Goal: Task Accomplishment & Management: Use online tool/utility

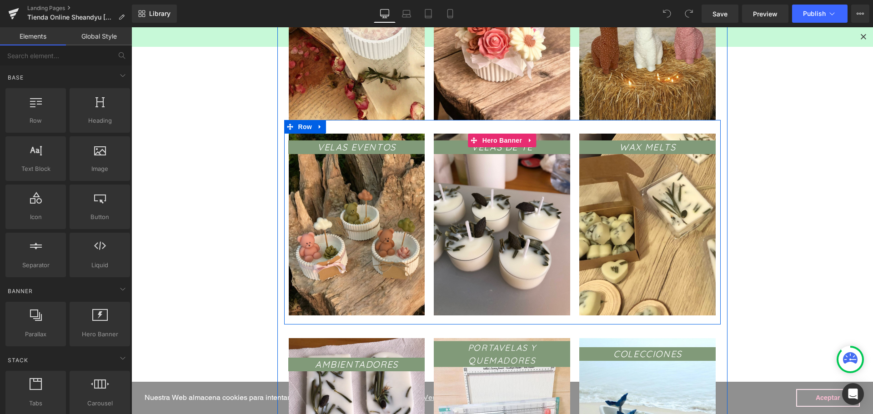
scroll to position [273, 0]
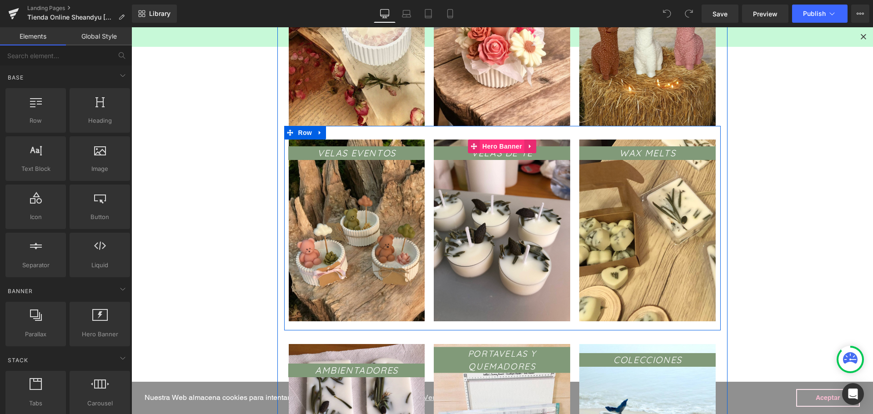
click at [492, 142] on span "Hero Banner" at bounding box center [502, 147] width 44 height 14
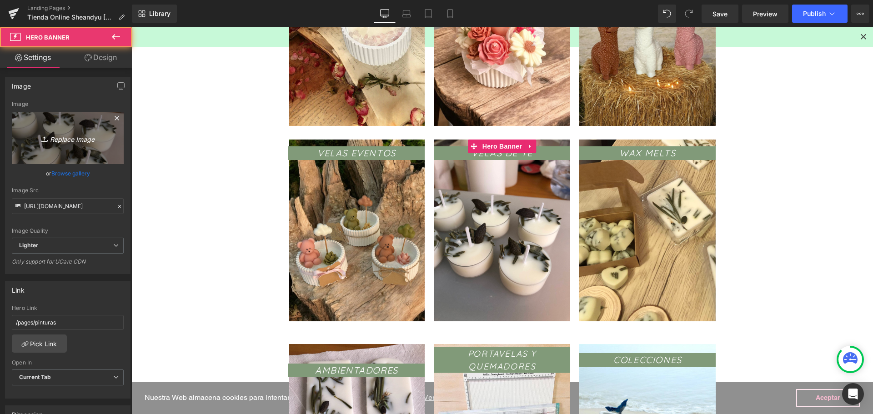
click at [51, 128] on link "Replace Image" at bounding box center [68, 138] width 112 height 52
type input "C:\fakepath\thumbnail_Photoroom_20250829_124810.jpg"
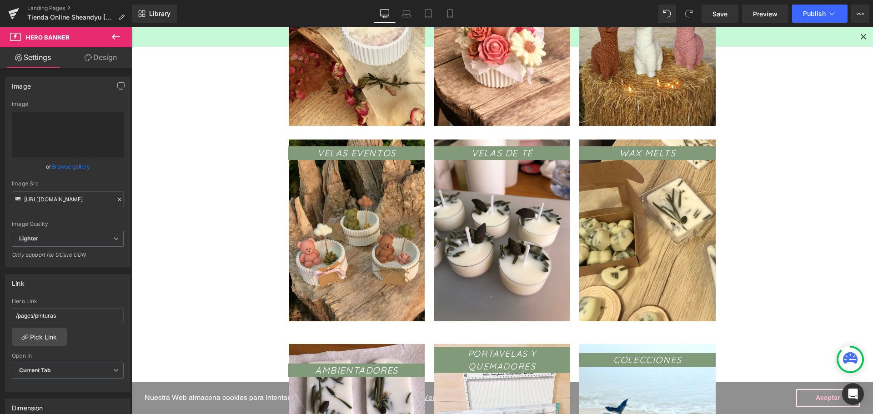
type input "https://ucarecdn.com/9dd50b42-5461-48df-8671-391a37ac85c4/-/format/auto/-/previ…"
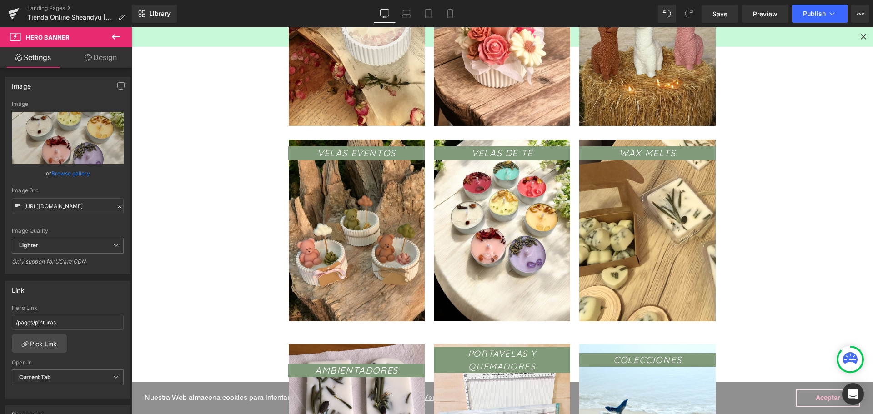
click at [758, 237] on main "Tienda Online Sheandyu Velas Aromáticas Artesanales Heading Row Text Block Cate…" at bounding box center [501, 373] width 741 height 1077
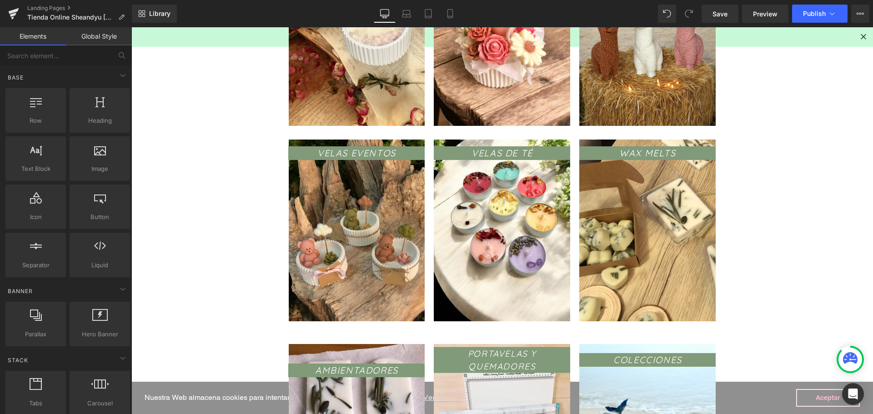
scroll to position [454, 0]
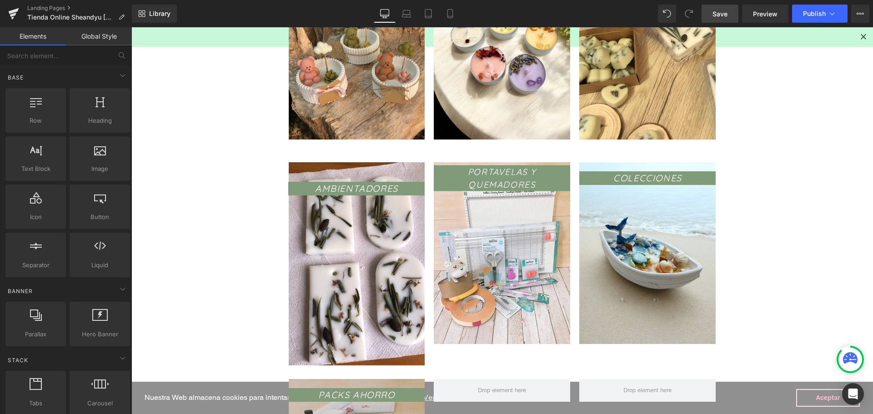
click at [713, 14] on span "Save" at bounding box center [719, 14] width 15 height 10
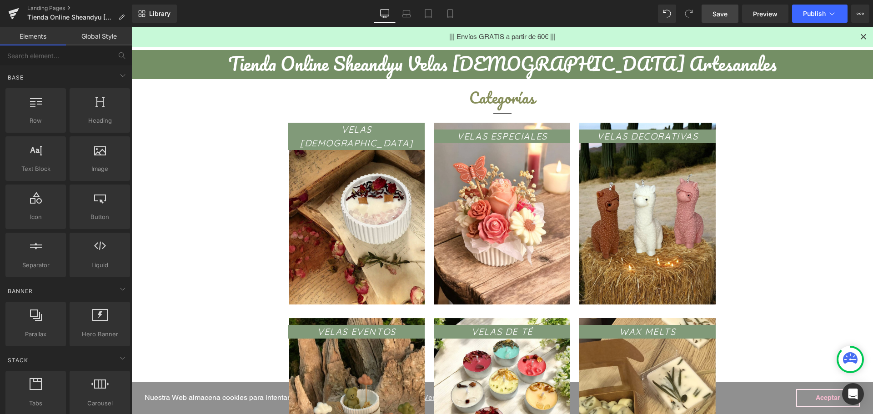
scroll to position [0, 0]
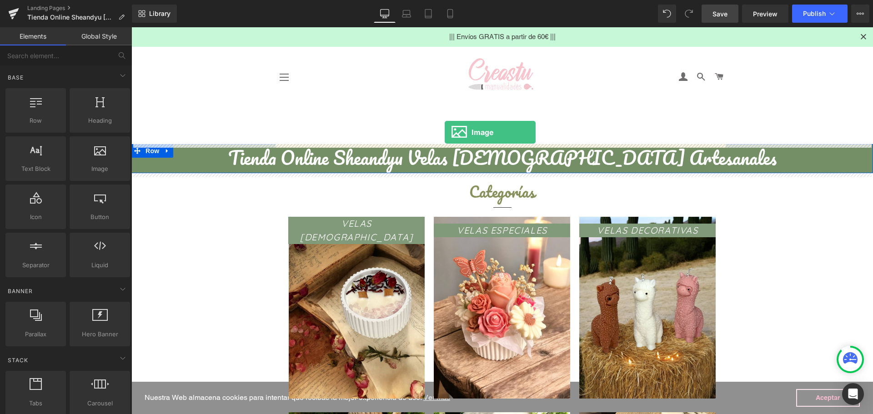
drag, startPoint x: 234, startPoint y: 183, endPoint x: 445, endPoint y: 132, distance: 216.8
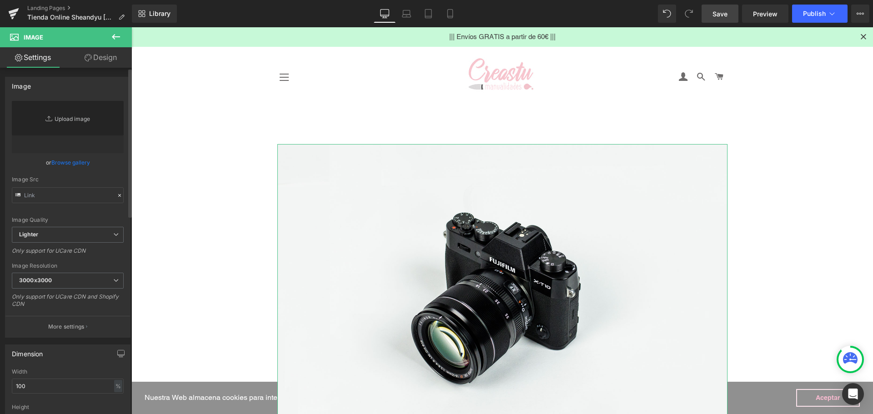
click at [61, 125] on link "Replace Image" at bounding box center [68, 127] width 112 height 52
type input "//d1um8515vdn9kb.cloudfront.net/images/parallax.jpg"
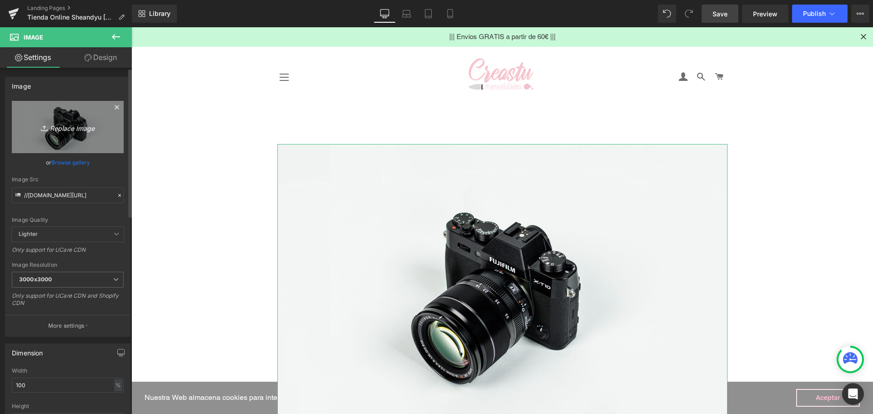
type input "C:\fakepath\WhatsApp Image 2025-08-28 at 11.05.07.jpeg"
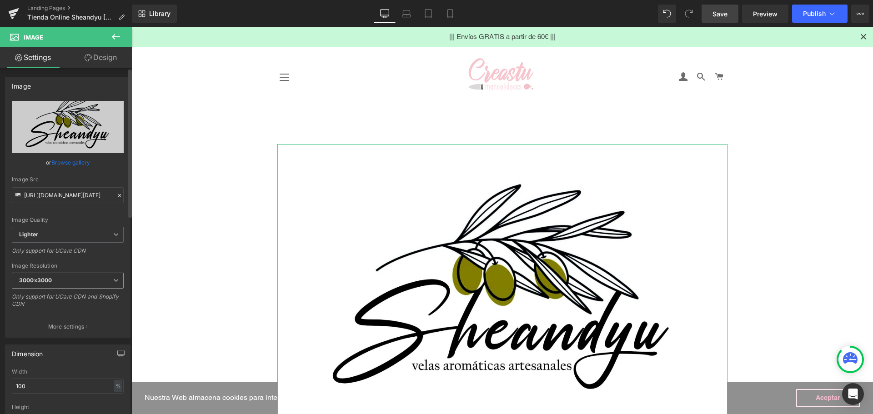
click at [46, 285] on span "3000x3000" at bounding box center [68, 281] width 112 height 16
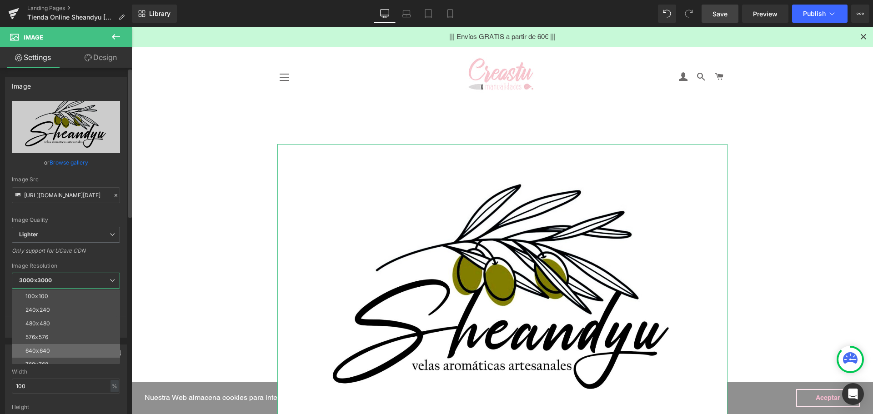
click at [61, 351] on li "640x640" at bounding box center [68, 351] width 112 height 14
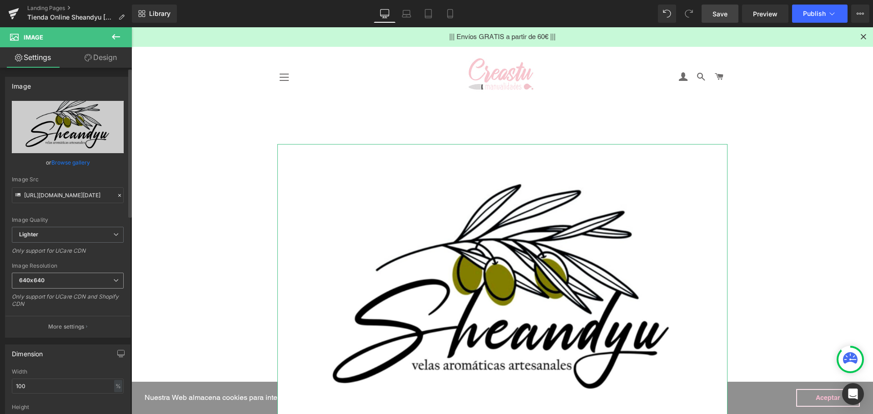
click at [39, 289] on div "640x640 100x100 240x240 480x480 576x576 640x640 768x768 800x800 960x960 1024x10…" at bounding box center [68, 283] width 112 height 20
click at [37, 281] on b "640x640" at bounding box center [31, 280] width 25 height 7
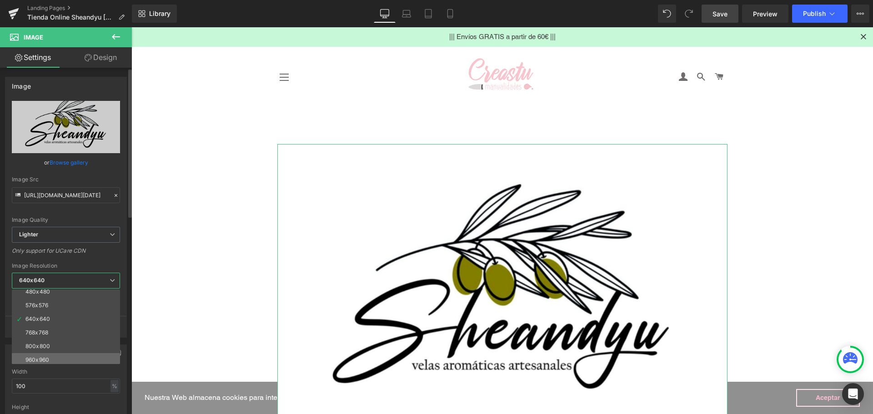
scroll to position [45, 0]
click at [37, 348] on div "960x960" at bounding box center [37, 346] width 24 height 6
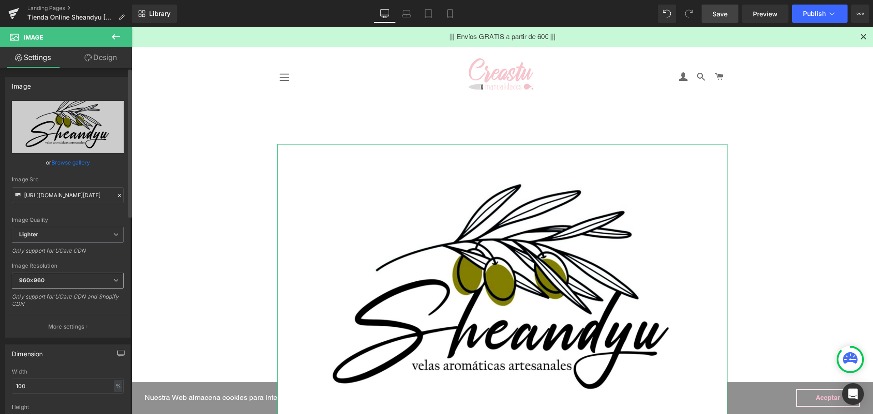
type input "https://ucarecdn.com/15beede2-84d7-4603-8210-cabc6516b7aa/-/format/auto/-/previ…"
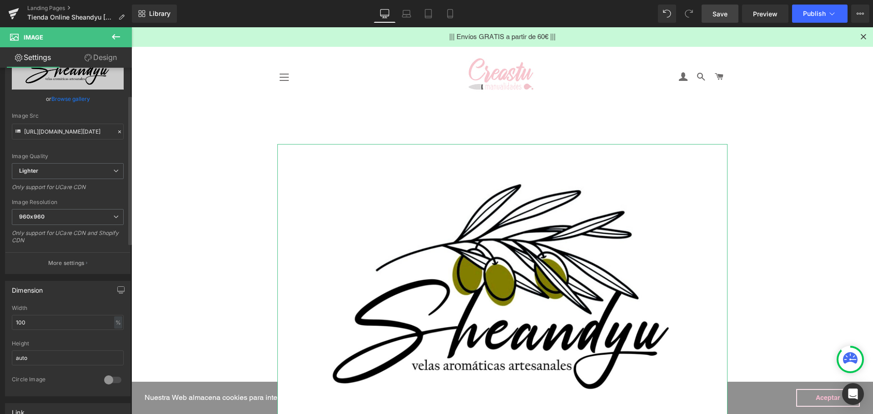
scroll to position [182, 0]
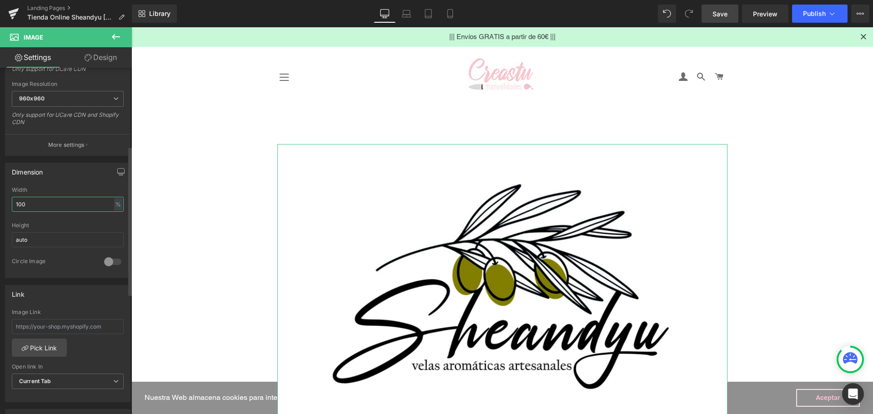
drag, startPoint x: 42, startPoint y: 206, endPoint x: 0, endPoint y: 198, distance: 43.1
click at [0, 198] on div "Dimension 100% Width 100 % % px auto Height auto 0 Circle Image" at bounding box center [68, 217] width 136 height 122
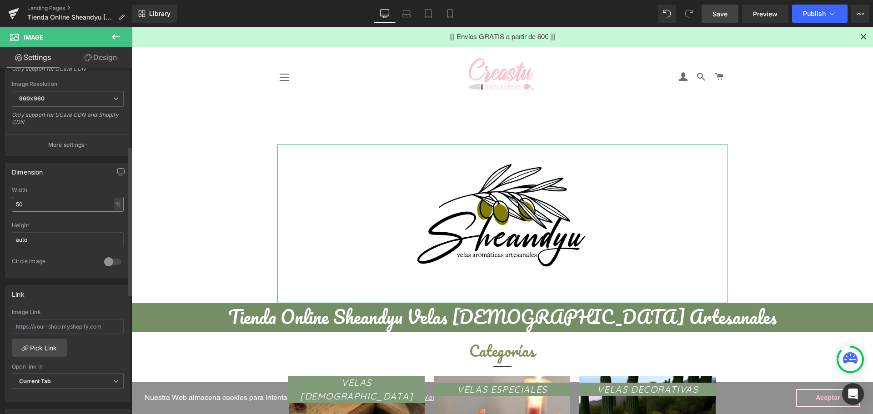
type input "5"
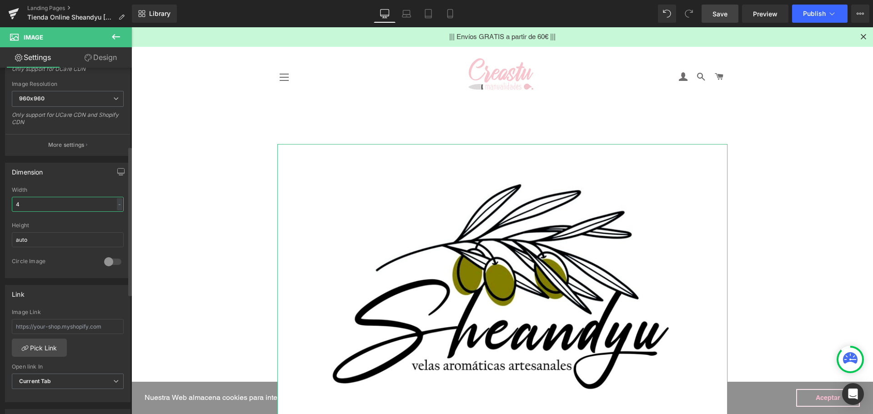
type input "40"
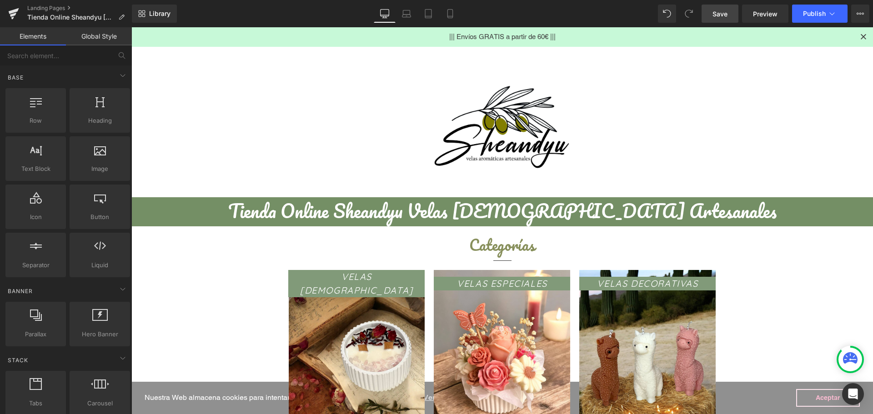
scroll to position [0, 0]
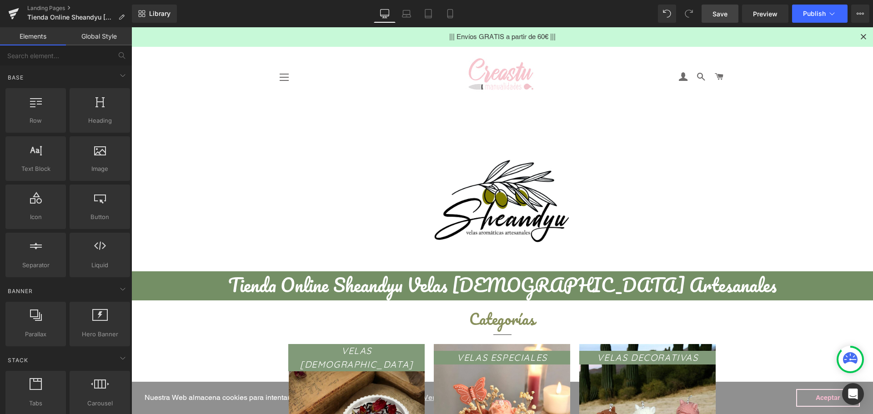
click at [719, 15] on span "Save" at bounding box center [719, 14] width 15 height 10
click at [8, 8] on link at bounding box center [13, 13] width 27 height 27
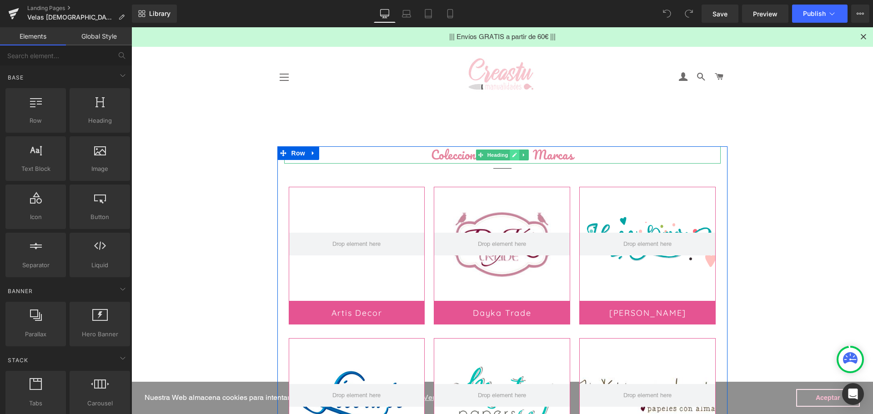
click at [512, 156] on icon at bounding box center [514, 155] width 5 height 5
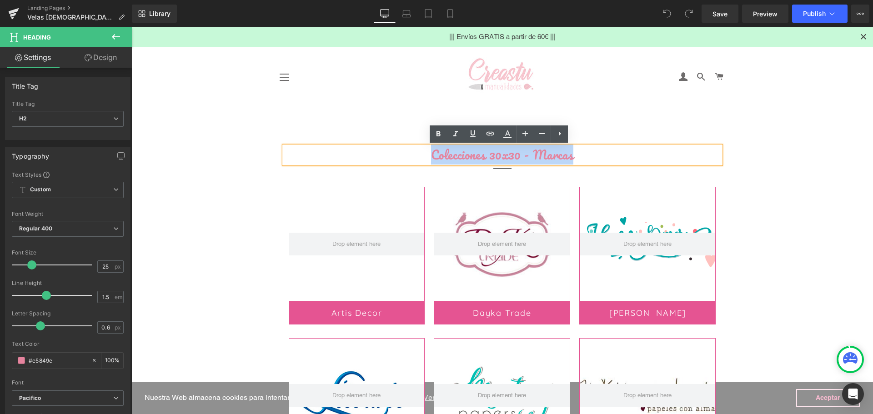
drag, startPoint x: 574, startPoint y: 157, endPoint x: 431, endPoint y: 146, distance: 143.1
click at [431, 146] on h2 "Colecciones 30x30 - Marcas" at bounding box center [502, 154] width 436 height 17
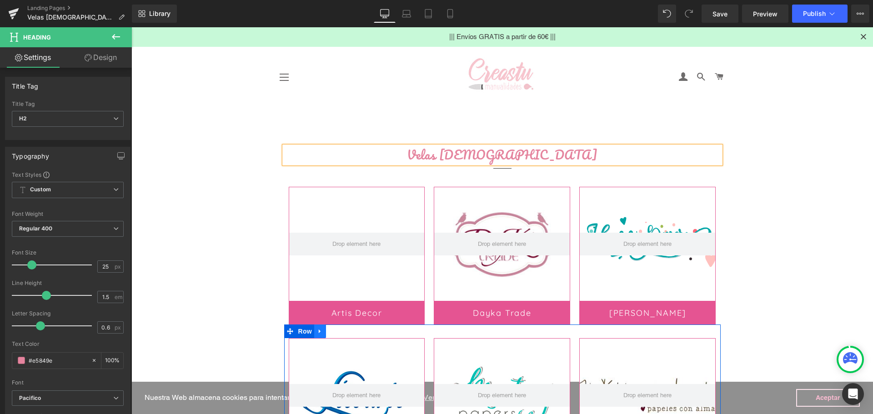
click at [317, 333] on icon at bounding box center [320, 331] width 6 height 7
click at [340, 331] on icon at bounding box center [343, 331] width 6 height 6
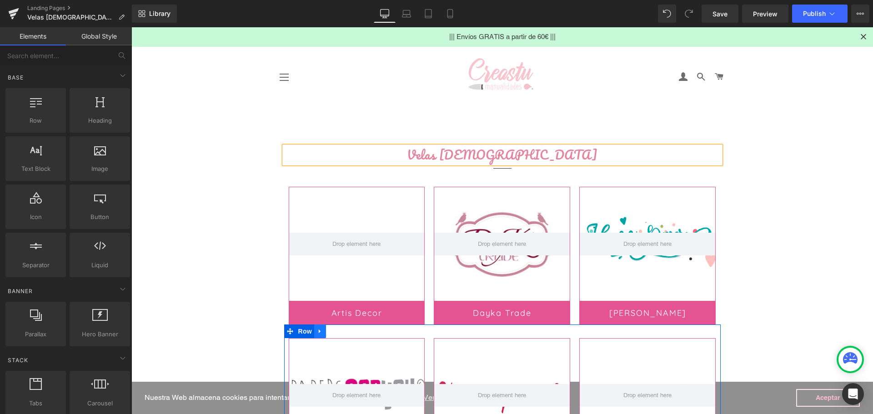
click at [319, 332] on icon at bounding box center [320, 332] width 2 height 4
click at [340, 330] on icon at bounding box center [343, 331] width 6 height 7
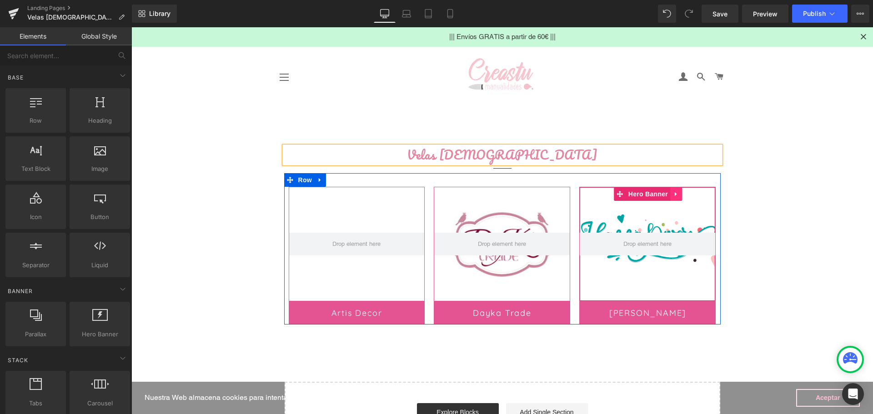
click at [674, 195] on icon at bounding box center [676, 193] width 6 height 7
click at [679, 195] on icon at bounding box center [682, 194] width 6 height 6
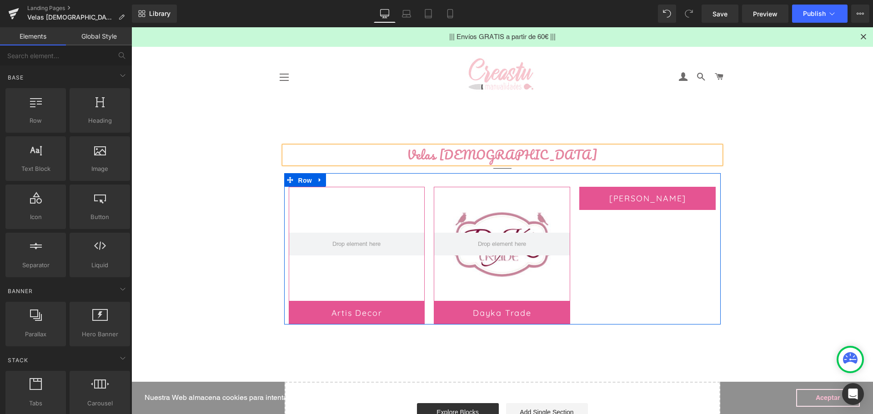
drag, startPoint x: 302, startPoint y: 180, endPoint x: 296, endPoint y: 166, distance: 15.5
click at [300, 175] on span "Row" at bounding box center [305, 181] width 18 height 14
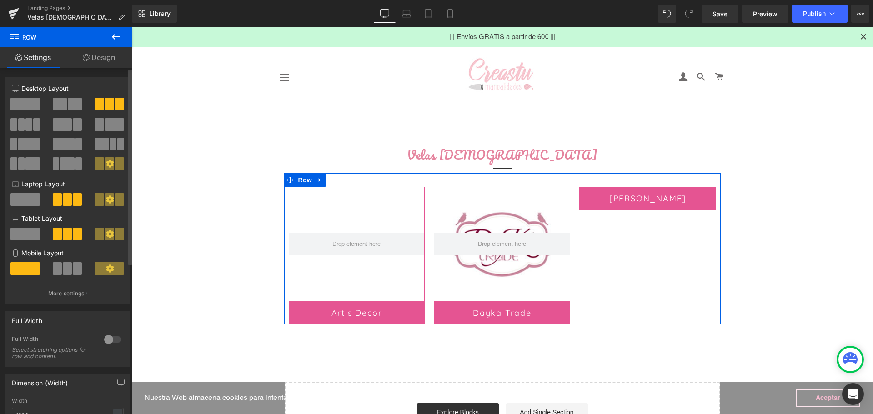
click at [55, 103] on span at bounding box center [60, 104] width 14 height 13
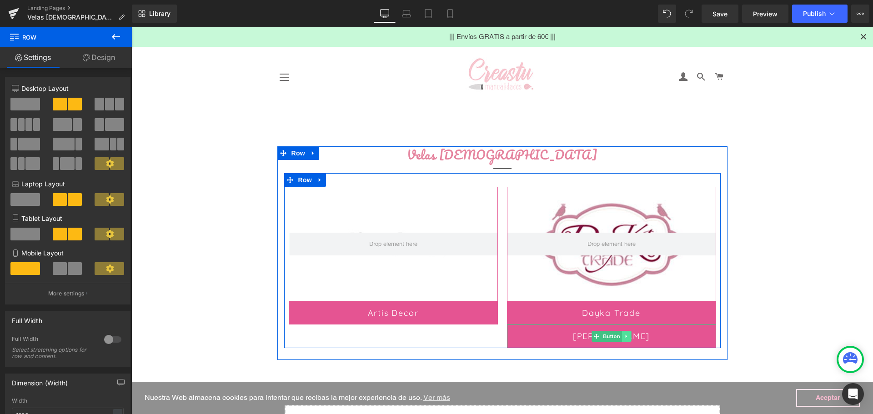
click at [624, 338] on icon at bounding box center [626, 336] width 5 height 5
click at [628, 338] on icon at bounding box center [630, 336] width 5 height 5
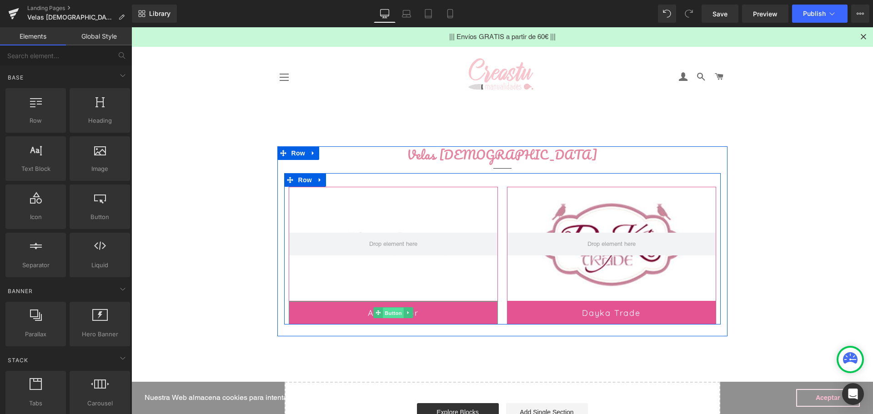
click at [392, 314] on span "Button" at bounding box center [393, 313] width 21 height 11
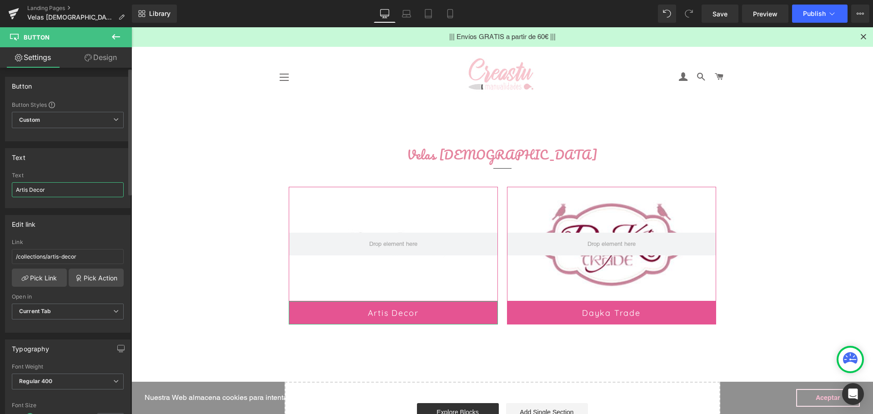
drag, startPoint x: 50, startPoint y: 192, endPoint x: 0, endPoint y: 168, distance: 55.3
click at [0, 169] on div "Text Artis Decor Text Artis Decor" at bounding box center [68, 174] width 136 height 67
type input "Colección Raíces"
click at [81, 207] on div at bounding box center [68, 205] width 112 height 6
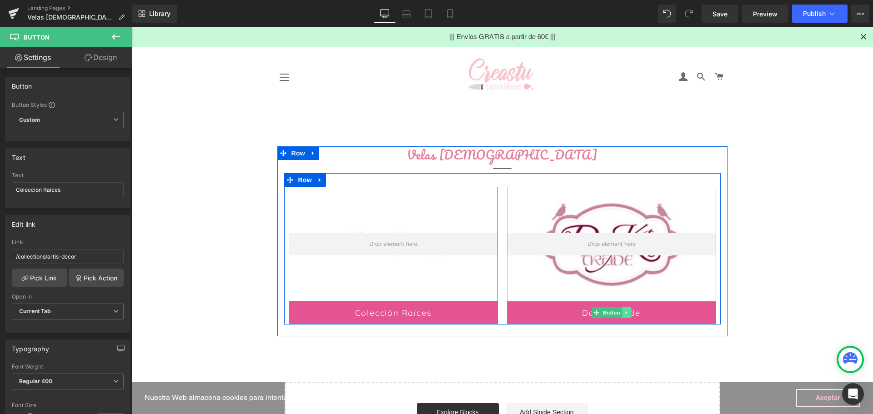
click at [625, 313] on icon at bounding box center [625, 312] width 1 height 3
click at [593, 313] on link "Button" at bounding box center [592, 312] width 30 height 11
click at [621, 312] on link at bounding box center [626, 312] width 10 height 11
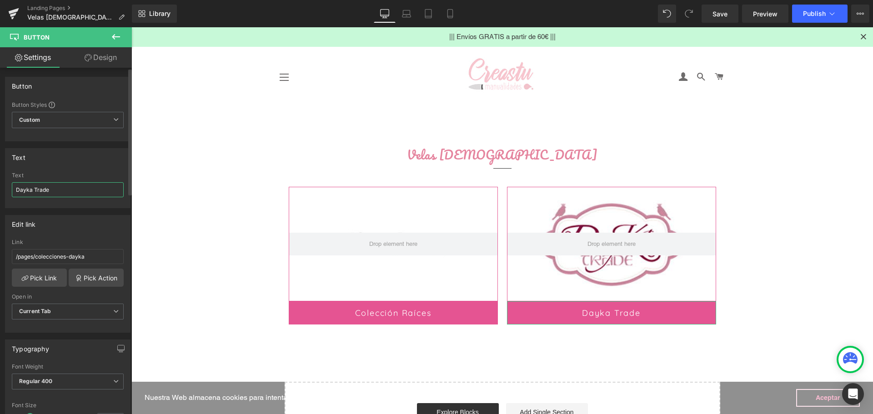
drag, startPoint x: 0, startPoint y: 179, endPoint x: 0, endPoint y: 160, distance: 18.6
click at [0, 163] on div "Text Dayka Trade Text Dayka Trade" at bounding box center [68, 174] width 136 height 67
type input "Colección Bienestar"
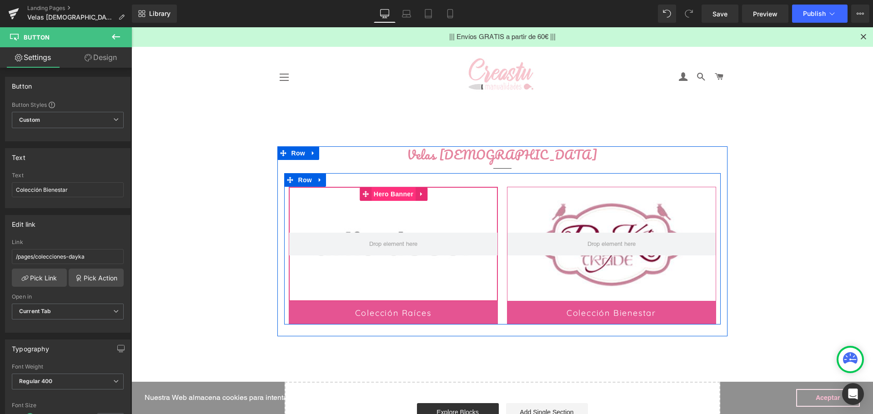
click at [382, 196] on span "Hero Banner" at bounding box center [393, 194] width 44 height 14
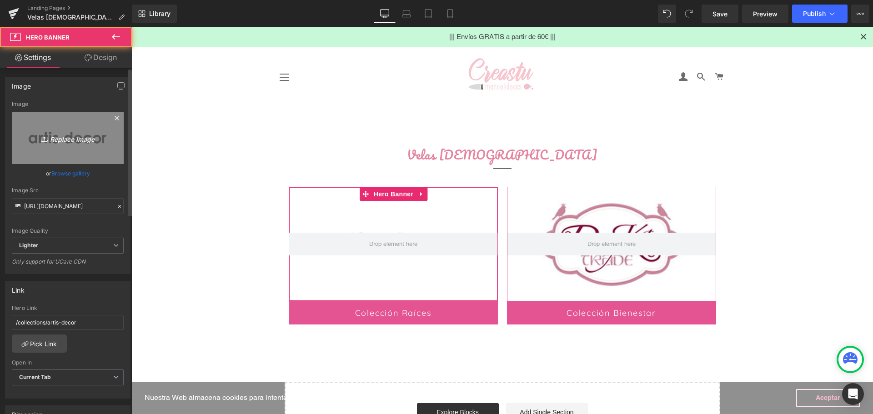
click at [68, 143] on icon "Replace Image" at bounding box center [67, 137] width 73 height 11
type input "C:\fakepath\coleccion-raices.jpg"
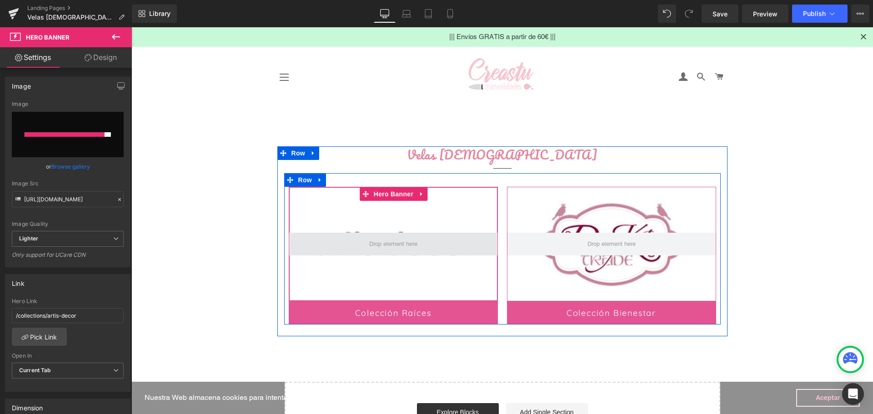
type input "https://ucarecdn.com/356f0397-626e-4487-84fa-d4901553bff6/-/format/auto/-/previ…"
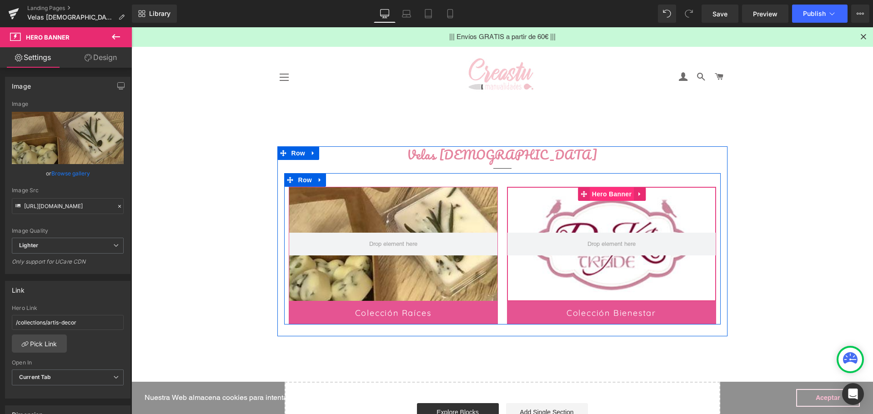
click at [608, 195] on span "Hero Banner" at bounding box center [611, 194] width 44 height 14
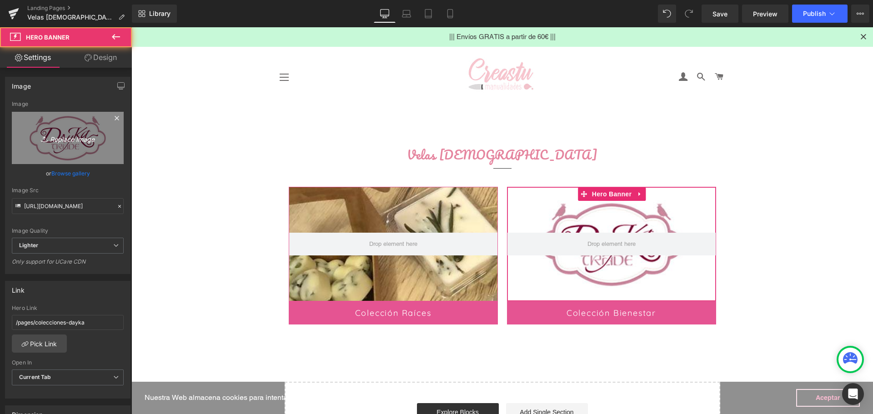
click at [69, 140] on icon "Replace Image" at bounding box center [67, 137] width 73 height 11
type input "C:\fakepath\velas-bienestar.jpg"
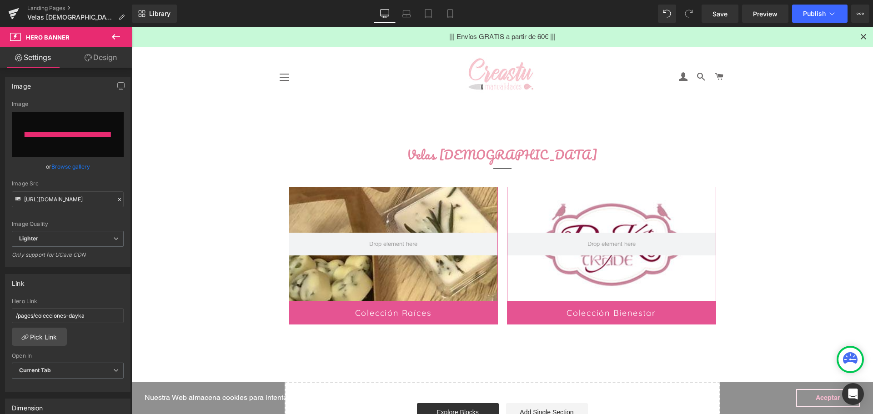
type input "https://ucarecdn.com/51d8a981-2f14-466e-952b-ffbea41184e1/-/format/auto/-/previ…"
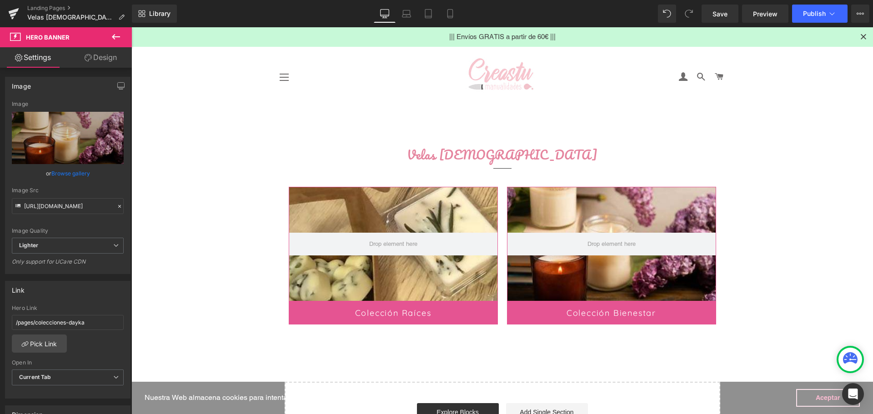
click at [200, 210] on main "Text Block Velas Aromáticas Heading Separator Hero Banner 100px 100px Colección…" at bounding box center [501, 298] width 741 height 380
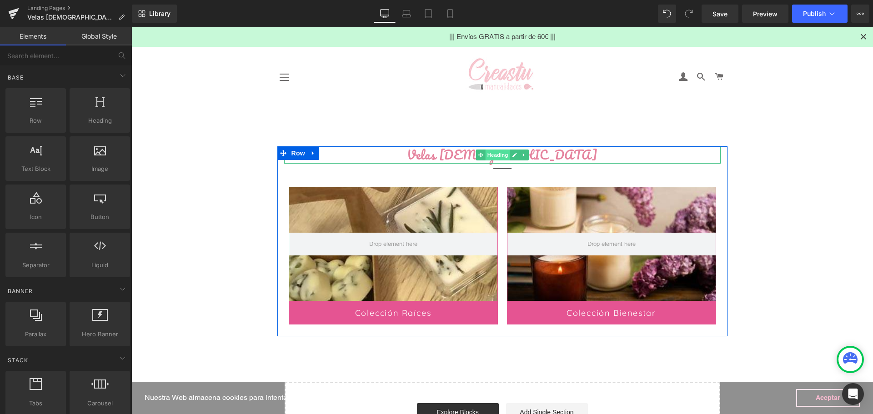
click at [493, 156] on span "Heading" at bounding box center [497, 155] width 25 height 11
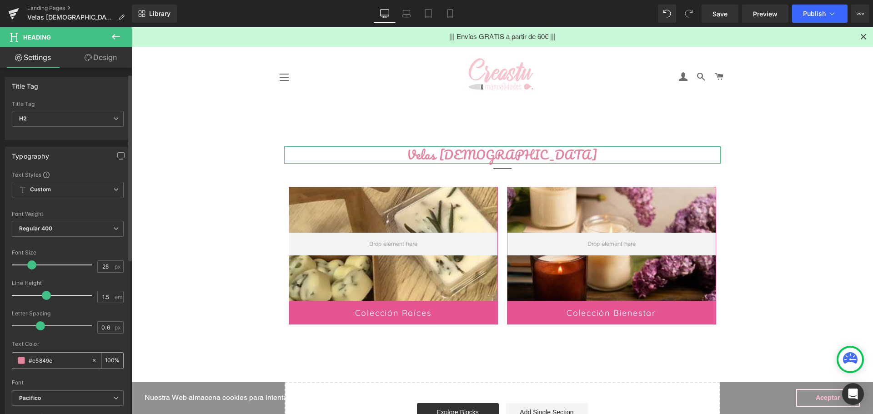
scroll to position [45, 0]
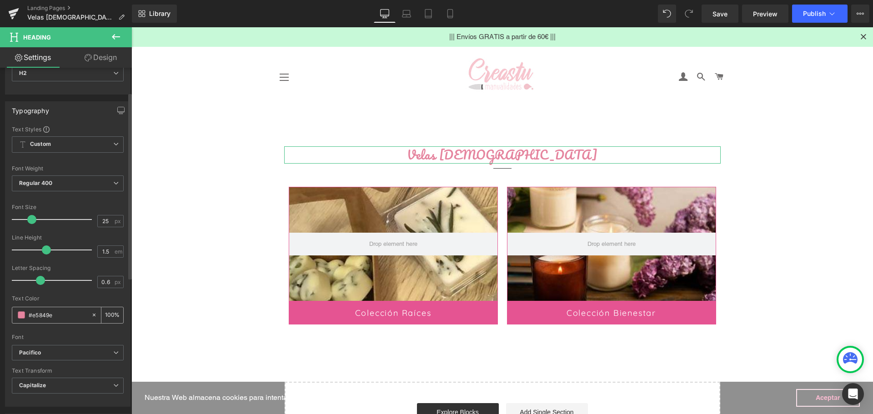
click at [47, 320] on div "#e5849e" at bounding box center [51, 315] width 79 height 16
click at [50, 315] on input "#e5849e" at bounding box center [58, 315] width 58 height 10
drag, startPoint x: 57, startPoint y: 315, endPoint x: 19, endPoint y: 305, distance: 38.9
click at [19, 305] on div "Text Color #e5849e 100 %" at bounding box center [68, 314] width 112 height 39
click at [21, 317] on span at bounding box center [21, 314] width 7 height 7
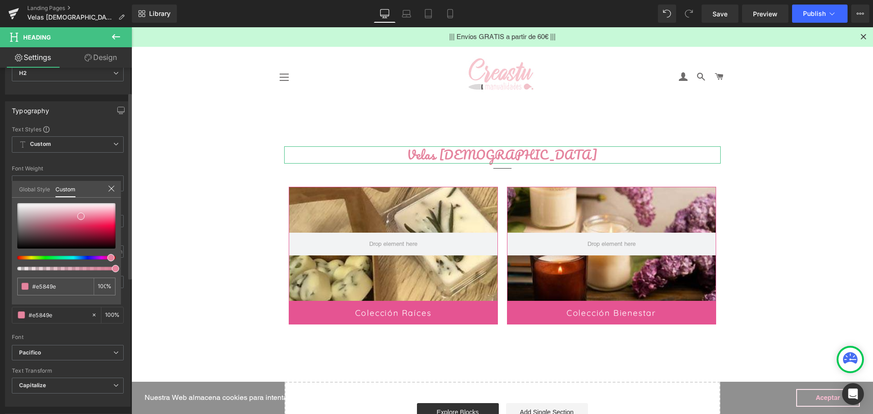
click at [40, 260] on div at bounding box center [66, 236] width 98 height 67
type input "#9de584"
click at [42, 259] on div at bounding box center [63, 258] width 98 height 4
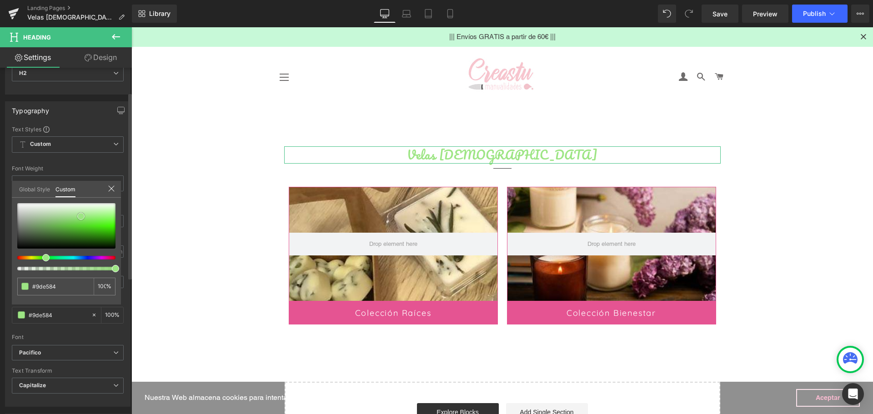
type input "#58724f"
type input "#5a7551"
type input "#6d8c63"
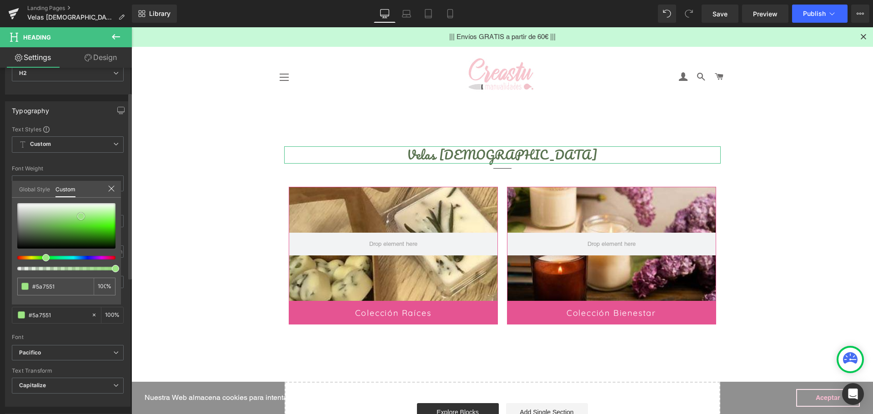
type input "#6d8c63"
type input "#829f78"
type input "#8ba582"
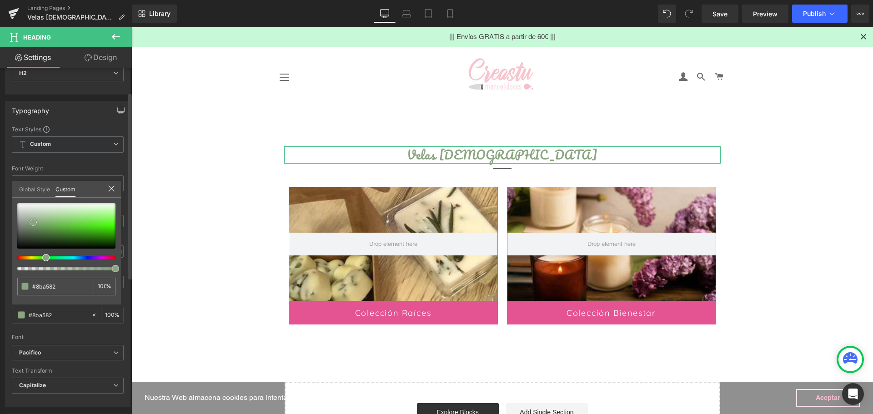
type input "#90aa87"
type input "#a6bc9e"
type input "#a4b99b"
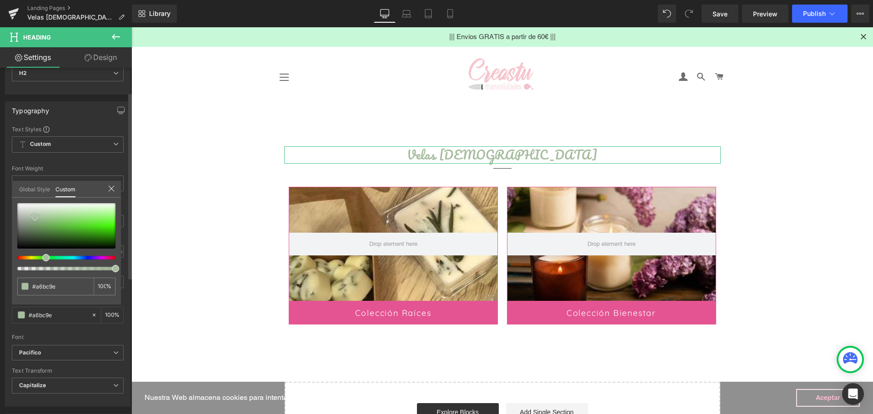
type input "#a4b99b"
type input "#8ca780"
type input "#7e9c71"
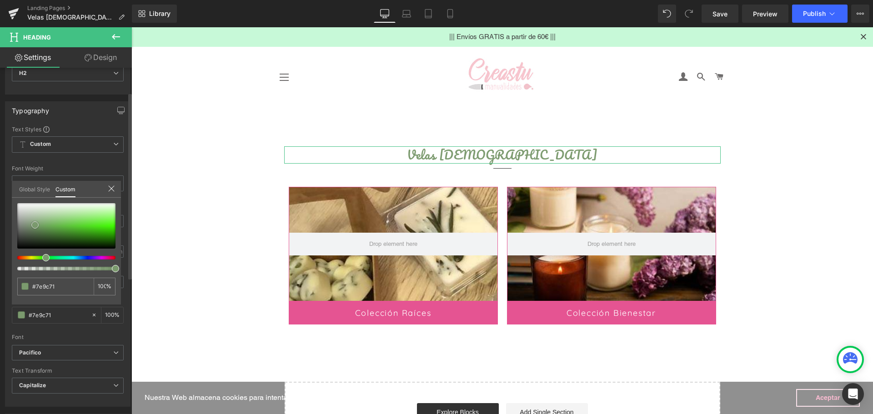
type input "#769668"
type input "#739366"
type input "#6f8c63"
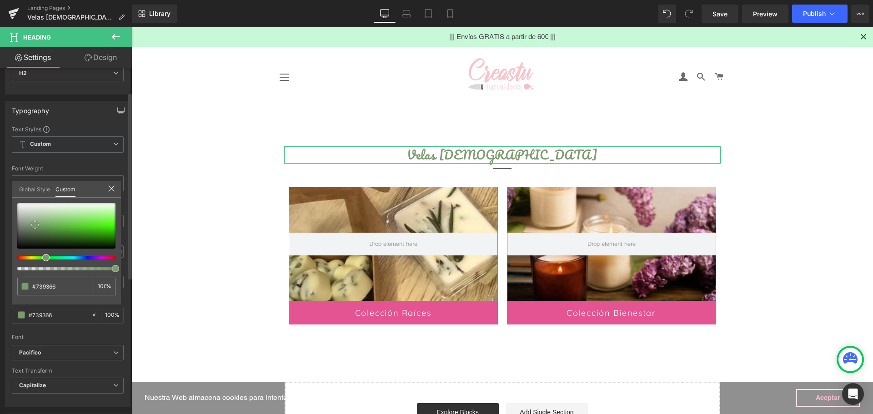
type input "#6f8c63"
type input "#6d8862"
click at [33, 228] on div at bounding box center [66, 225] width 98 height 45
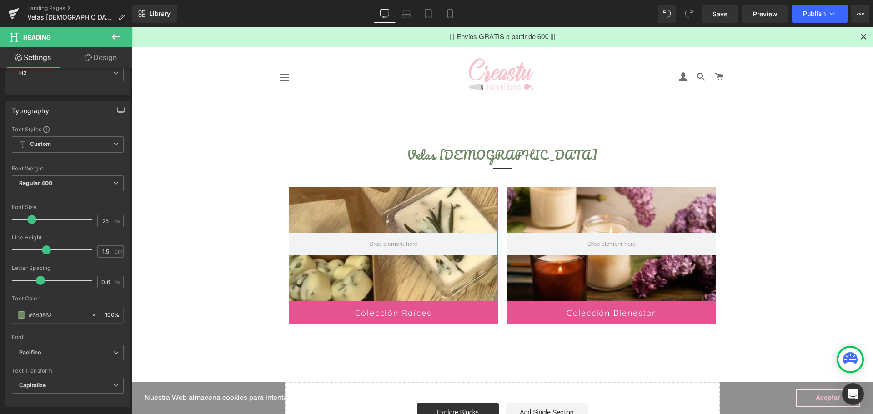
click at [390, 334] on body "Nuestra Web almacena cookies para intentar que recibas la mejor experiencia de …" at bounding box center [501, 320] width 741 height 587
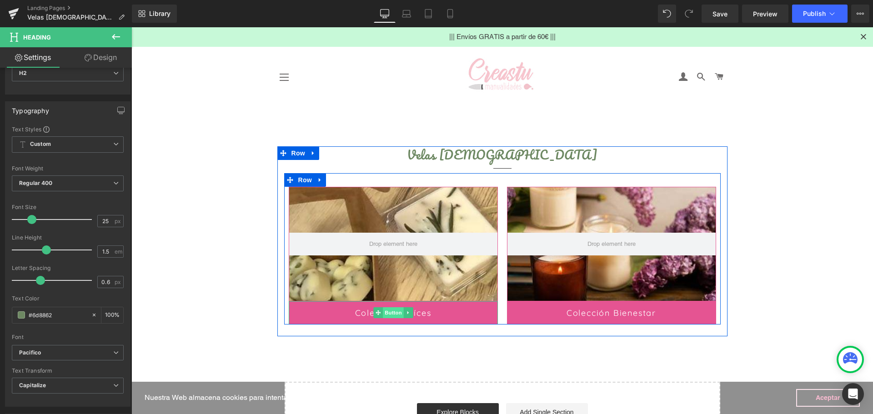
click at [390, 315] on span "Button" at bounding box center [393, 312] width 21 height 11
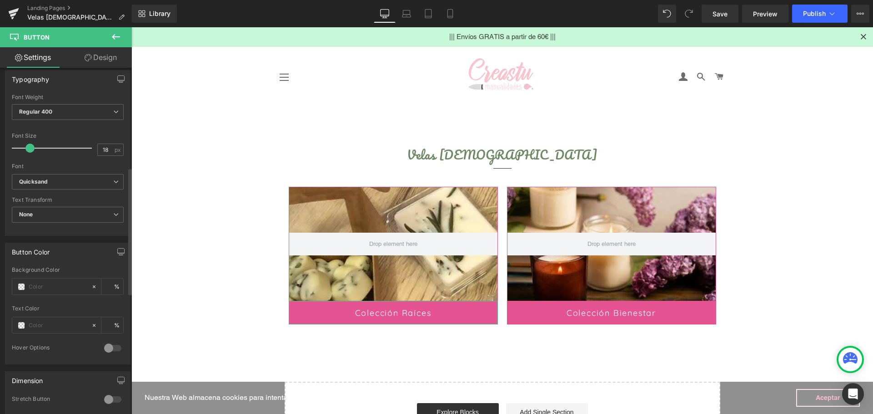
scroll to position [273, 0]
click at [21, 285] on span at bounding box center [21, 283] width 7 height 7
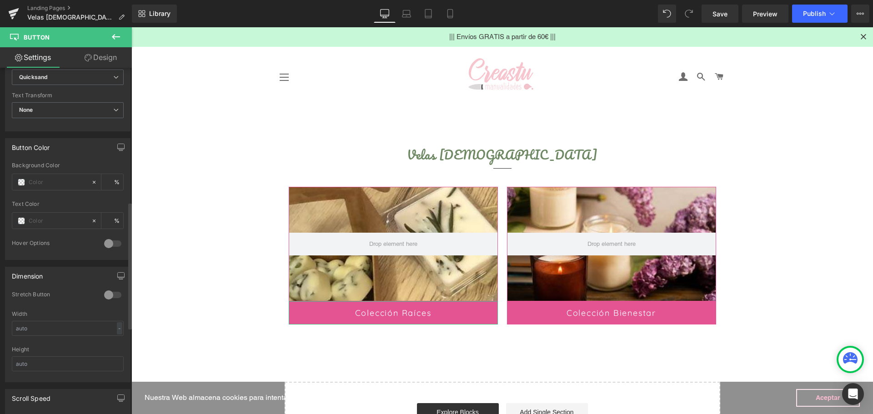
scroll to position [364, 0]
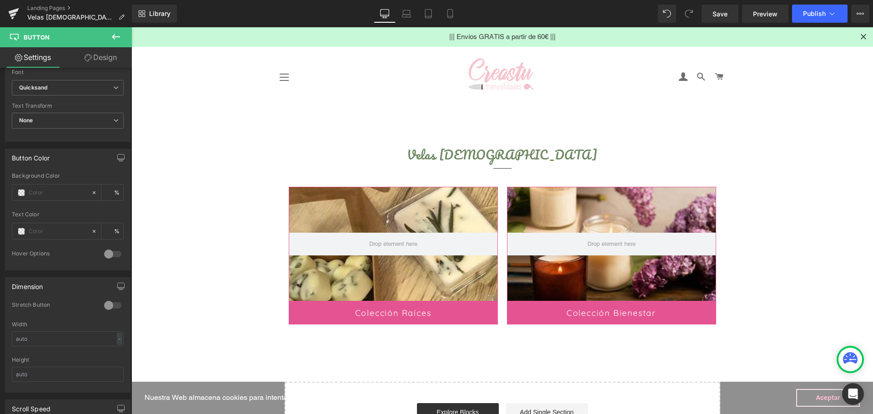
click at [498, 159] on body "Nuestra Web almacena cookies para intentar que recibas la mejor experiencia de …" at bounding box center [501, 320] width 741 height 587
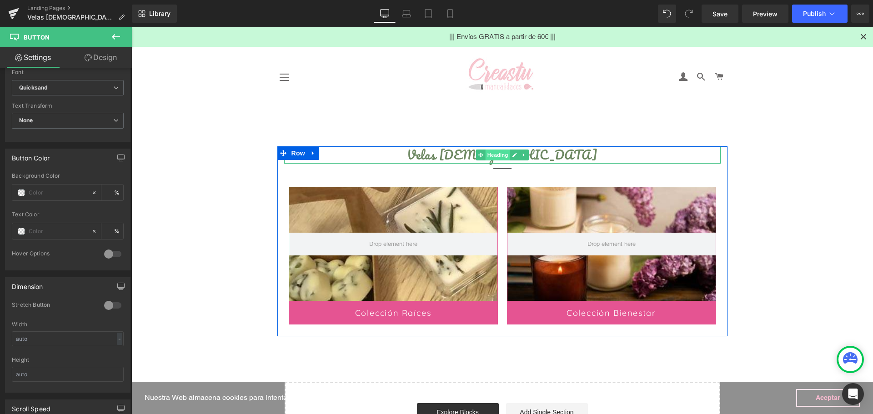
click at [499, 155] on span "Heading" at bounding box center [497, 155] width 25 height 11
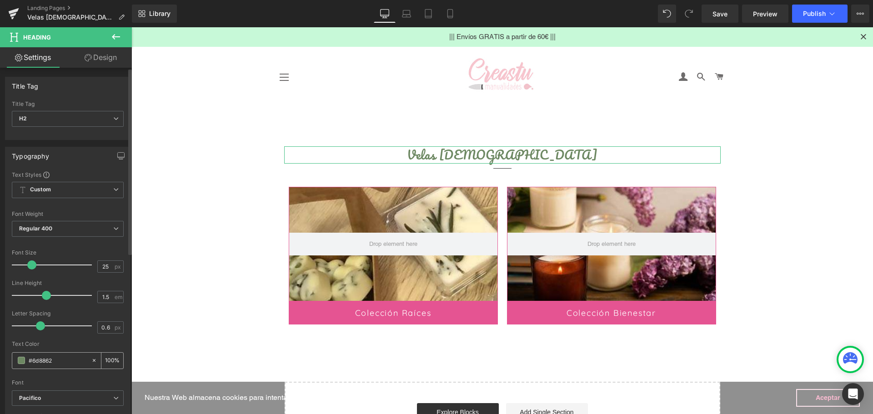
drag, startPoint x: 55, startPoint y: 360, endPoint x: 33, endPoint y: 360, distance: 21.8
click at [15, 352] on div "#6d8862 100 %" at bounding box center [68, 360] width 112 height 17
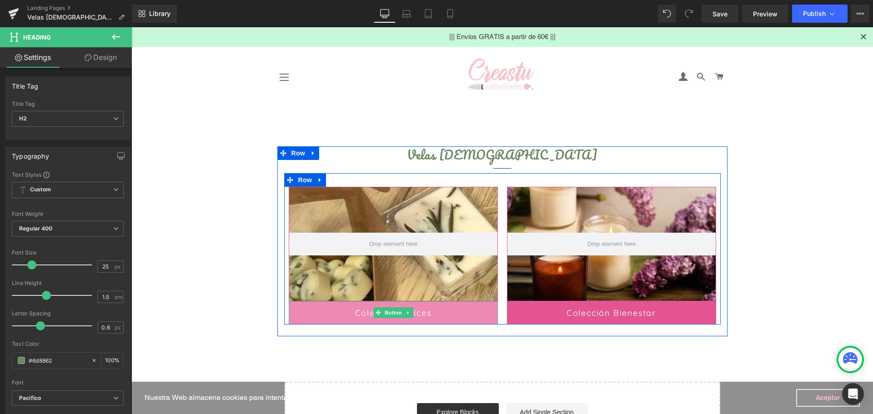
drag, startPoint x: 387, startPoint y: 315, endPoint x: 297, endPoint y: 316, distance: 89.5
click at [386, 315] on span "Button" at bounding box center [393, 312] width 21 height 11
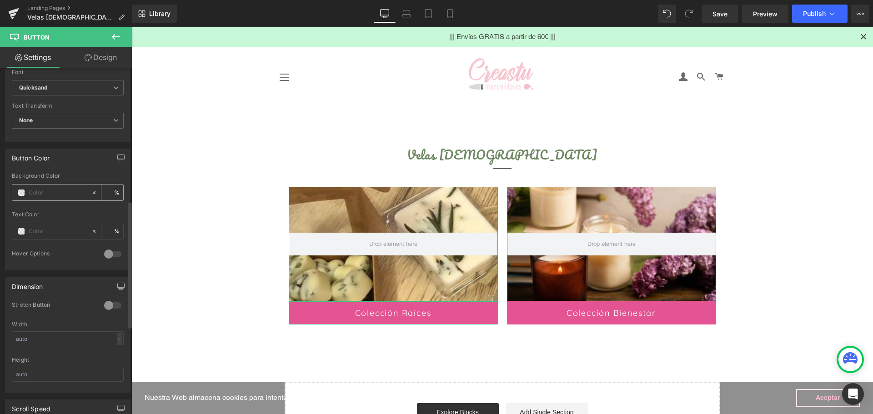
click at [39, 192] on input "text" at bounding box center [58, 193] width 58 height 10
paste input "#6d8862"
type input "#6d8862"
type input "100"
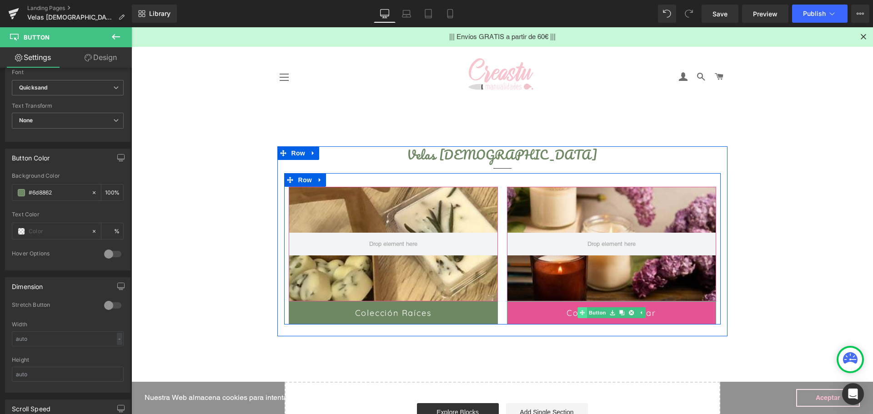
drag, startPoint x: 599, startPoint y: 311, endPoint x: 589, endPoint y: 311, distance: 10.9
click at [599, 311] on span "Button" at bounding box center [597, 312] width 21 height 11
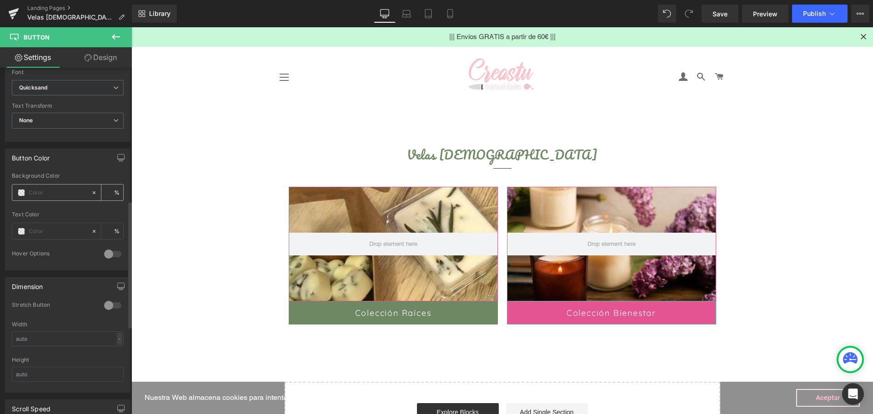
click at [40, 189] on input "text" at bounding box center [58, 193] width 58 height 10
paste input "#6d8862"
type input "#6d8862"
type input "100"
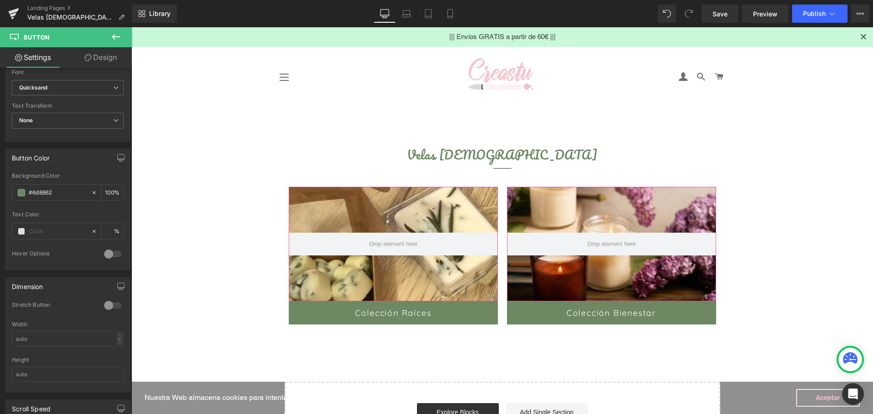
click at [754, 285] on main "Text Block Velas Aromáticas Heading Separator Hero Banner 100px 100px Colección…" at bounding box center [501, 298] width 741 height 380
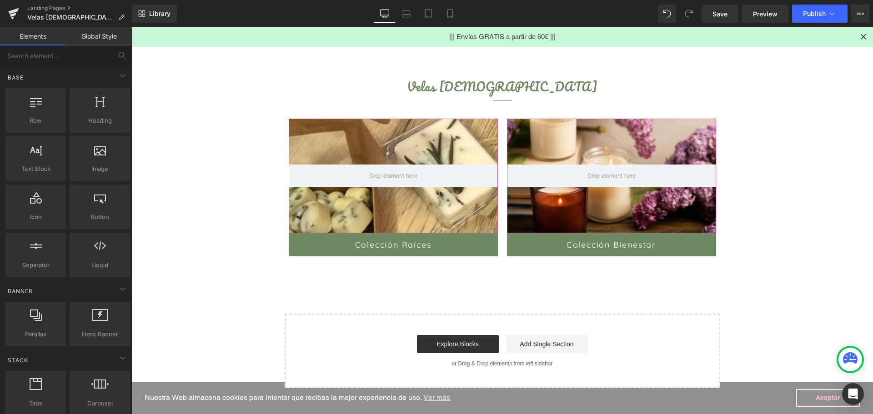
scroll to position [0, 0]
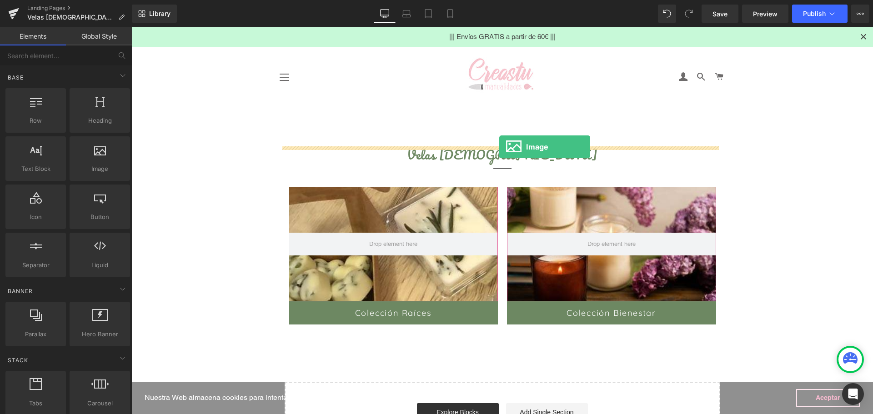
drag, startPoint x: 237, startPoint y: 198, endPoint x: 499, endPoint y: 147, distance: 266.3
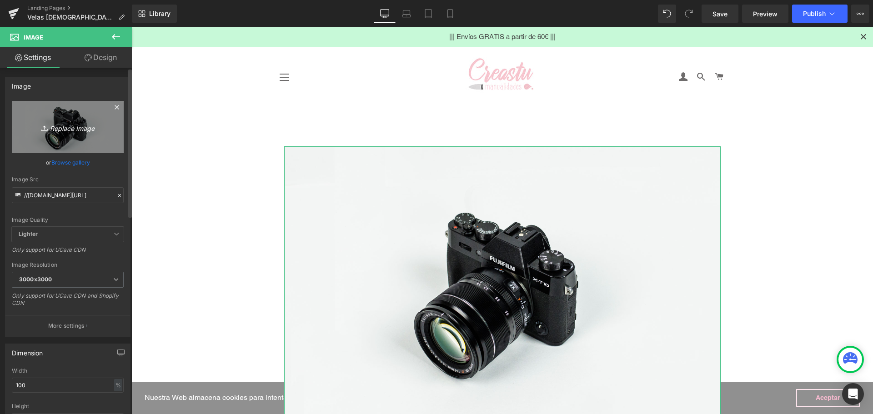
click at [64, 140] on link "Replace Image" at bounding box center [68, 127] width 112 height 52
type input "C:\fakepath\WhatsApp Image 2025-08-28 at 11.05.07.jpeg"
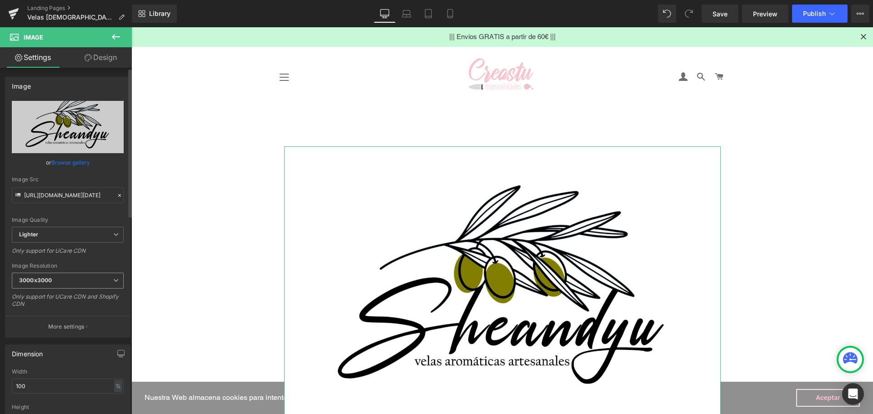
click at [50, 270] on div "Image Resolution 3000x3000 100x100 240x240 480x480 576x576 640x640 768x768 800x…" at bounding box center [68, 288] width 112 height 51
click at [45, 280] on b "3000x3000" at bounding box center [35, 280] width 33 height 7
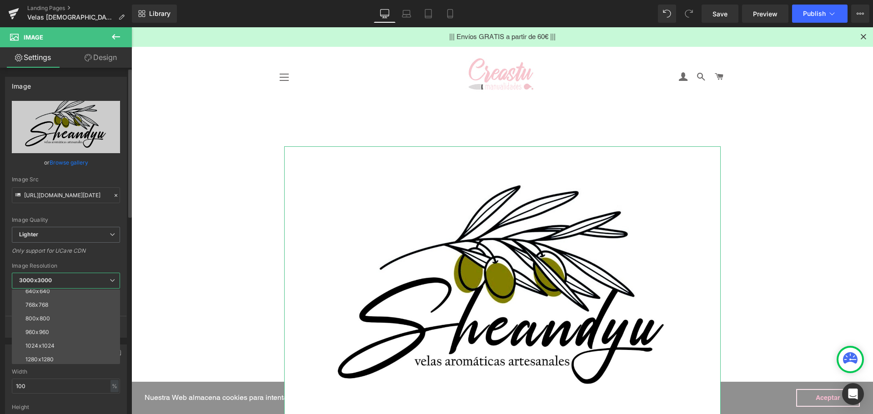
scroll to position [91, 0]
click at [41, 304] on li "960x960" at bounding box center [68, 301] width 112 height 14
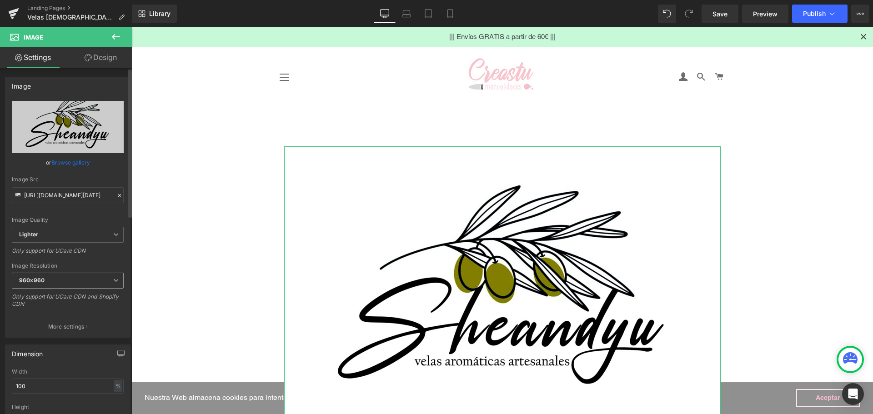
scroll to position [227, 0]
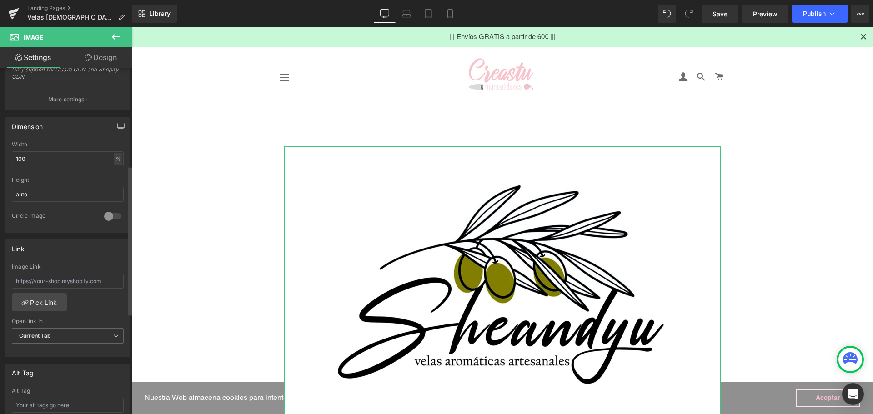
type input "https://ucarecdn.com/e8b06d5f-cca9-42f8-8017-f1750047f876/-/format/auto/-/previ…"
drag, startPoint x: 32, startPoint y: 159, endPoint x: 0, endPoint y: 149, distance: 33.8
click at [0, 149] on div "Dimension 100% Width 100 % % px auto Height auto 0 Circle Image" at bounding box center [68, 171] width 136 height 122
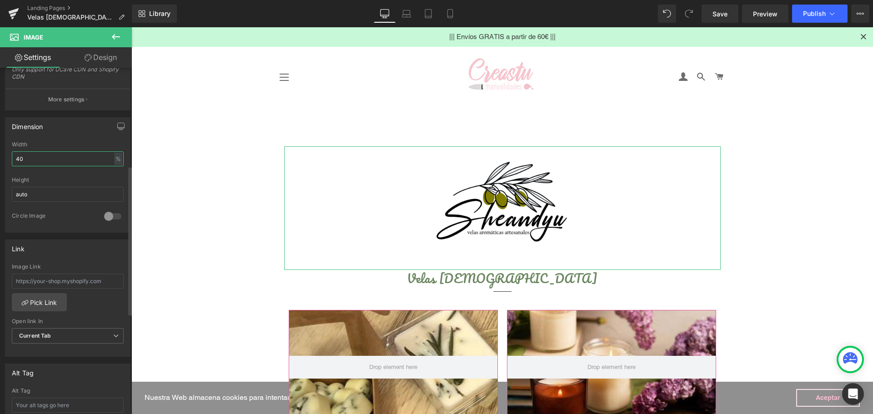
type input "4"
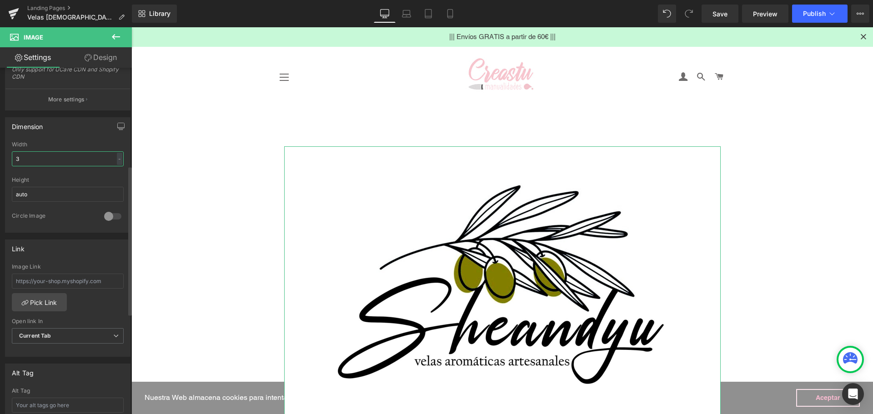
type input "30"
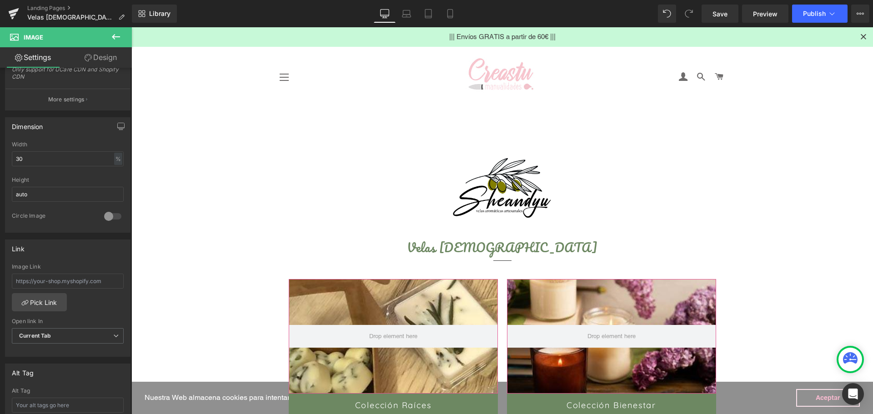
click at [832, 230] on main "Text Block Image Velas Aromáticas Heading Separator Hero Banner 100px 100px Col…" at bounding box center [501, 344] width 741 height 473
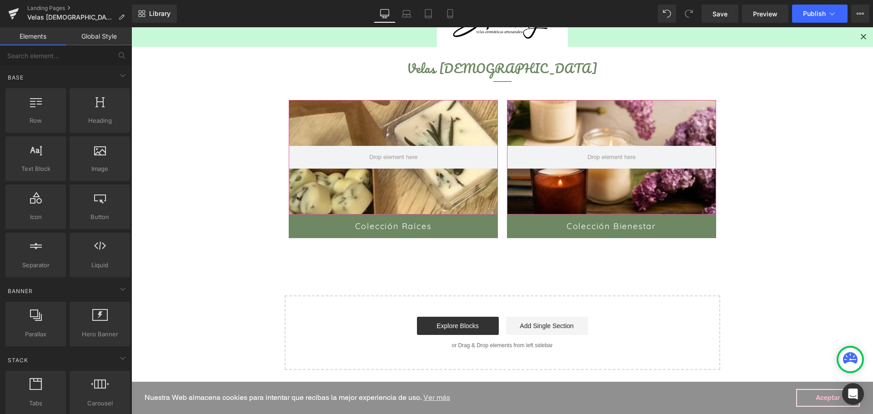
scroll to position [45, 0]
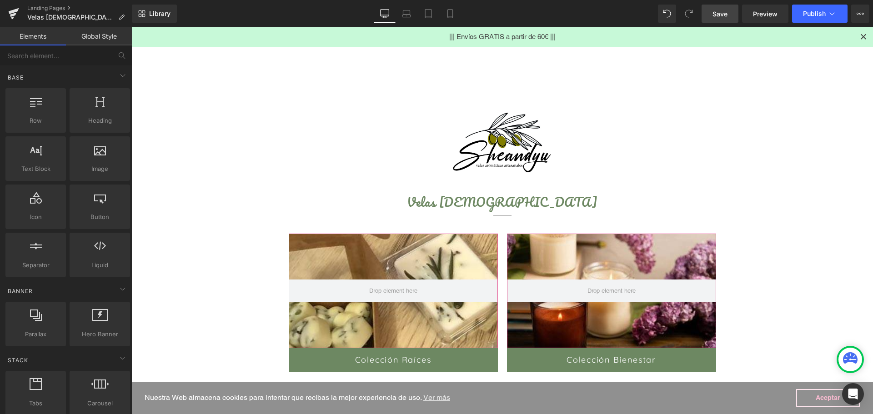
click at [720, 15] on span "Save" at bounding box center [719, 14] width 15 height 10
click at [814, 15] on span "Publish" at bounding box center [814, 13] width 23 height 7
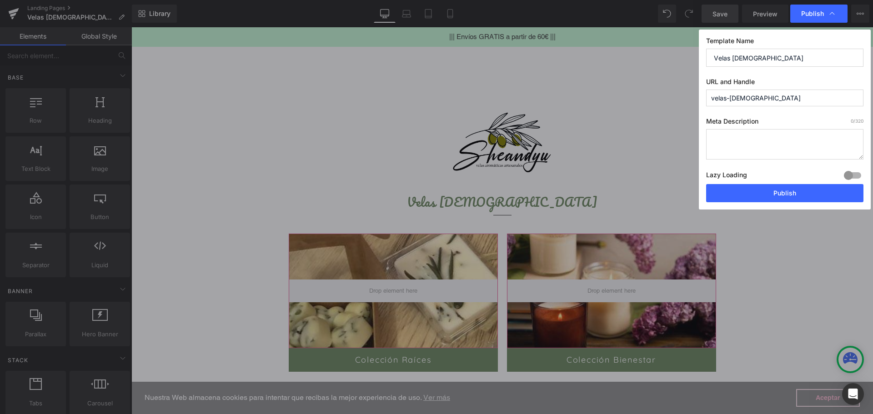
click at [780, 58] on input "Velas [DEMOGRAPHIC_DATA]" at bounding box center [784, 58] width 157 height 18
click at [789, 194] on button "Publish" at bounding box center [784, 193] width 157 height 18
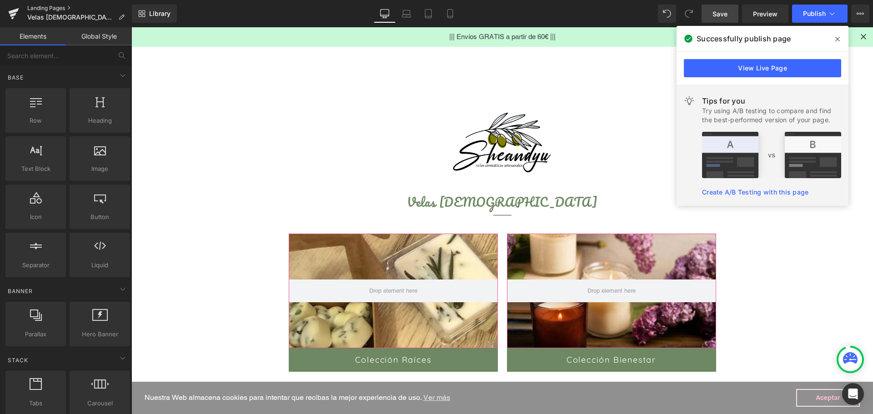
click at [35, 8] on link "Landing Pages" at bounding box center [79, 8] width 105 height 7
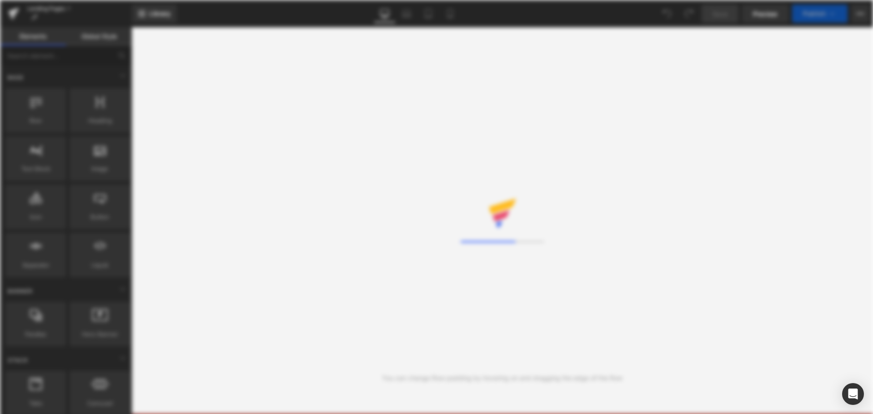
click at [46, 8] on link "Landing Pages" at bounding box center [79, 8] width 105 height 7
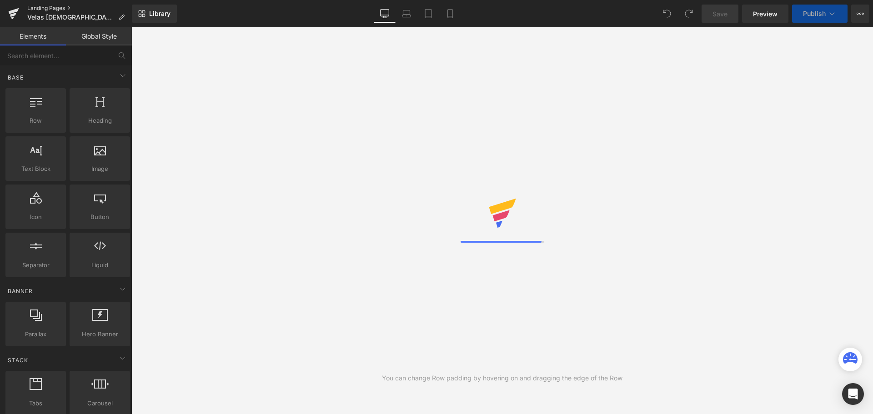
click at [46, 8] on link "Landing Pages" at bounding box center [79, 8] width 105 height 7
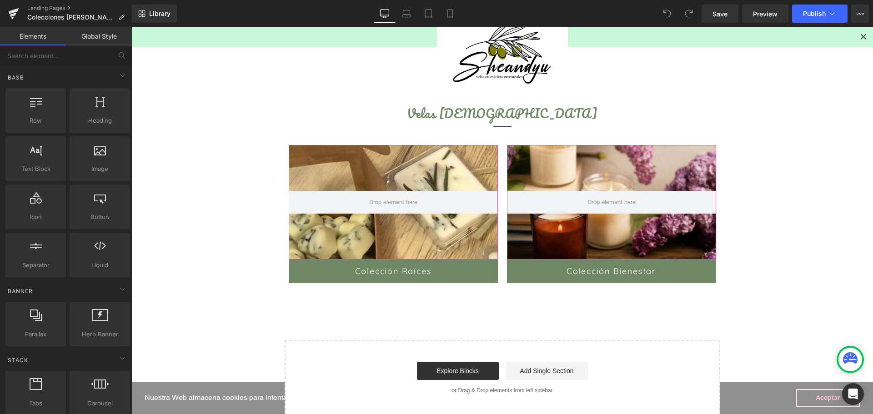
scroll to position [136, 0]
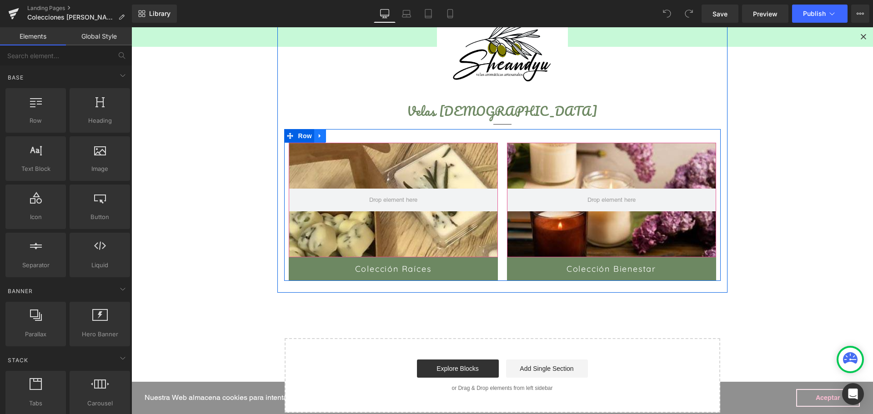
click at [319, 136] on icon at bounding box center [320, 136] width 2 height 4
click at [329, 137] on icon at bounding box center [332, 136] width 6 height 6
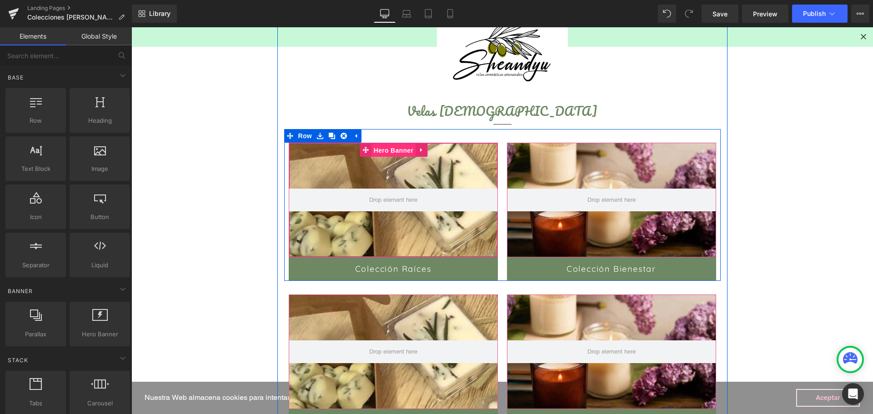
click at [384, 153] on span "Hero Banner" at bounding box center [393, 151] width 44 height 14
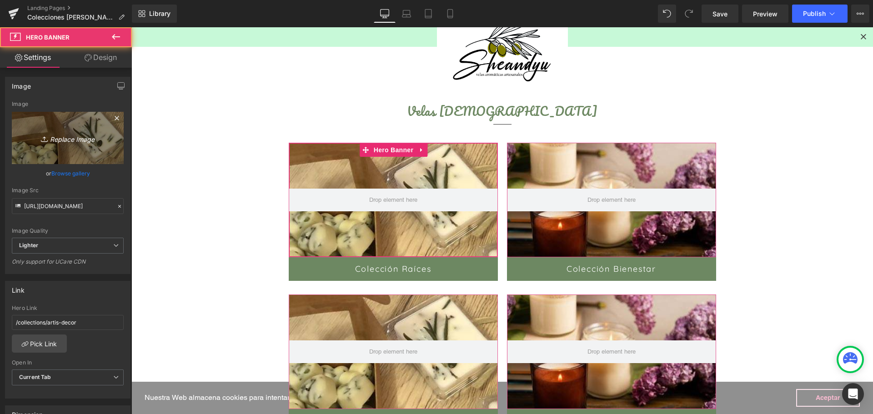
click at [74, 135] on icon "Replace Image" at bounding box center [67, 137] width 73 height 11
type input "C:\fakepath\velas-navidad.jpg"
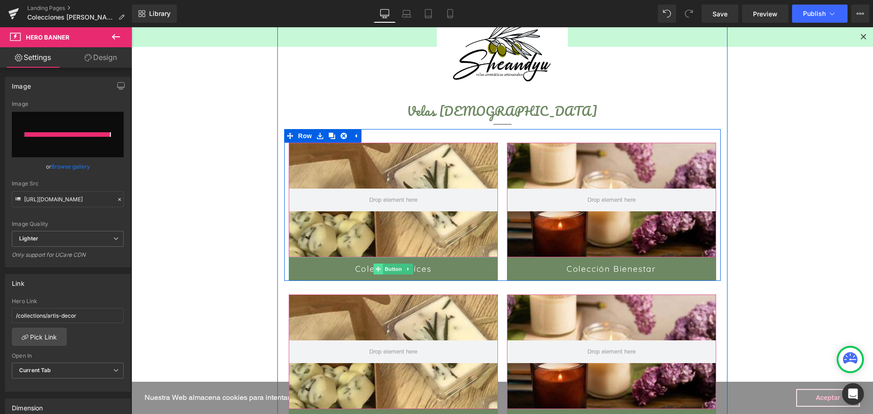
type input "[URL][DOMAIN_NAME][DATE]"
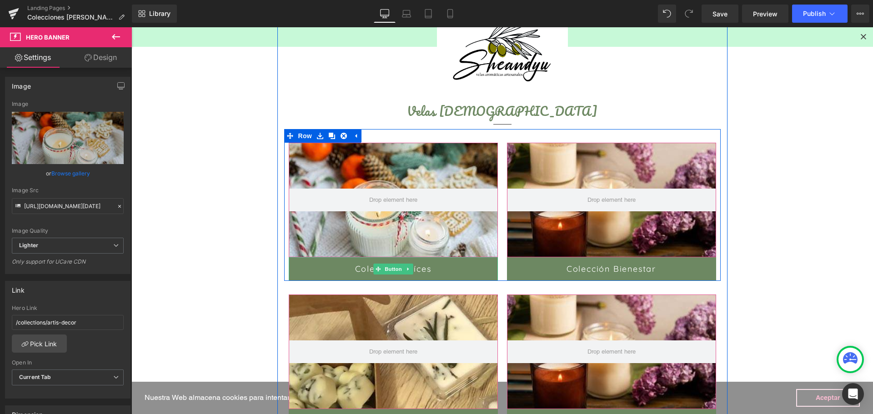
click at [387, 271] on span "Button" at bounding box center [393, 269] width 21 height 11
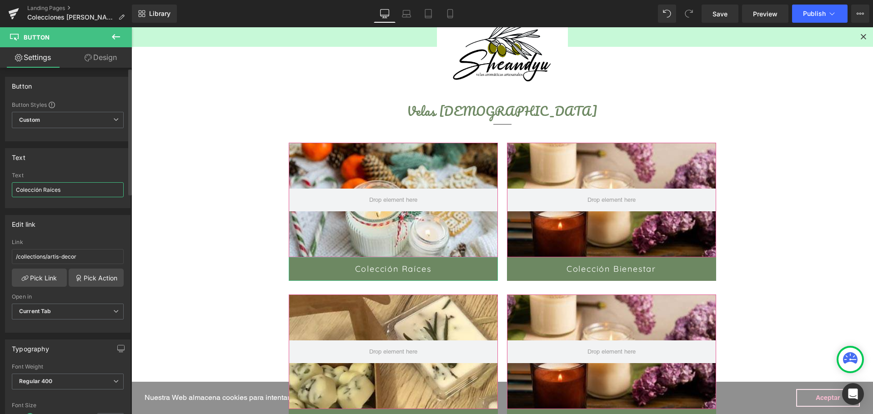
drag, startPoint x: 70, startPoint y: 190, endPoint x: 45, endPoint y: 186, distance: 25.7
click at [45, 186] on input "Colección Raíces" at bounding box center [68, 189] width 112 height 15
type input "Colección [DATE]"
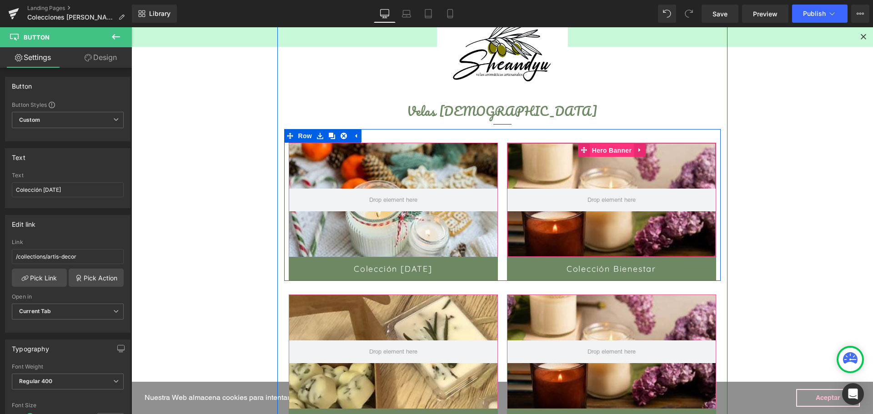
click at [604, 147] on span "Hero Banner" at bounding box center [611, 151] width 44 height 14
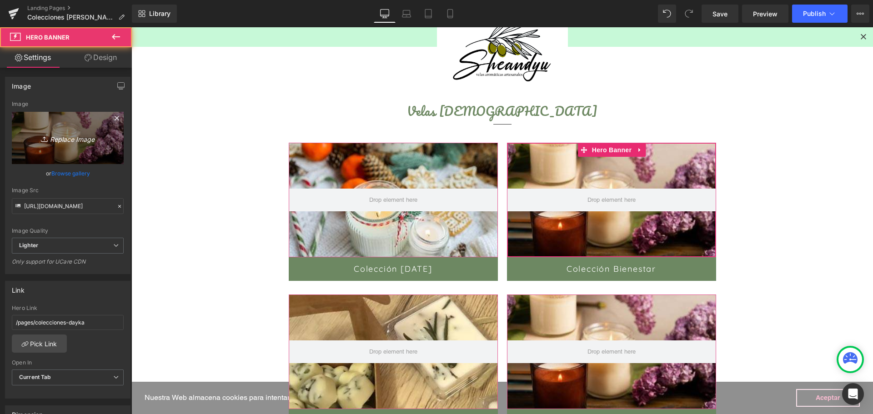
click at [61, 133] on icon "Replace Image" at bounding box center [67, 137] width 73 height 11
type input "C:\fakepath\velas-primavera.jpg"
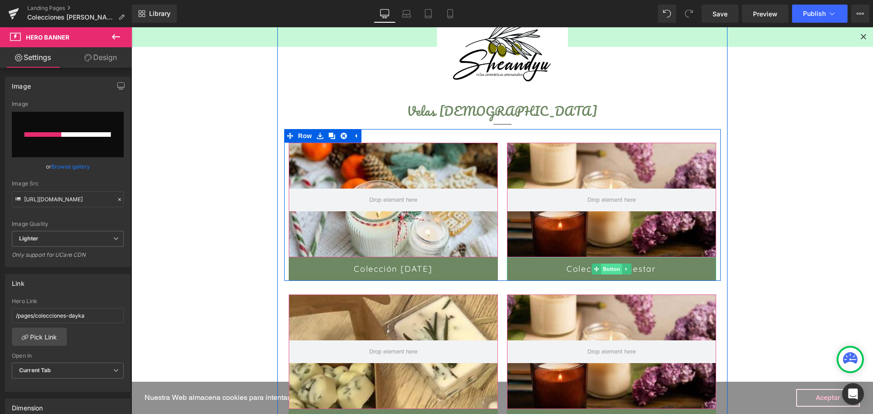
click at [606, 268] on span "Button" at bounding box center [611, 269] width 21 height 11
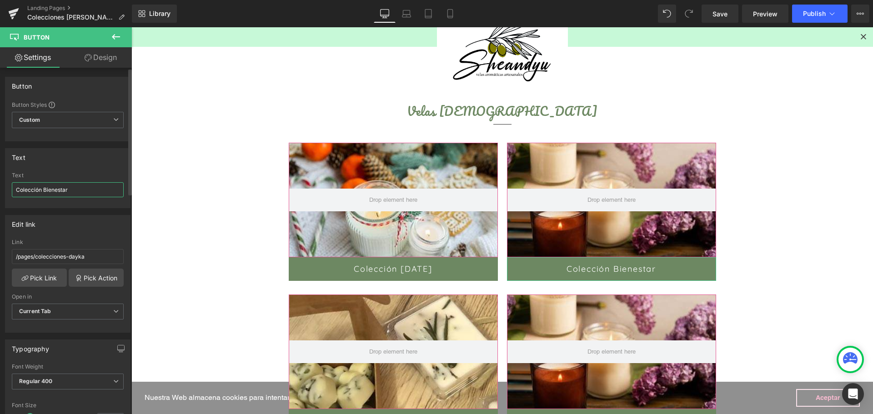
drag, startPoint x: 71, startPoint y: 189, endPoint x: 45, endPoint y: 190, distance: 26.4
click at [45, 190] on input "Colección Bienestar" at bounding box center [68, 189] width 112 height 15
type input "Colección verano"
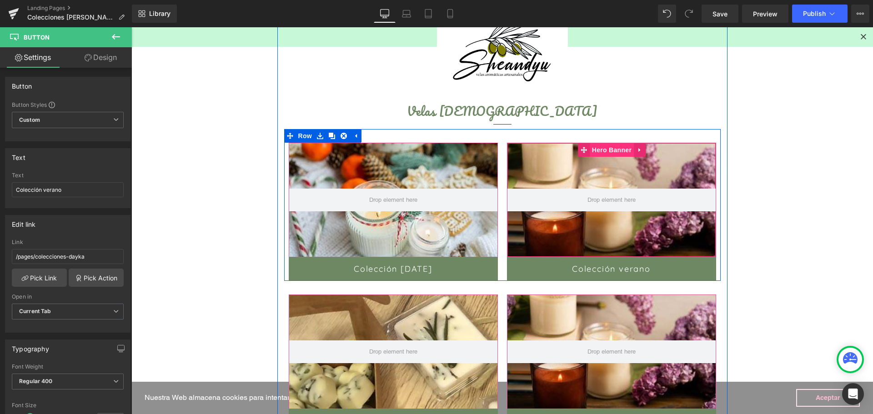
click at [610, 149] on span "Hero Banner" at bounding box center [611, 150] width 44 height 14
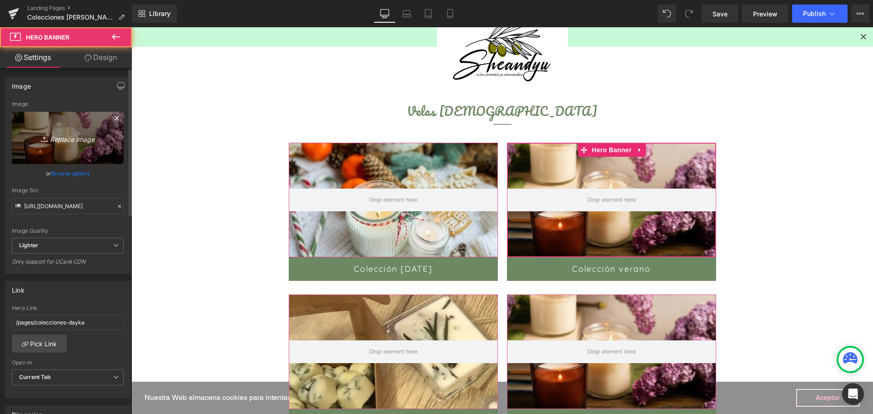
click at [75, 133] on icon "Replace Image" at bounding box center [67, 137] width 73 height 11
type input "C:\fakepath\velas-verano.jpg"
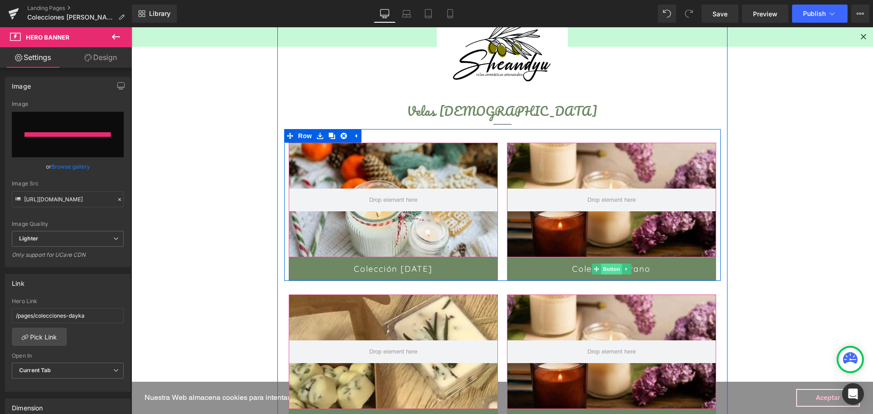
type input "[URL][DOMAIN_NAME]"
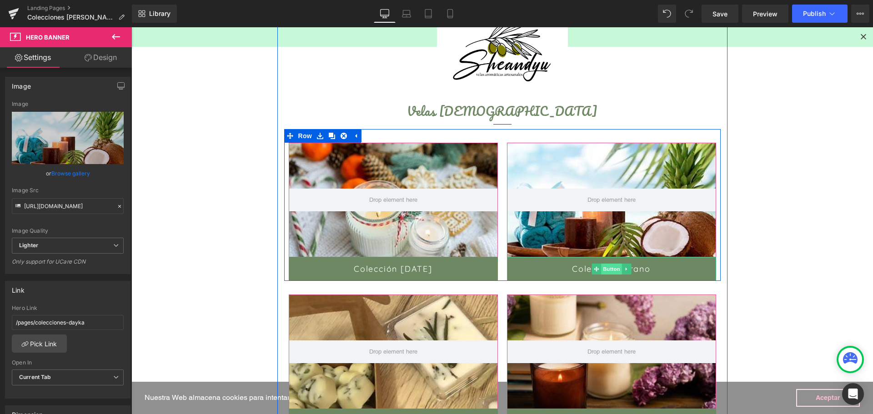
click at [607, 272] on span "Button" at bounding box center [611, 269] width 21 height 11
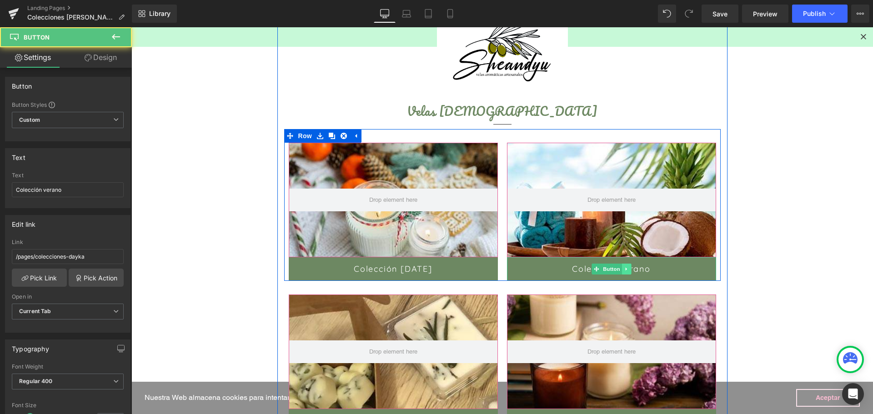
click at [621, 271] on link at bounding box center [626, 269] width 10 height 11
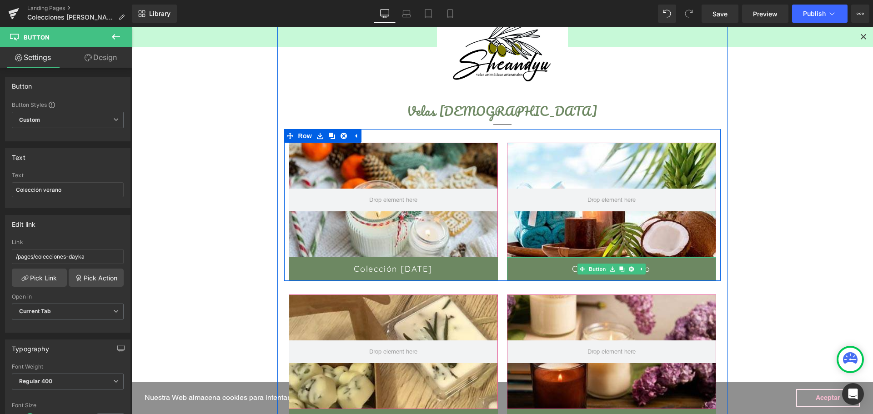
click at [676, 269] on link "Colección verano" at bounding box center [611, 269] width 209 height 24
click at [592, 267] on link "Button" at bounding box center [592, 269] width 30 height 11
click at [609, 269] on span "Button" at bounding box center [611, 269] width 21 height 11
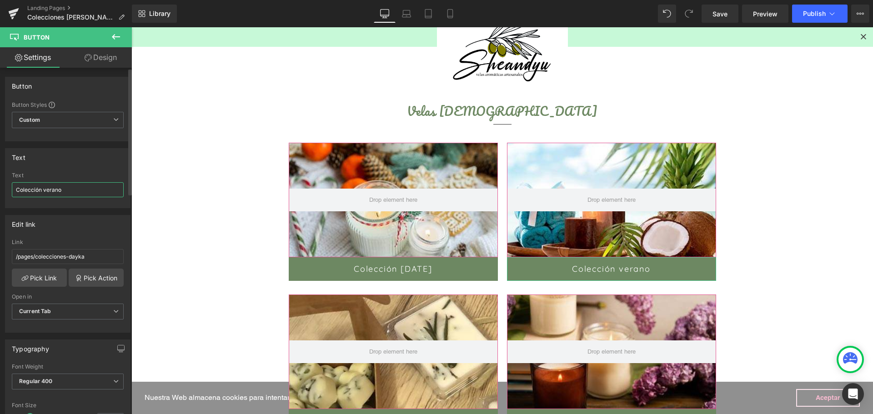
click at [46, 190] on input "Colección verano" at bounding box center [68, 189] width 112 height 15
type input "Colección Verano"
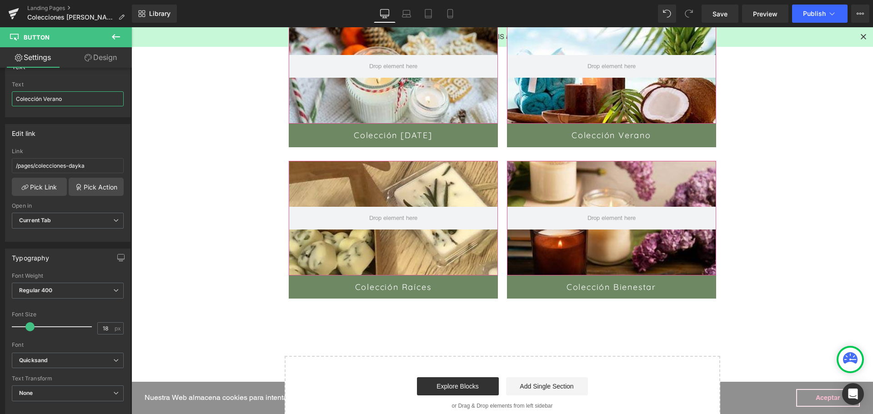
scroll to position [273, 0]
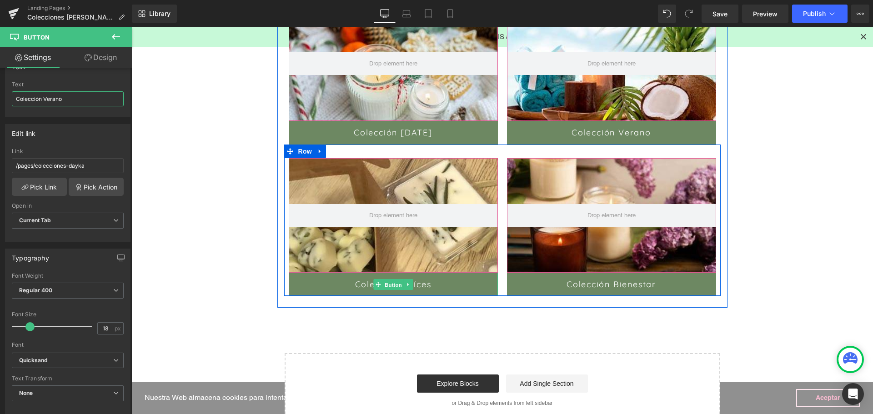
drag, startPoint x: 392, startPoint y: 285, endPoint x: 215, endPoint y: 219, distance: 188.1
click at [390, 285] on span "Button" at bounding box center [393, 284] width 21 height 11
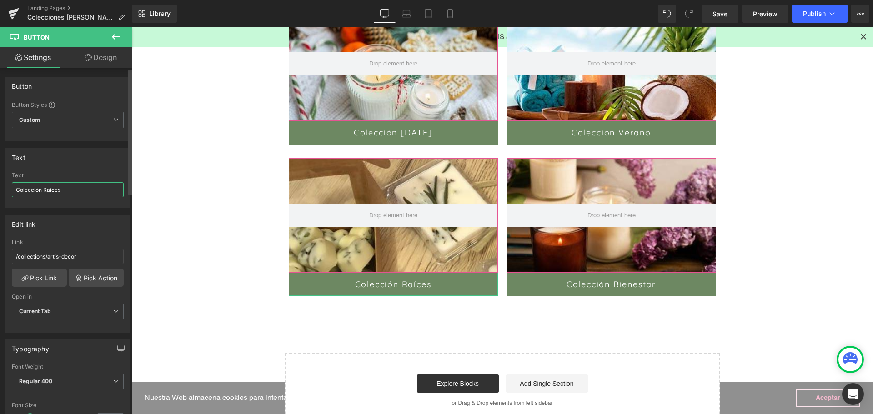
drag, startPoint x: 61, startPoint y: 190, endPoint x: 44, endPoint y: 189, distance: 17.7
click at [44, 189] on input "Colección Raíces" at bounding box center [68, 189] width 112 height 15
type input "Colección Primavera"
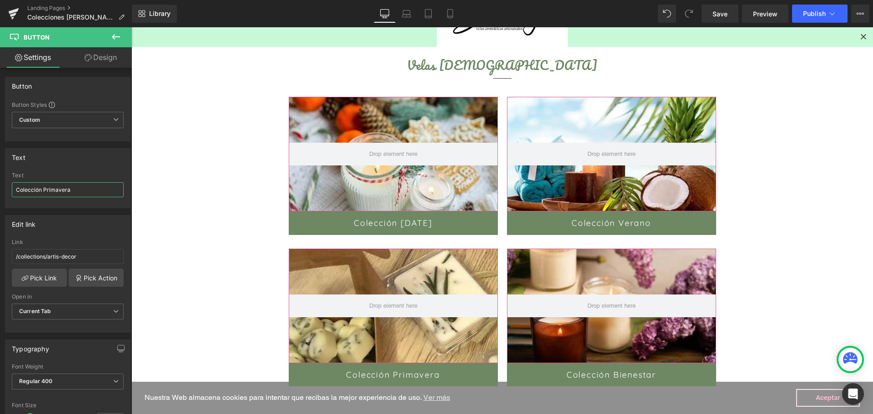
scroll to position [182, 0]
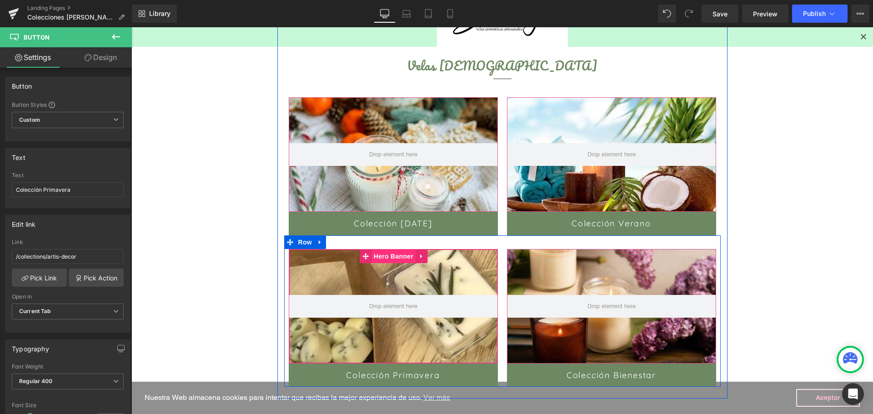
click at [390, 256] on span "Hero Banner" at bounding box center [393, 257] width 44 height 14
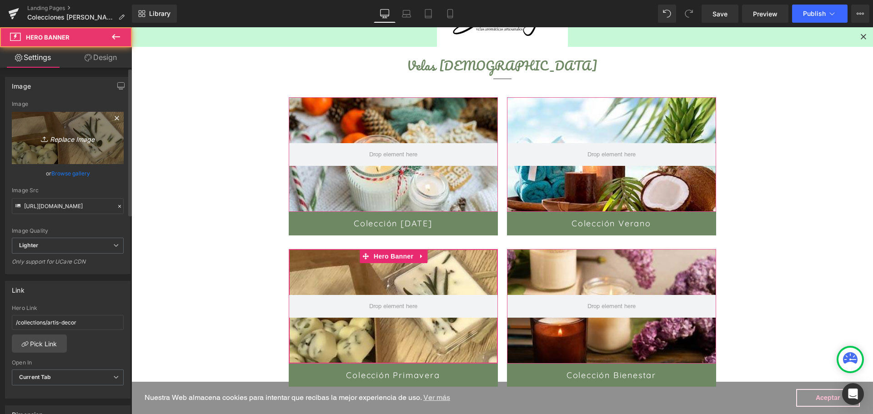
click at [74, 138] on icon "Replace Image" at bounding box center [67, 137] width 73 height 11
type input "C:\fakepath\velas-primavera.jpg"
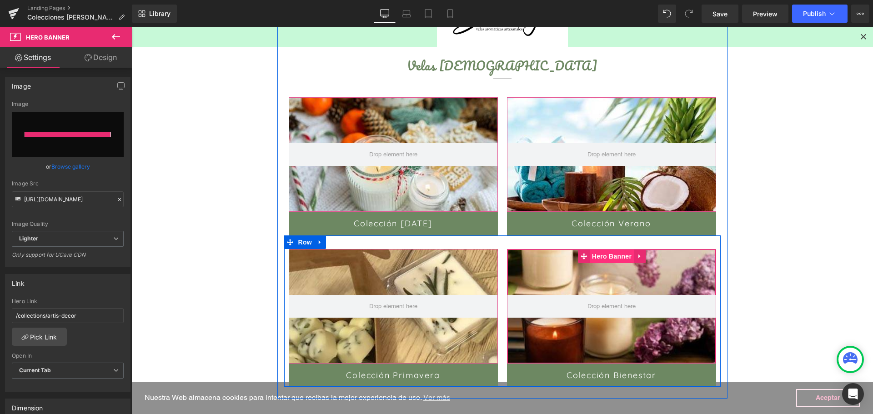
type input "[URL][DOMAIN_NAME]"
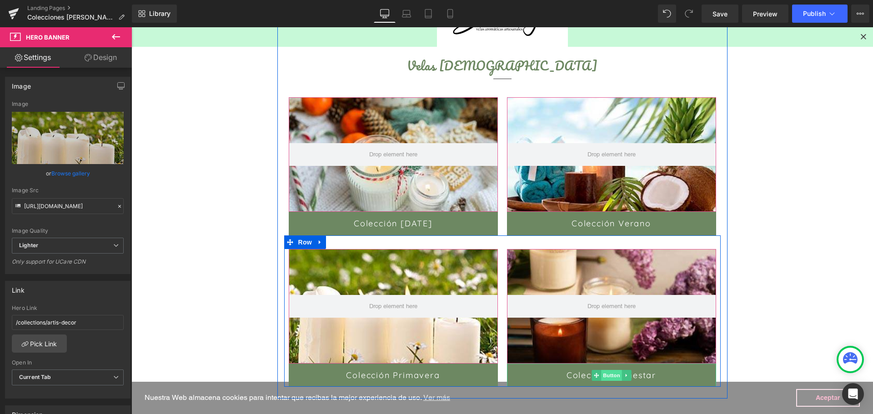
click at [610, 375] on span "Button" at bounding box center [611, 375] width 21 height 11
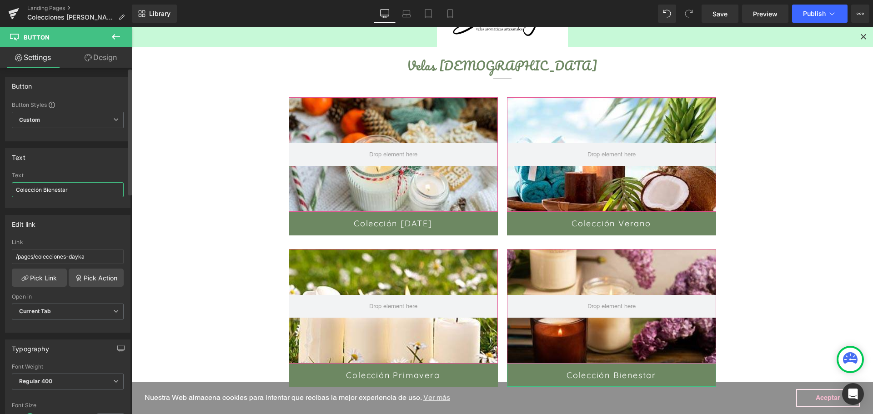
drag, startPoint x: 71, startPoint y: 189, endPoint x: 43, endPoint y: 194, distance: 29.1
click at [43, 194] on input "Colección Bienestar" at bounding box center [68, 189] width 112 height 15
type input "Colección Otoño"
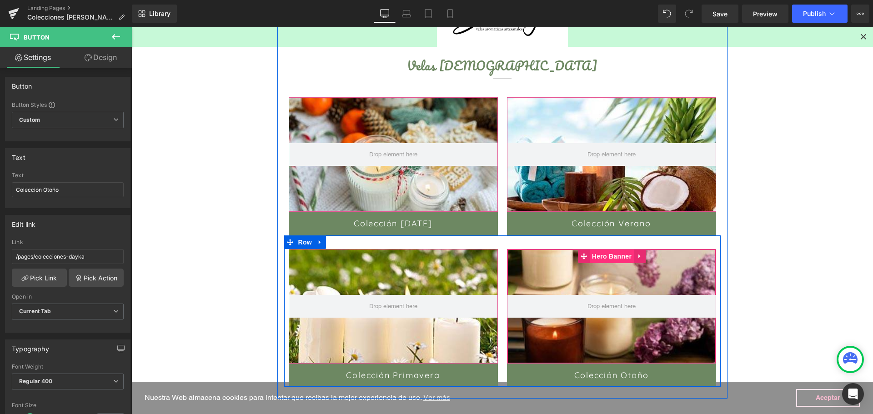
click at [610, 255] on span "Hero Banner" at bounding box center [611, 257] width 44 height 14
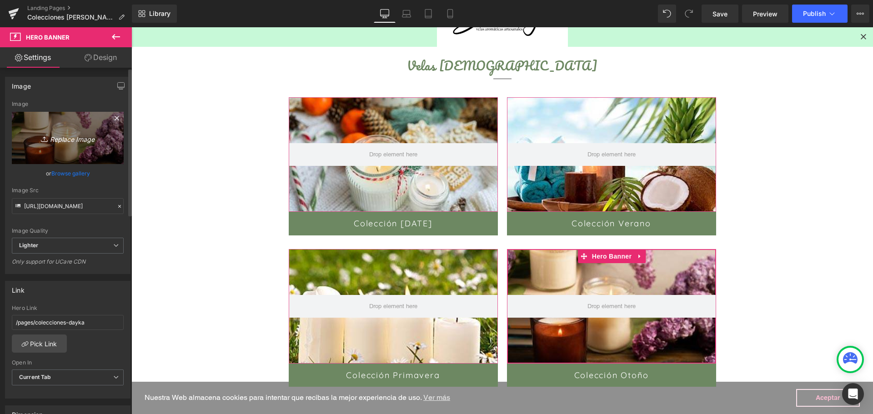
click at [37, 127] on link "Replace Image" at bounding box center [68, 138] width 112 height 52
type input "C:\fakepath\coleccion-velas-otoño.jpg"
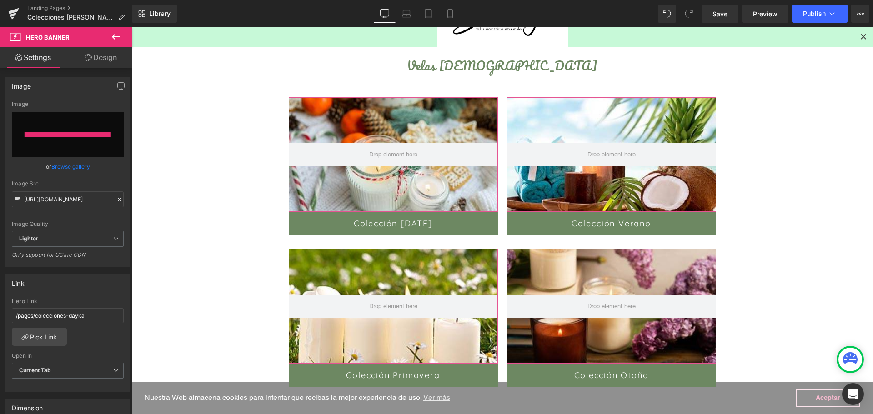
type input "https://ucarecdn.com/91b70a4b-a401-4bf4-a5b6-3a344d0dbd38/-/format/auto/-/previ…"
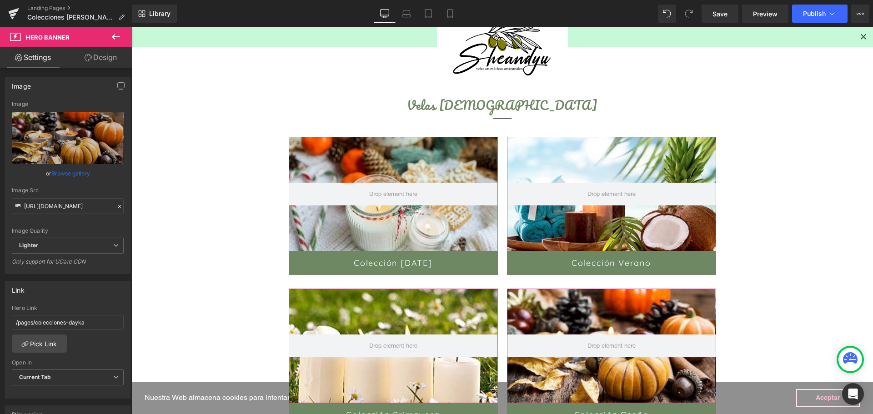
scroll to position [91, 0]
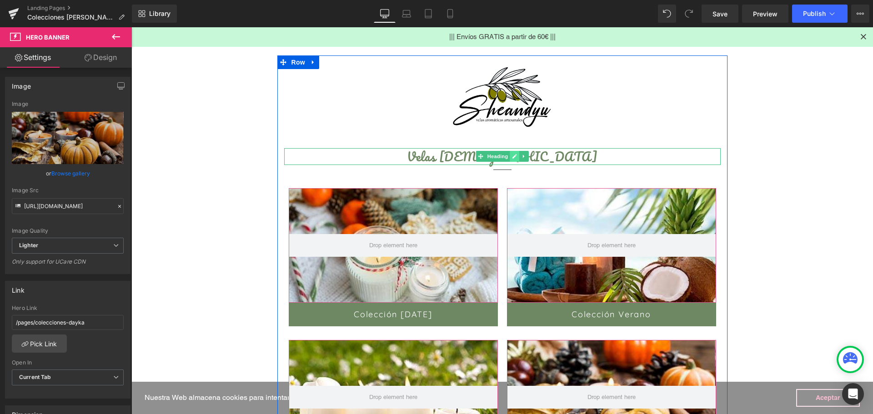
click at [512, 157] on icon at bounding box center [514, 157] width 5 height 5
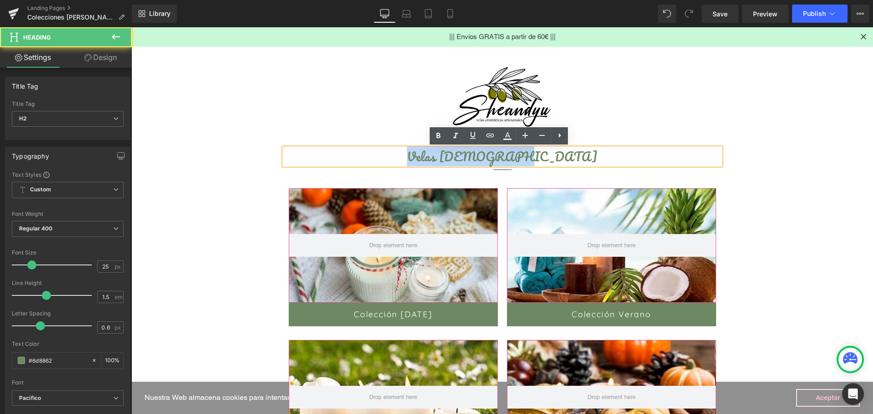
drag, startPoint x: 530, startPoint y: 157, endPoint x: 437, endPoint y: 157, distance: 92.7
click at [437, 157] on h2 "Velas [DEMOGRAPHIC_DATA]" at bounding box center [502, 156] width 436 height 17
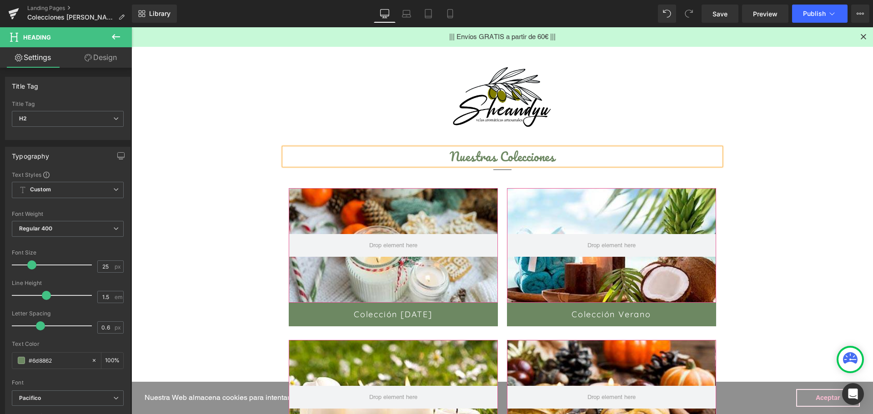
click at [774, 215] on main "Text Block Image Nuestras Colecciones Heading Separator Hero Banner 100px 100px…" at bounding box center [501, 329] width 741 height 624
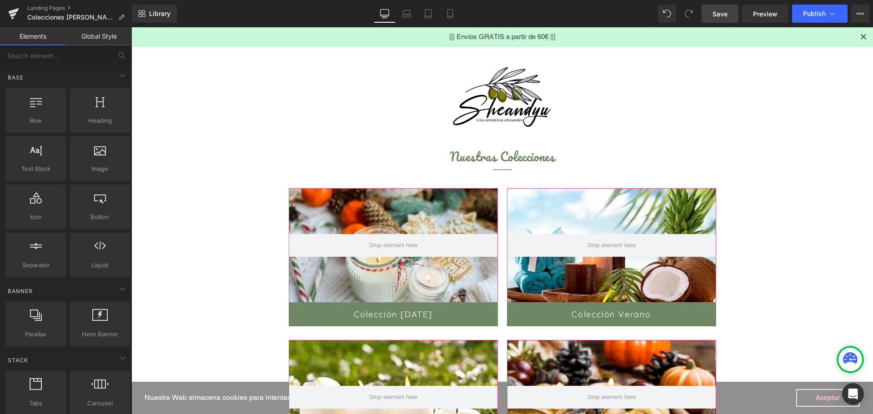
click at [723, 9] on span "Save" at bounding box center [719, 14] width 15 height 10
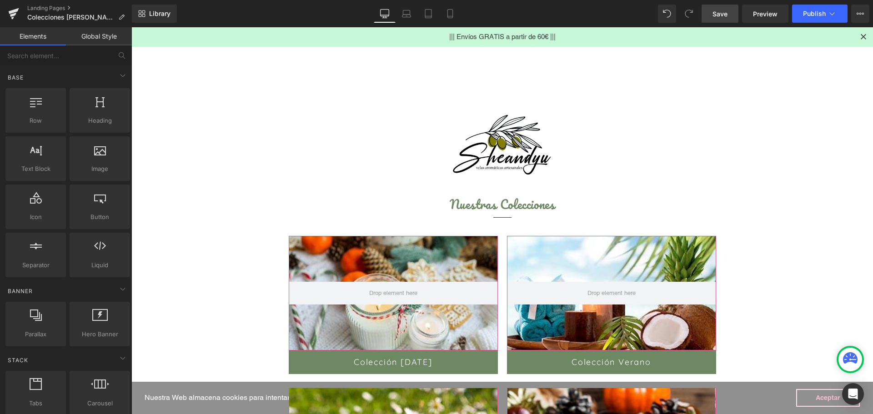
scroll to position [0, 0]
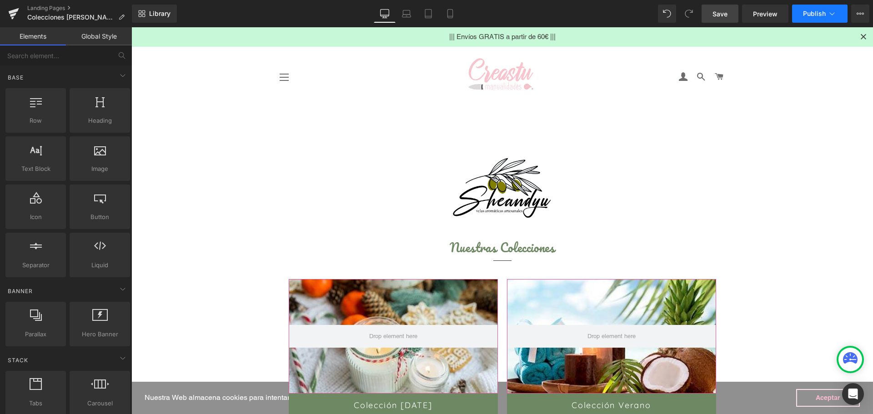
click at [816, 20] on button "Publish" at bounding box center [819, 14] width 55 height 18
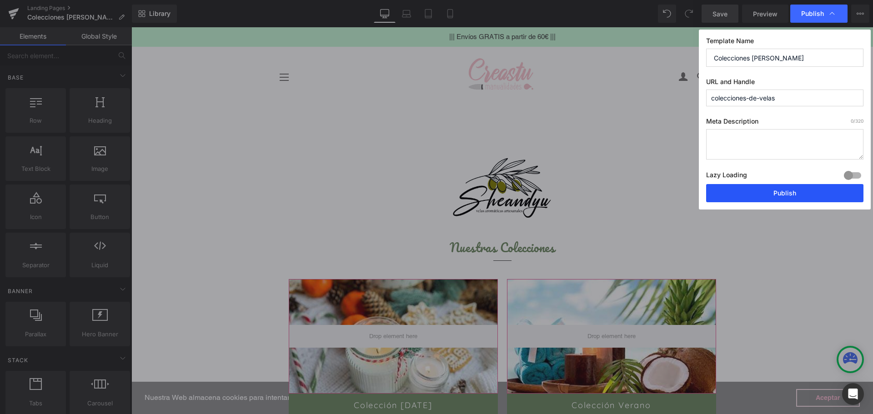
click at [765, 196] on button "Publish" at bounding box center [784, 193] width 157 height 18
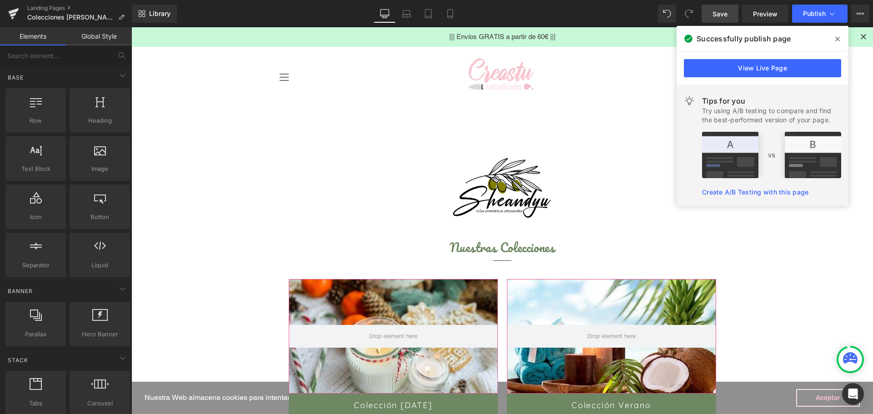
click at [841, 41] on span at bounding box center [837, 39] width 15 height 15
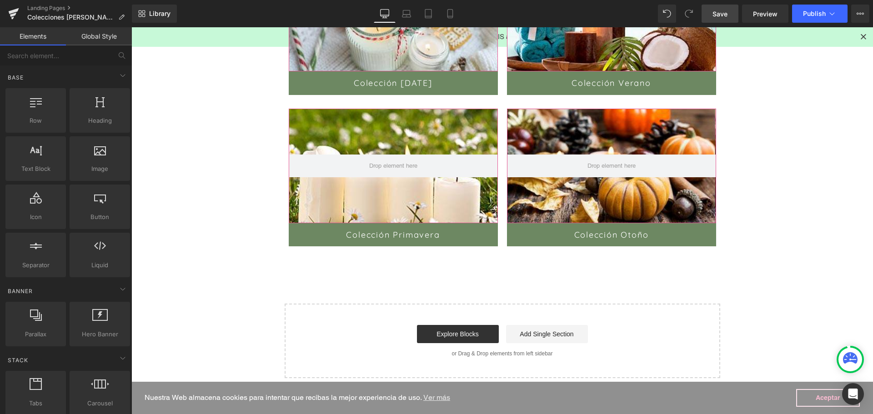
scroll to position [445, 0]
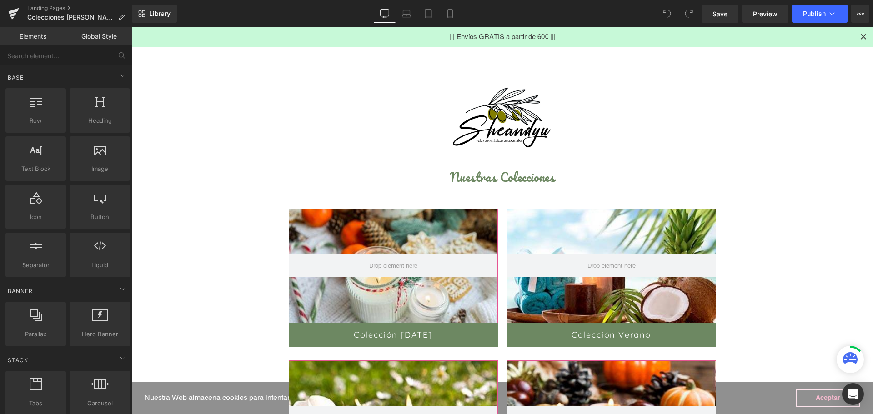
scroll to position [155, 0]
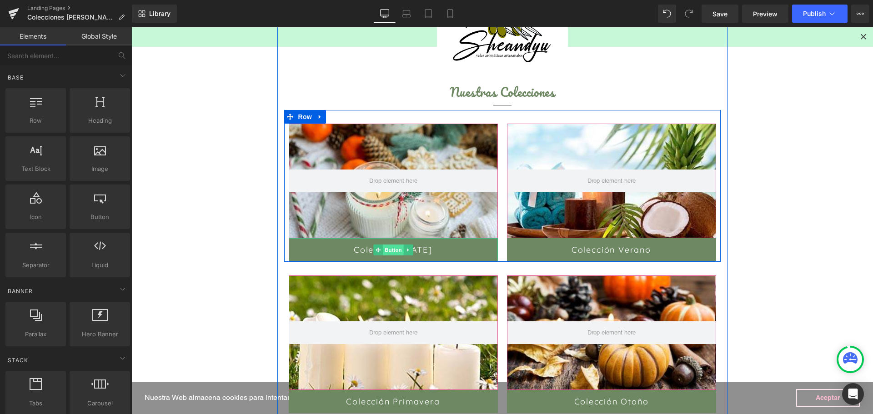
click at [385, 250] on span "Button" at bounding box center [393, 250] width 21 height 11
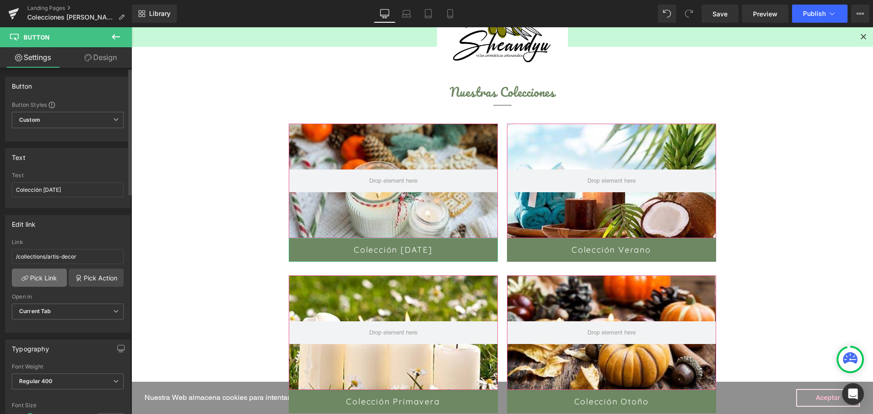
click at [38, 277] on link "Pick Link" at bounding box center [39, 278] width 55 height 18
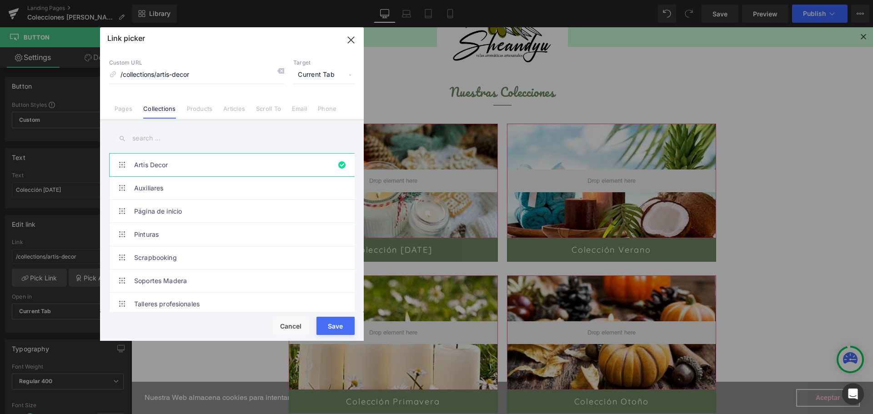
click at [150, 143] on input "text" at bounding box center [231, 138] width 245 height 20
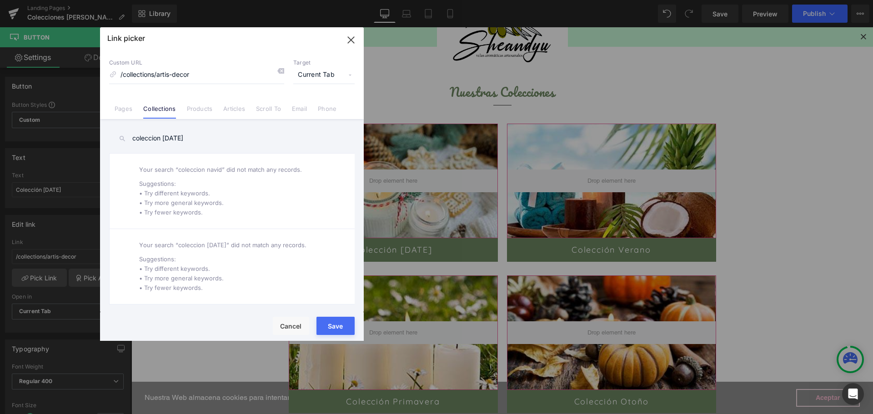
click at [161, 135] on input "coleccion [DATE]" at bounding box center [231, 138] width 245 height 20
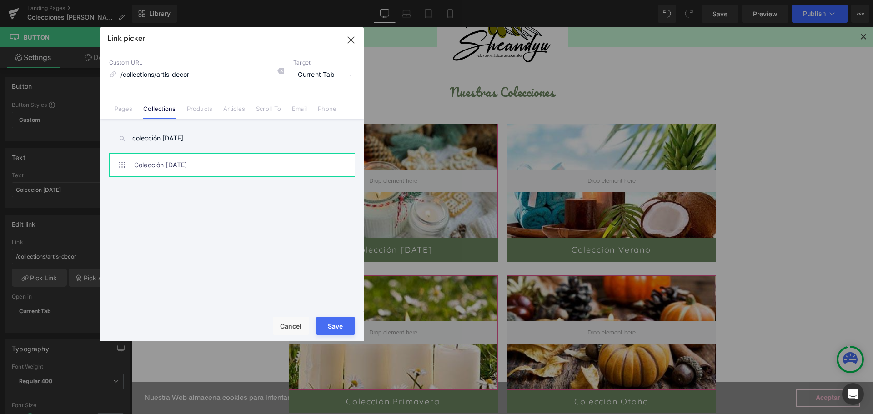
type input "colección [DATE]"
click at [153, 164] on link "Colección [DATE]" at bounding box center [234, 165] width 200 height 23
type input "/collections/coleccion-[DATE]"
click at [335, 331] on button "Save" at bounding box center [335, 326] width 38 height 18
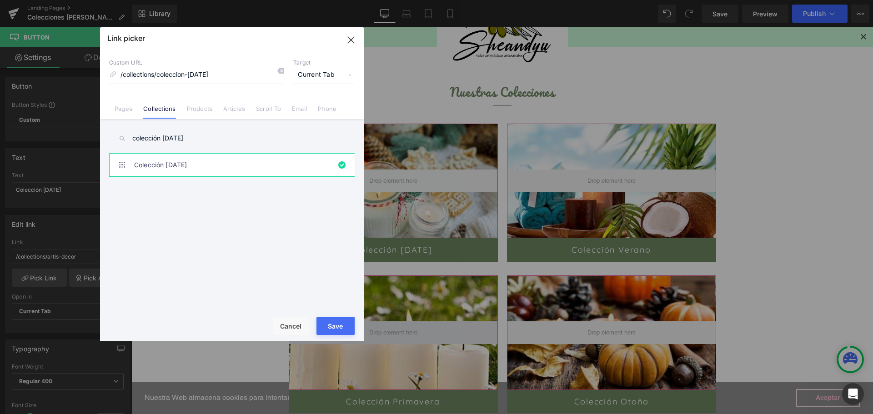
type input "/collections/coleccion-[DATE]"
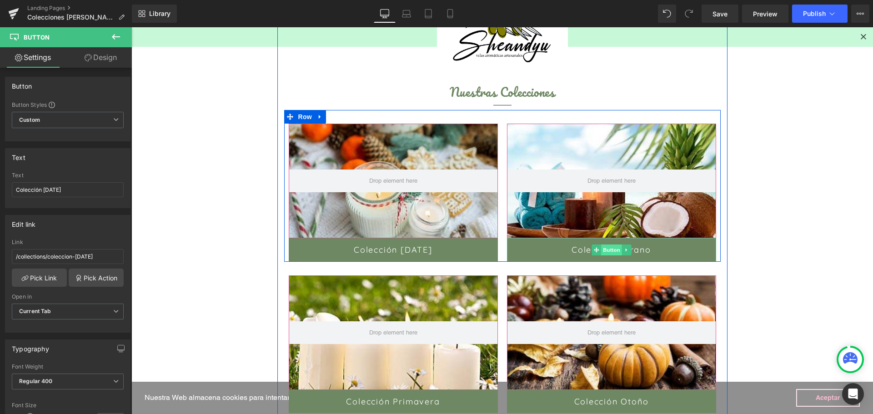
click at [605, 252] on span "Button" at bounding box center [611, 250] width 21 height 11
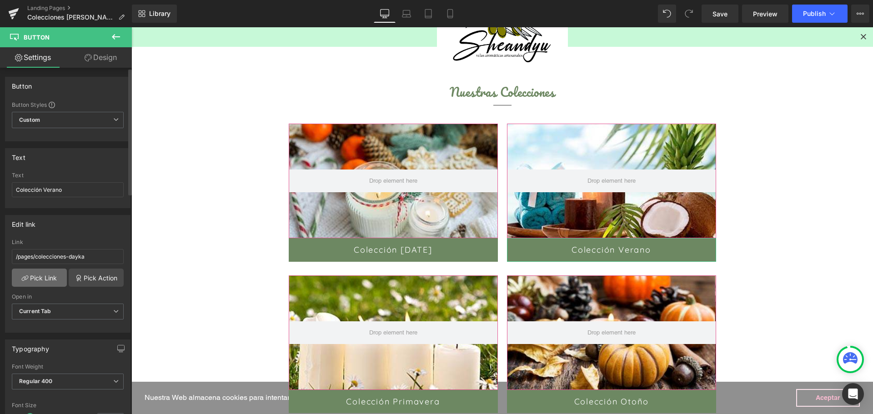
click at [35, 277] on link "Pick Link" at bounding box center [39, 278] width 55 height 18
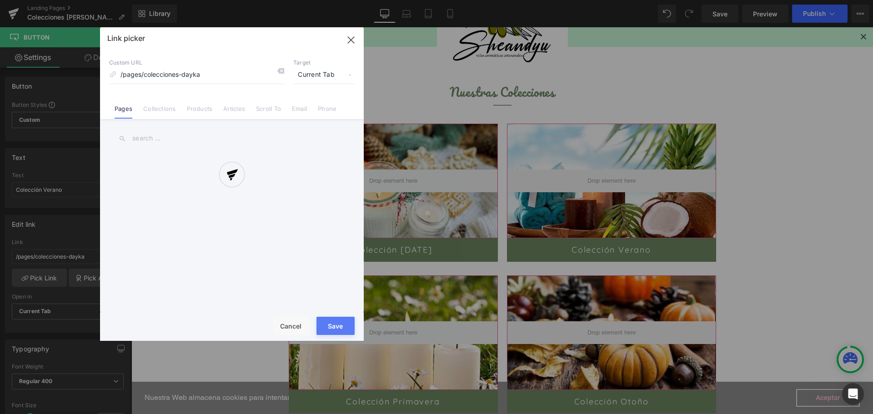
click at [164, 111] on div at bounding box center [232, 184] width 264 height 314
click at [148, 106] on div at bounding box center [232, 184] width 264 height 314
click at [290, 199] on div at bounding box center [232, 184] width 264 height 314
click at [297, 331] on div at bounding box center [232, 184] width 264 height 314
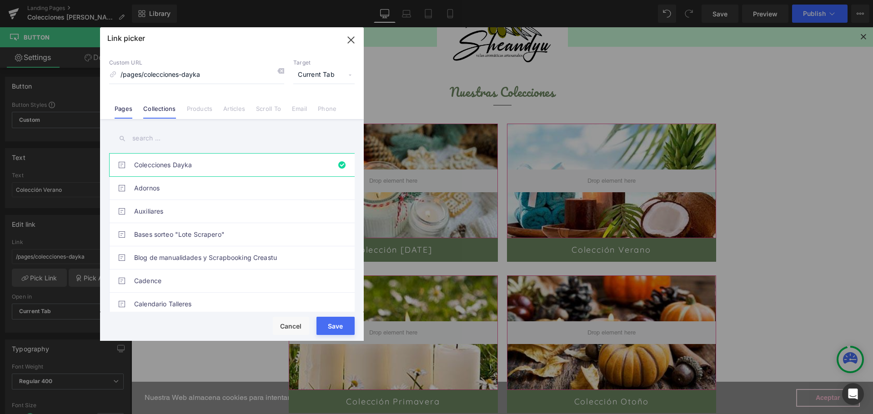
click at [156, 104] on li "Collections" at bounding box center [159, 105] width 43 height 16
click at [155, 138] on input "text" at bounding box center [231, 138] width 245 height 20
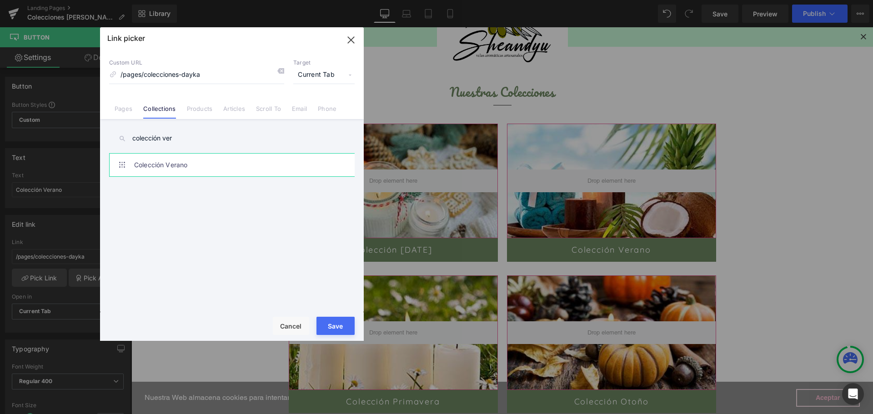
type input "colección ver"
click at [170, 163] on link "Colección Verano" at bounding box center [234, 165] width 200 height 23
type input "/collections/coleccion-verano"
click at [340, 331] on button "Save" at bounding box center [335, 326] width 38 height 18
type input "/collections/coleccion-verano"
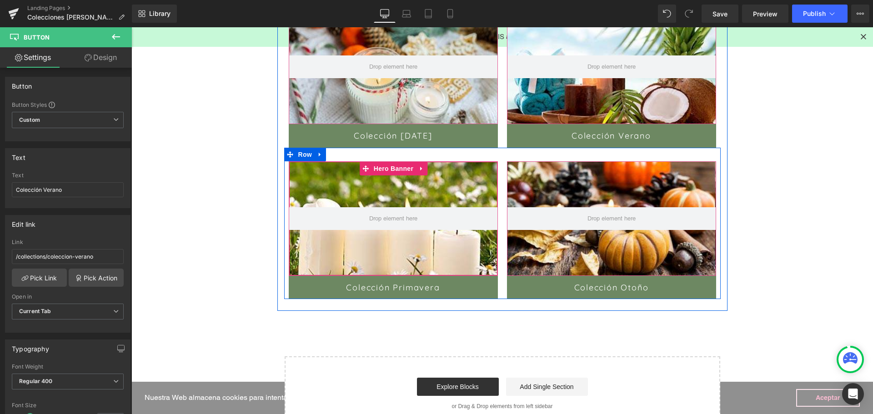
scroll to position [292, 0]
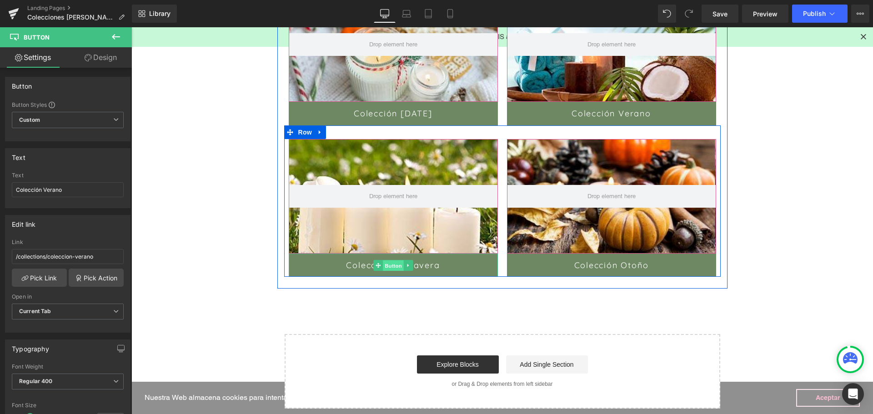
click at [391, 265] on span "Button" at bounding box center [393, 265] width 21 height 11
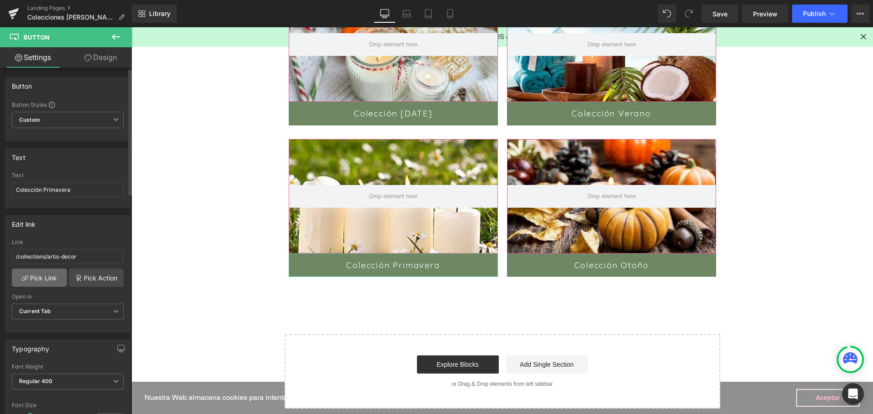
click at [40, 277] on link "Pick Link" at bounding box center [39, 278] width 55 height 18
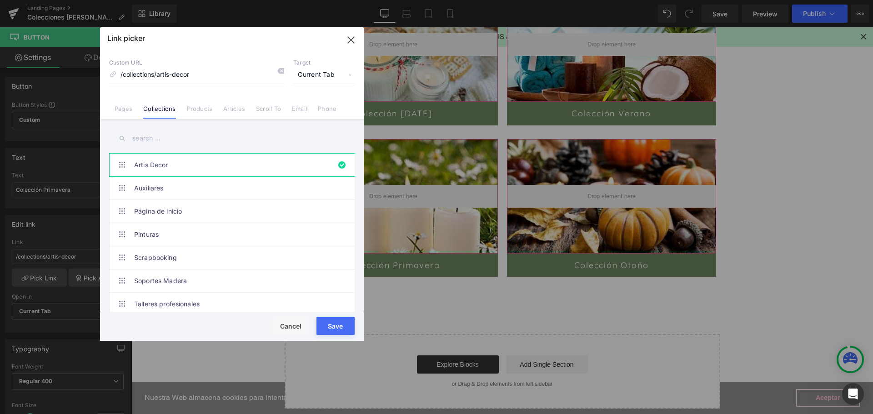
click at [175, 140] on input "text" at bounding box center [231, 138] width 245 height 20
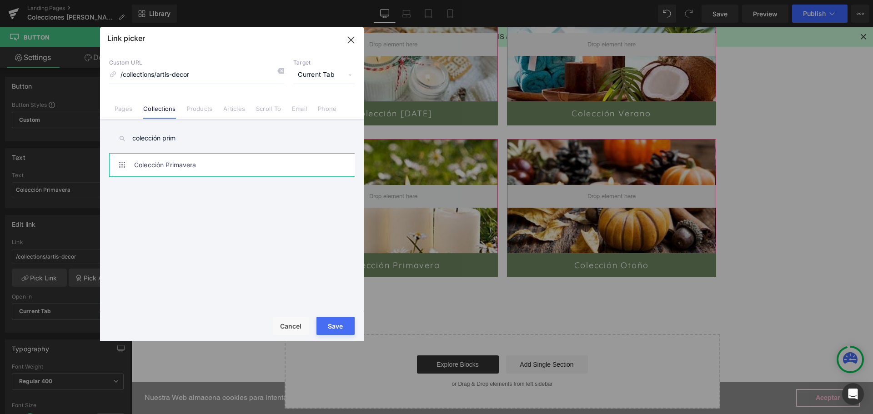
type input "colección prim"
click at [213, 166] on link "Colección Primavera" at bounding box center [234, 165] width 200 height 23
type input "/collections/coleccion-primavera"
drag, startPoint x: 333, startPoint y: 331, endPoint x: 202, endPoint y: 304, distance: 133.7
click at [333, 331] on button "Save" at bounding box center [335, 326] width 38 height 18
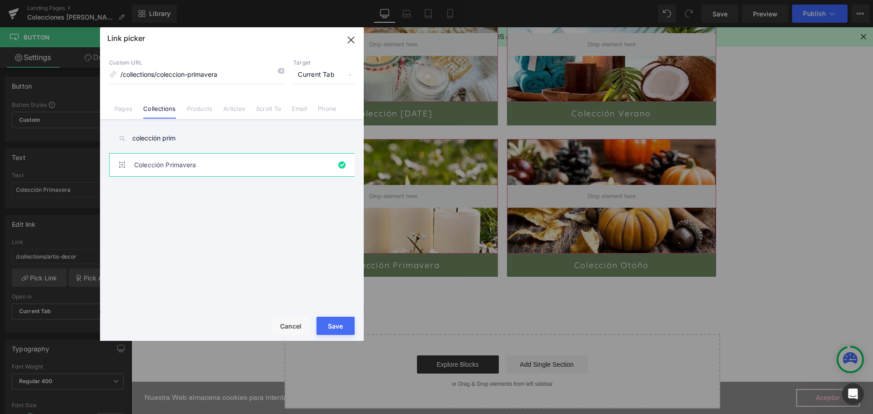
type input "/collections/coleccion-primavera"
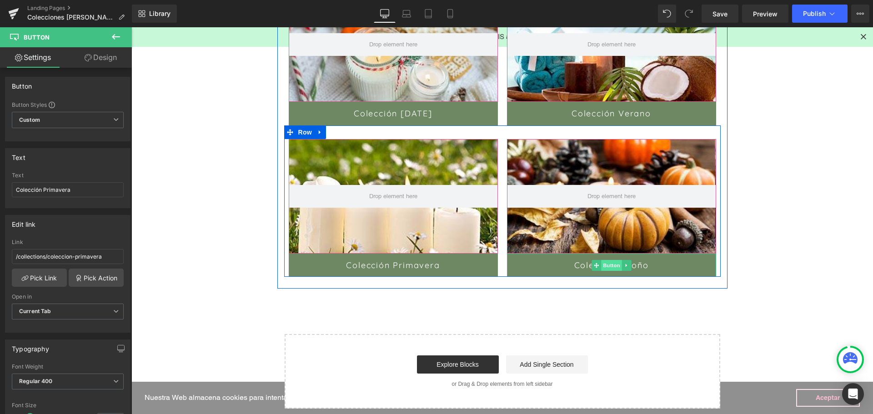
click at [609, 265] on span "Button" at bounding box center [611, 265] width 21 height 11
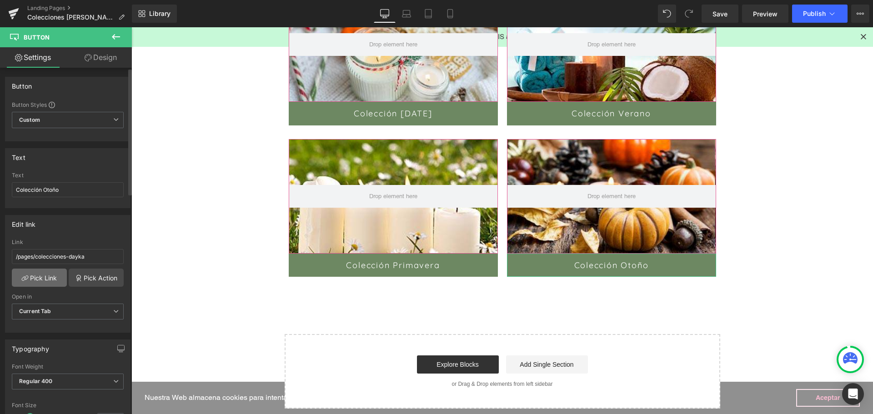
click at [54, 283] on link "Pick Link" at bounding box center [39, 278] width 55 height 18
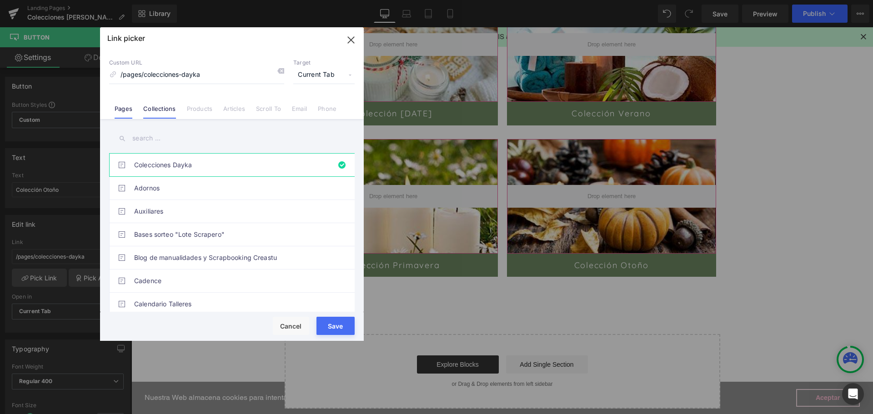
click at [163, 114] on link "Collections" at bounding box center [159, 112] width 32 height 14
click at [158, 140] on input "text" at bounding box center [231, 138] width 245 height 20
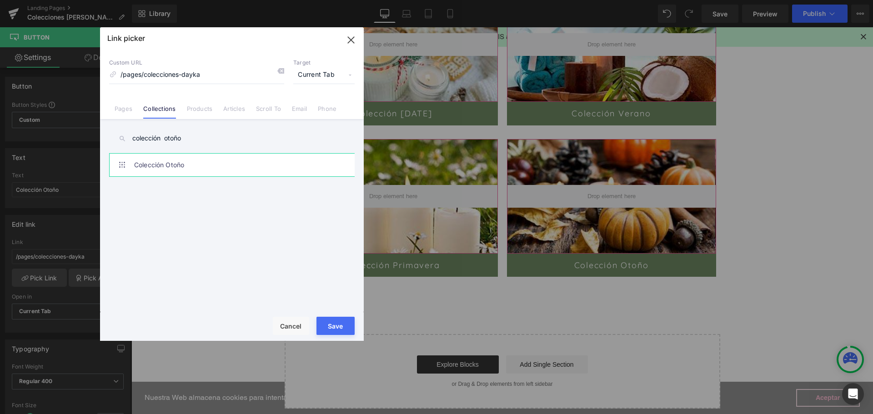
type input "colección otoño"
click at [172, 161] on link "Colección Otoño" at bounding box center [234, 165] width 200 height 23
type input "/collections/coleccion-otono"
click at [335, 325] on button "Save" at bounding box center [335, 326] width 38 height 18
type input "/collections/coleccion-otono"
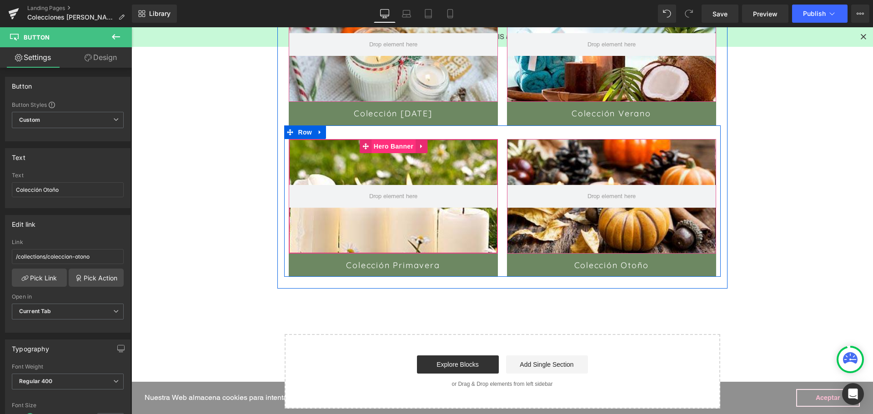
click at [379, 146] on span "Hero Banner" at bounding box center [393, 147] width 44 height 14
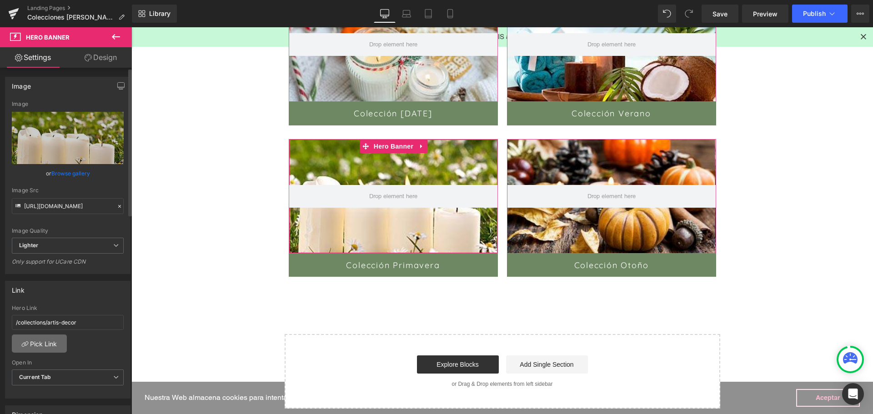
click at [35, 347] on link "Pick Link" at bounding box center [39, 344] width 55 height 18
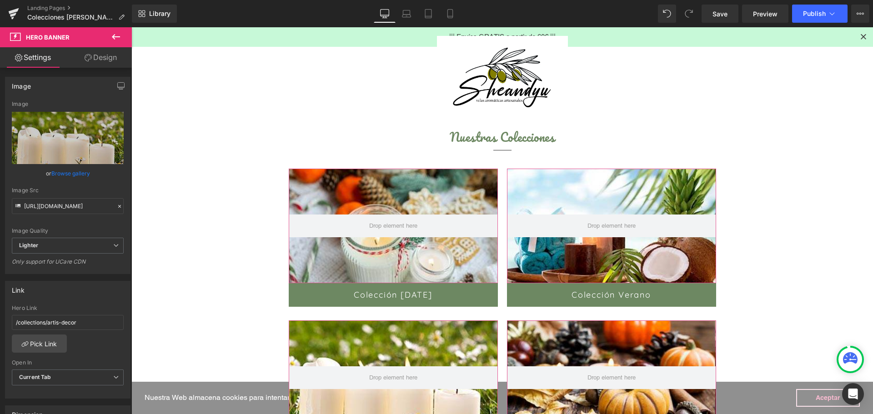
scroll to position [110, 0]
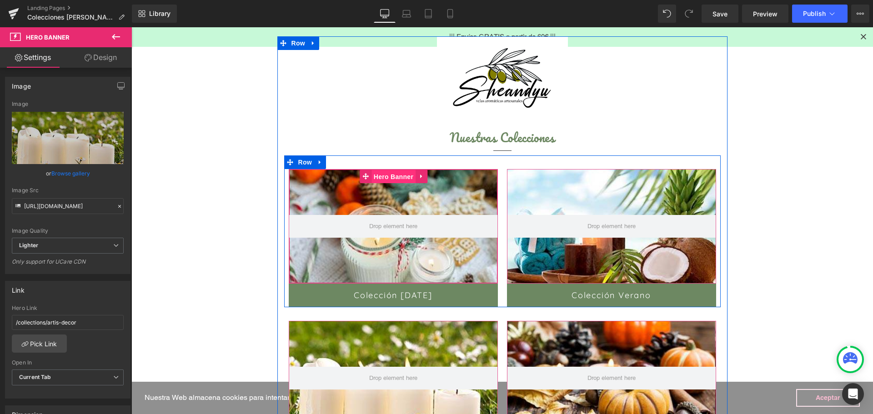
click at [385, 176] on span "Hero Banner" at bounding box center [393, 177] width 44 height 14
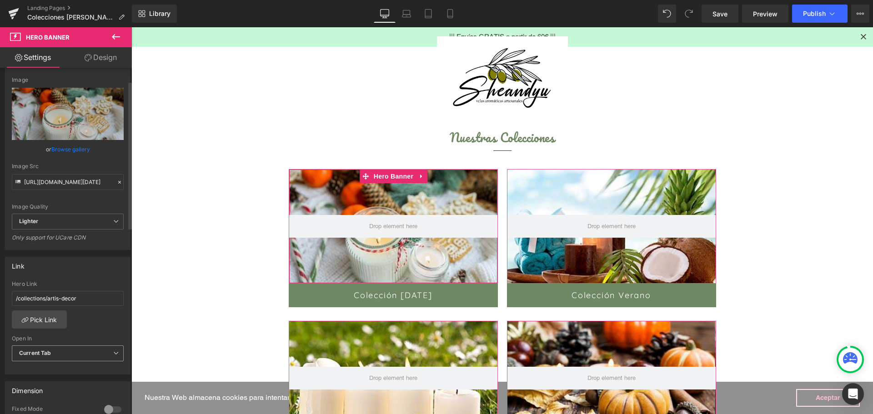
scroll to position [45, 0]
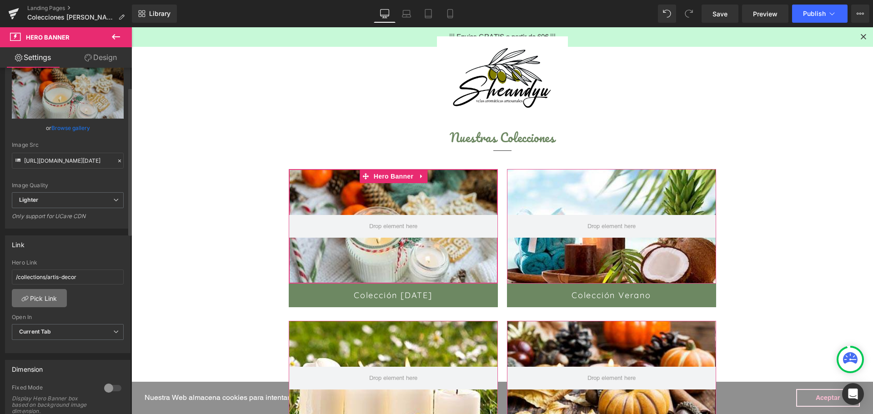
click at [41, 299] on link "Pick Link" at bounding box center [39, 298] width 55 height 18
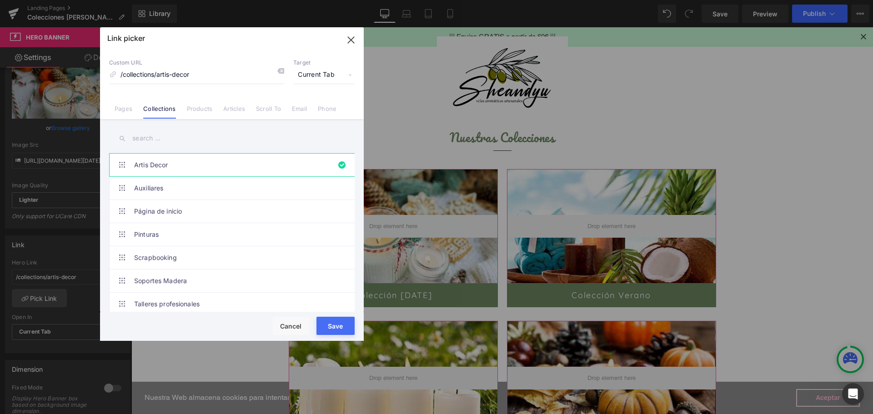
click at [167, 138] on input "text" at bounding box center [231, 138] width 245 height 20
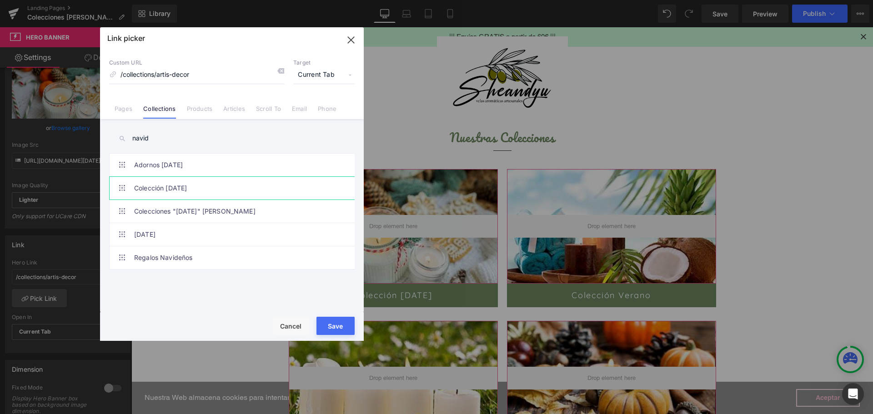
type input "navid"
click at [198, 192] on link "Colección [DATE]" at bounding box center [234, 188] width 200 height 23
type input "/collections/coleccion-navidad"
click at [334, 330] on button "Save" at bounding box center [335, 326] width 38 height 18
type input "/collections/coleccion-navidad"
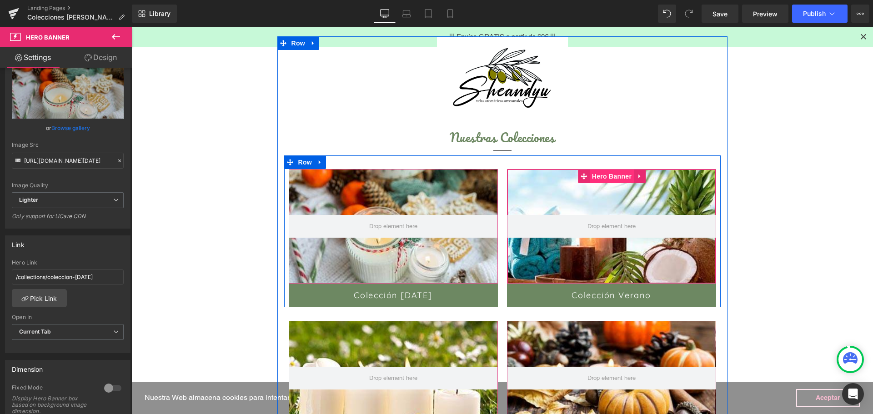
click at [609, 176] on span "Hero Banner" at bounding box center [611, 177] width 44 height 14
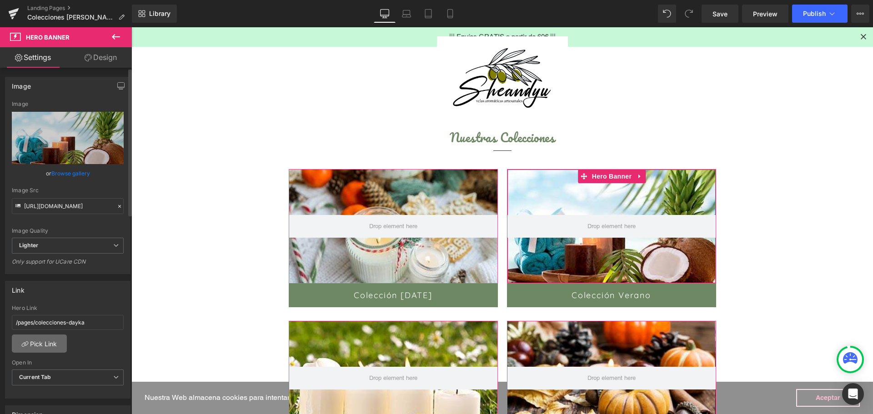
click at [33, 347] on link "Pick Link" at bounding box center [39, 344] width 55 height 18
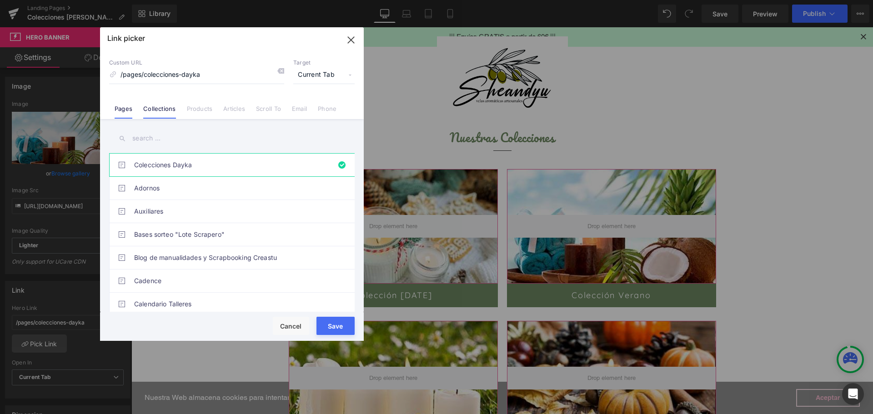
click at [167, 105] on link "Collections" at bounding box center [159, 112] width 32 height 14
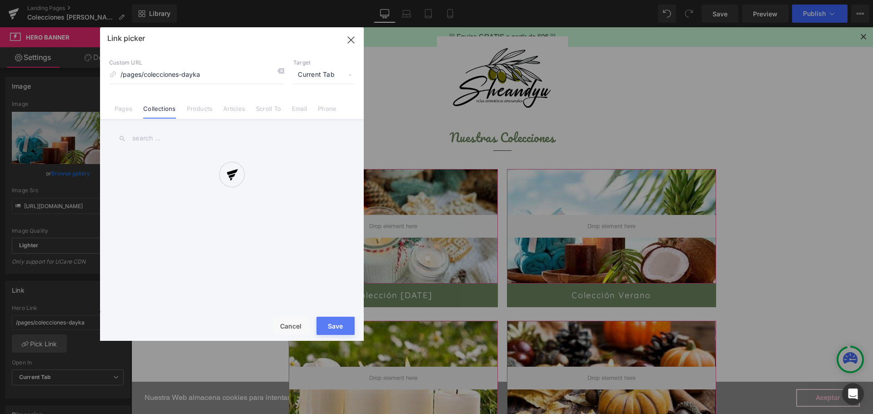
click at [156, 136] on div at bounding box center [232, 184] width 264 height 314
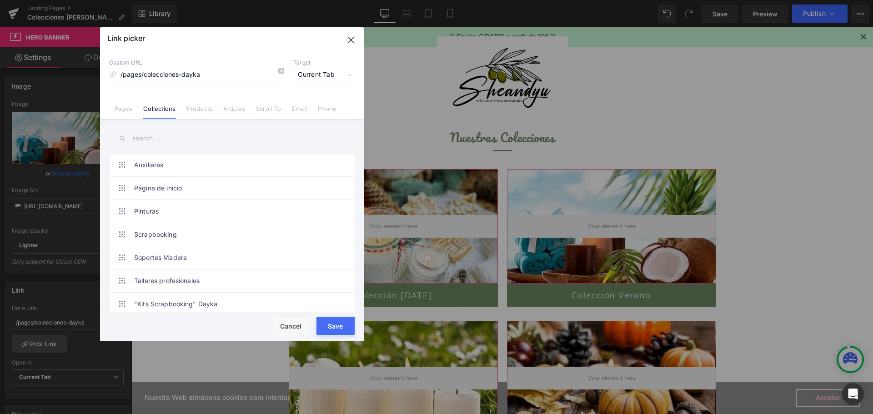
click at [156, 136] on input "text" at bounding box center [231, 138] width 245 height 20
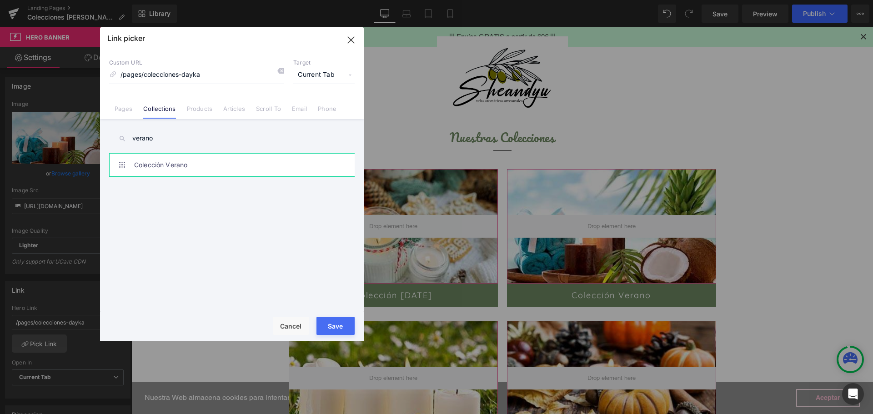
type input "verano"
click at [167, 169] on link "Colección Verano" at bounding box center [234, 165] width 200 height 23
type input "/collections/coleccion-verano"
click at [341, 323] on button "Save" at bounding box center [335, 326] width 38 height 18
type input "/collections/coleccion-verano"
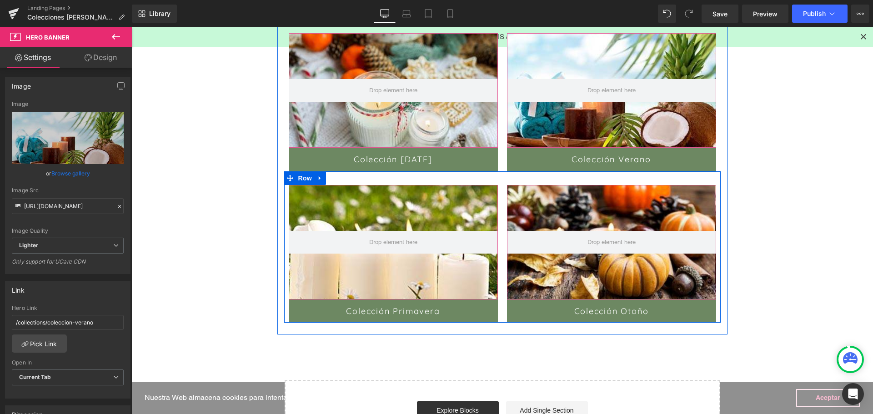
scroll to position [246, 0]
click at [382, 195] on div "Hero Banner 100px 100px" at bounding box center [393, 242] width 209 height 115
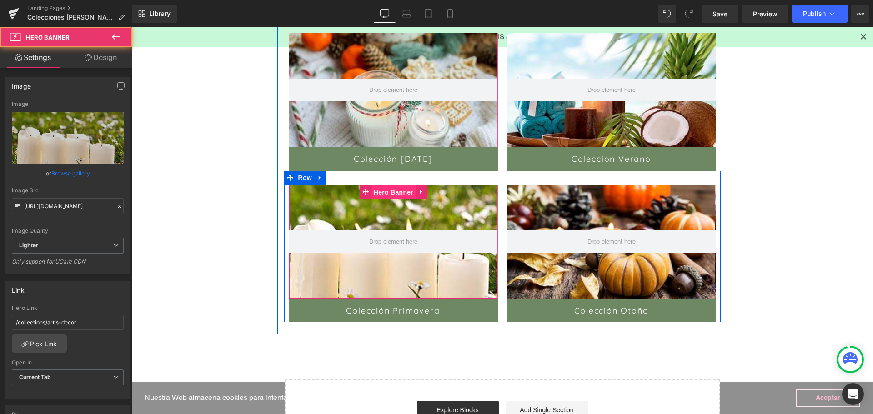
click at [382, 192] on span "Hero Banner" at bounding box center [393, 192] width 44 height 14
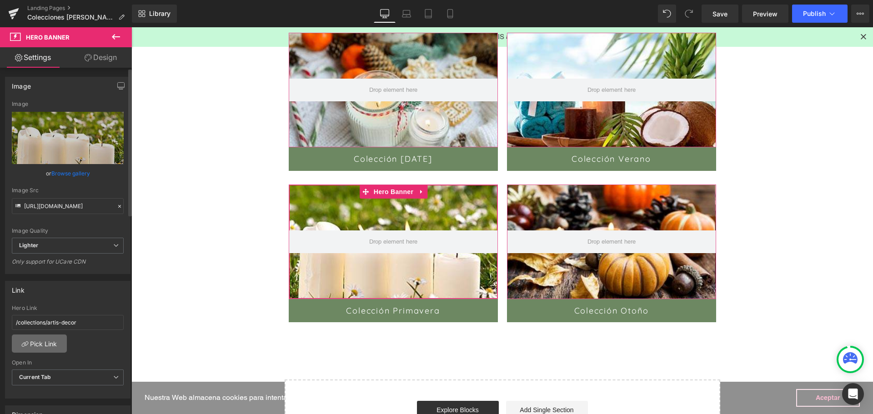
click at [39, 337] on link "Pick Link" at bounding box center [39, 344] width 55 height 18
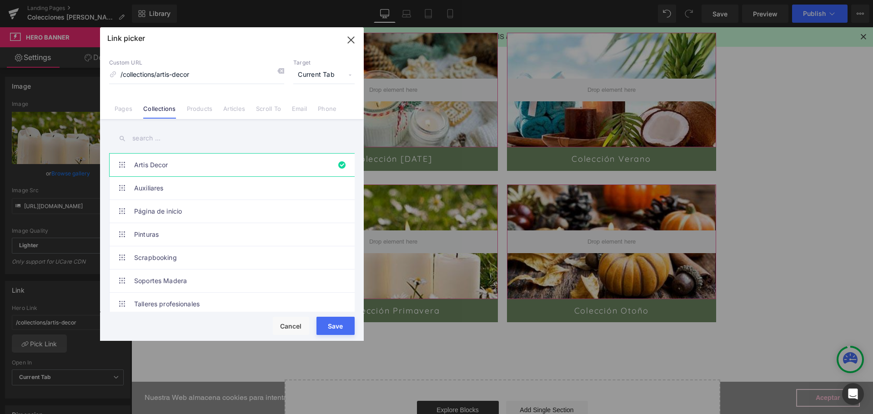
click at [168, 137] on input "text" at bounding box center [231, 138] width 245 height 20
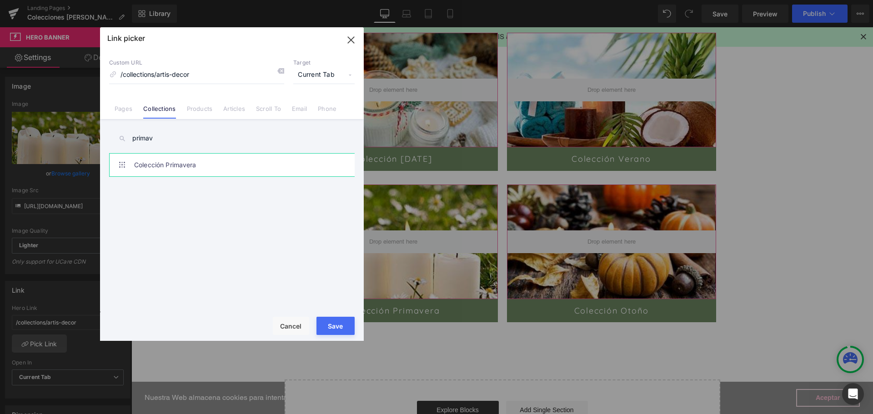
type input "primav"
click at [182, 161] on link "Colección Primavera" at bounding box center [234, 165] width 200 height 23
type input "/collections/coleccion-primavera"
drag, startPoint x: 337, startPoint y: 328, endPoint x: 206, endPoint y: 299, distance: 134.2
click at [337, 328] on button "Save" at bounding box center [335, 326] width 38 height 18
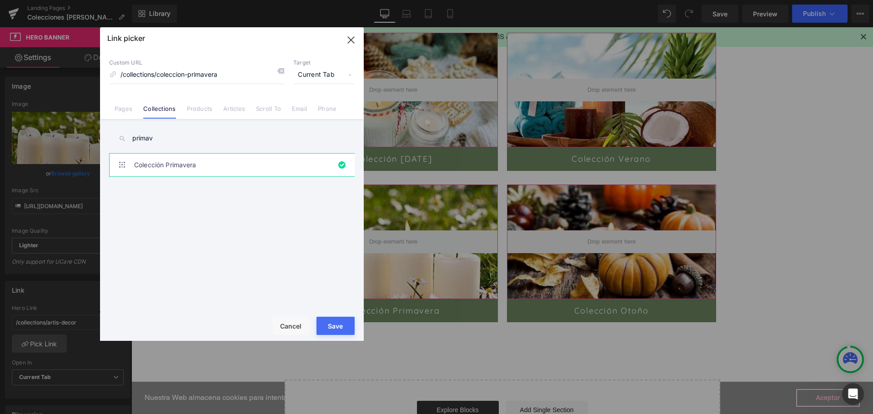
type input "/collections/coleccion-primavera"
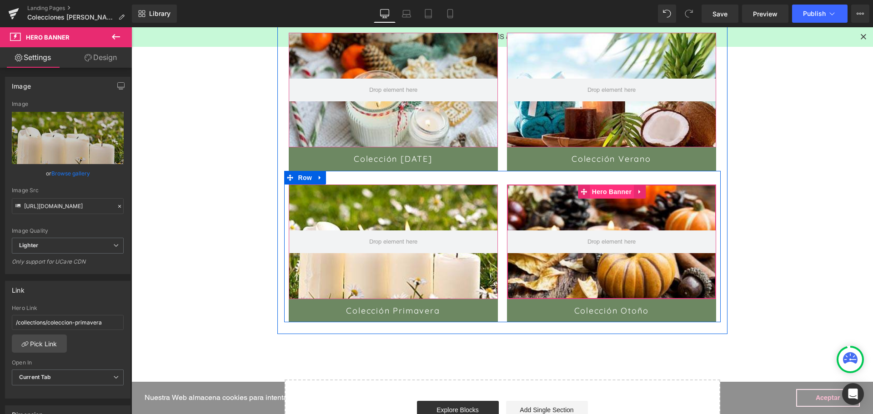
click at [603, 192] on span "Hero Banner" at bounding box center [611, 192] width 44 height 14
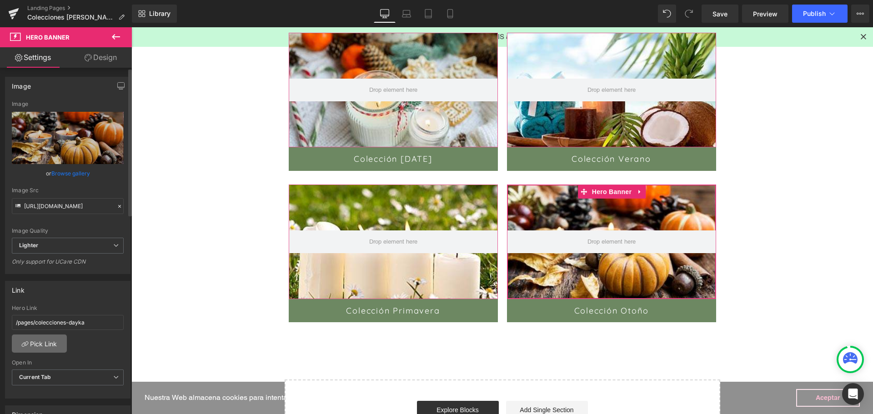
click at [30, 349] on link "Pick Link" at bounding box center [39, 344] width 55 height 18
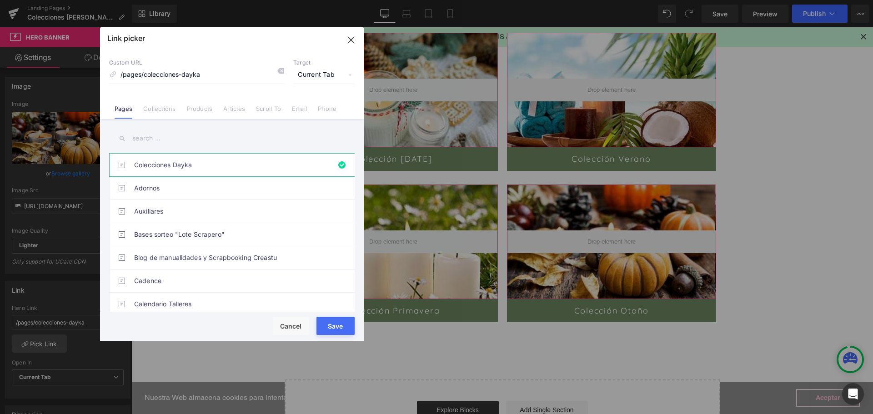
click at [163, 113] on link "Collections" at bounding box center [159, 112] width 32 height 14
click at [169, 139] on input "text" at bounding box center [231, 138] width 245 height 20
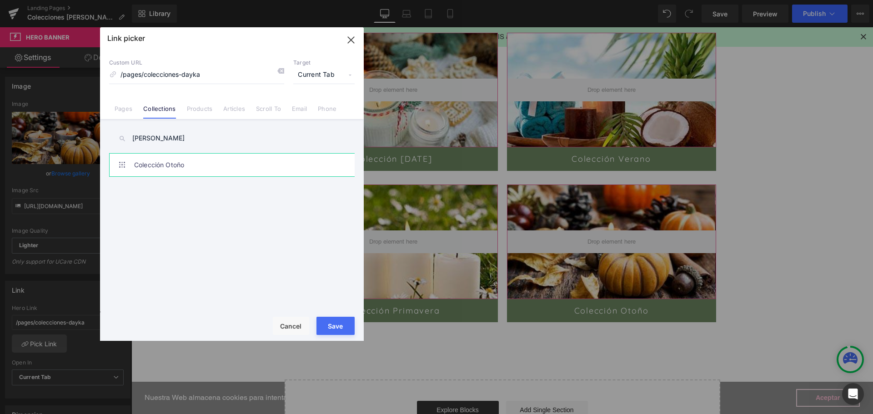
type input "otoñ"
click at [169, 154] on link "Colección Otoño" at bounding box center [234, 165] width 200 height 23
type input "/collections/coleccion-otono"
click at [338, 328] on button "Save" at bounding box center [335, 326] width 38 height 18
type input "/collections/coleccion-otono"
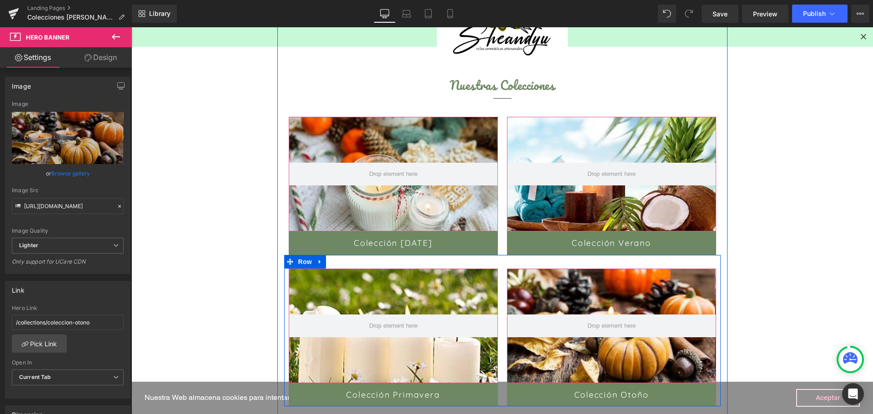
scroll to position [65, 0]
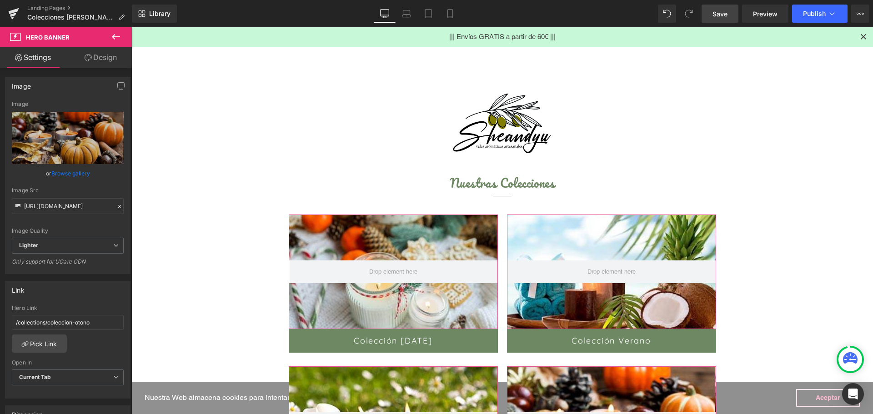
click at [725, 10] on span "Save" at bounding box center [719, 14] width 15 height 10
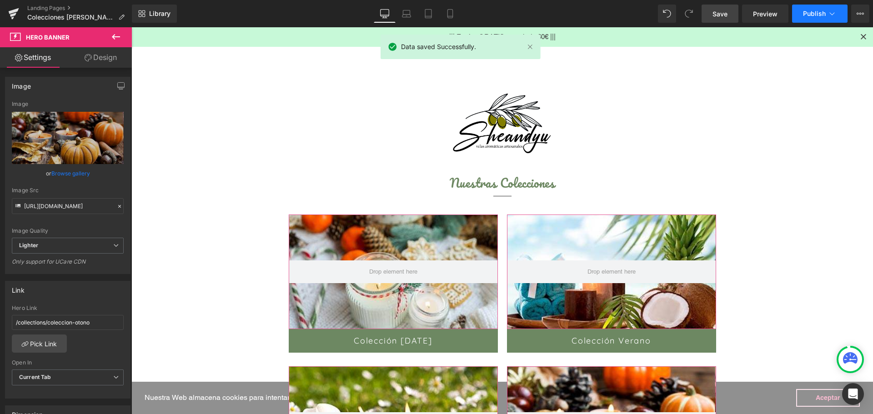
click at [812, 14] on span "Publish" at bounding box center [814, 13] width 23 height 7
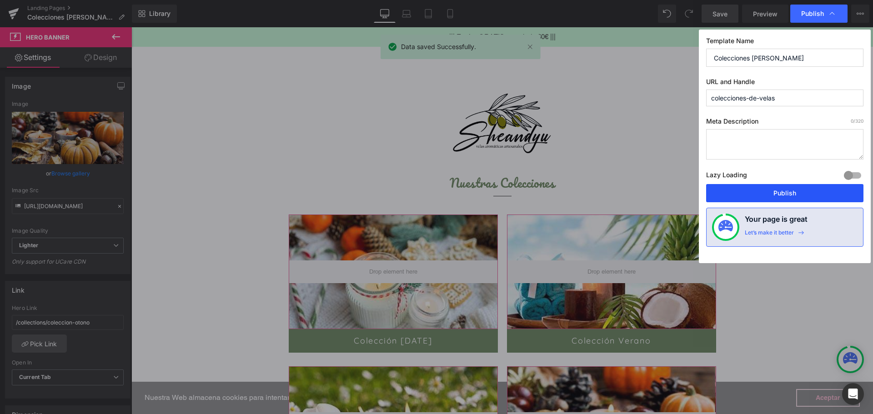
click at [772, 196] on button "Publish" at bounding box center [784, 193] width 157 height 18
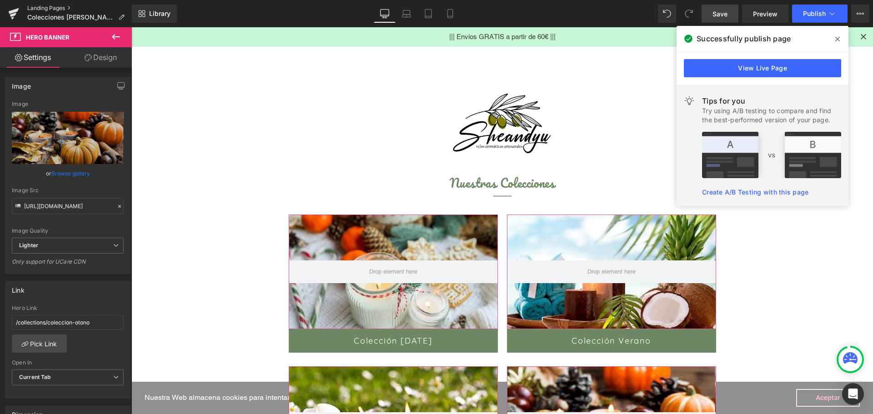
click at [42, 8] on link "Landing Pages" at bounding box center [79, 8] width 105 height 7
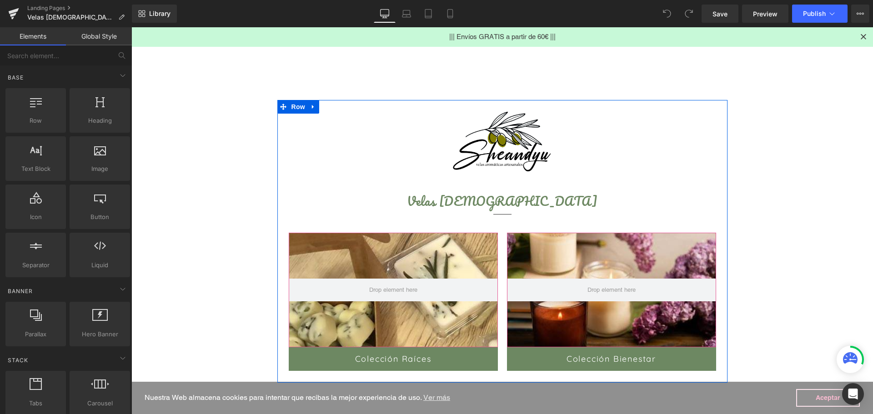
scroll to position [136, 0]
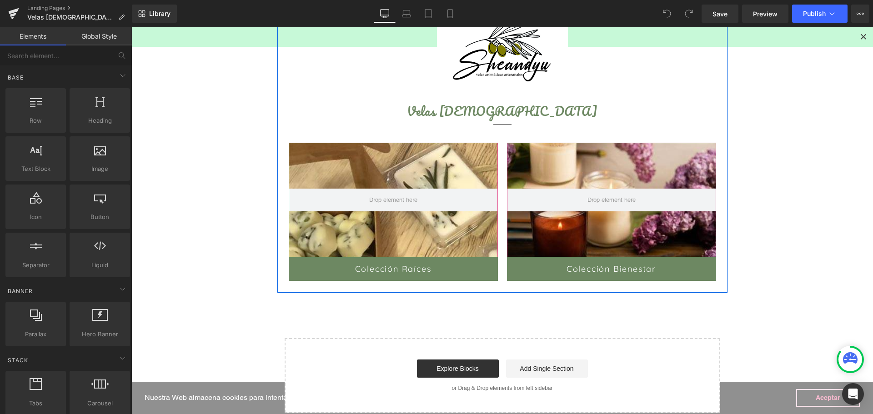
click at [385, 268] on div "Colección Raíces Button" at bounding box center [393, 269] width 209 height 24
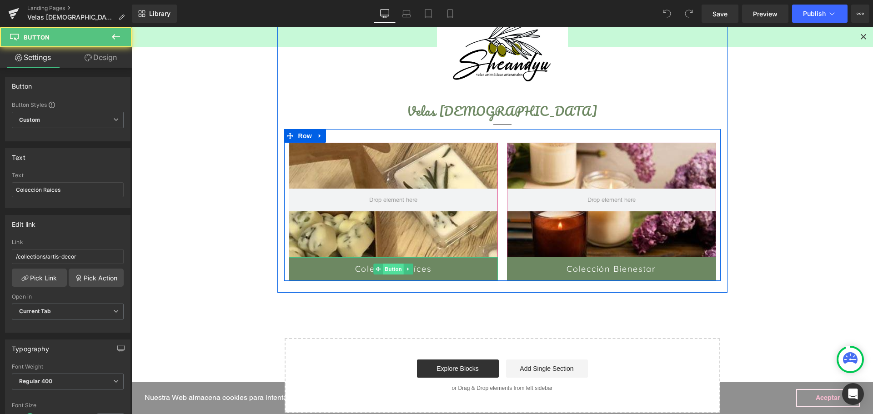
click at [386, 269] on span "Button" at bounding box center [393, 269] width 21 height 11
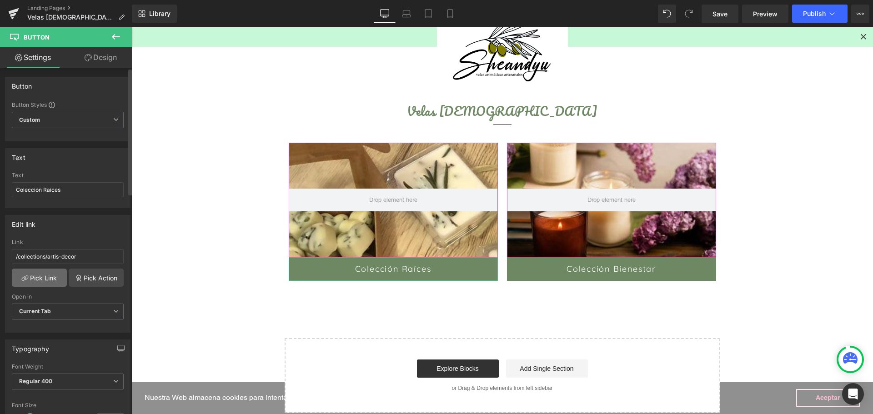
click at [29, 281] on link "Pick Link" at bounding box center [39, 278] width 55 height 18
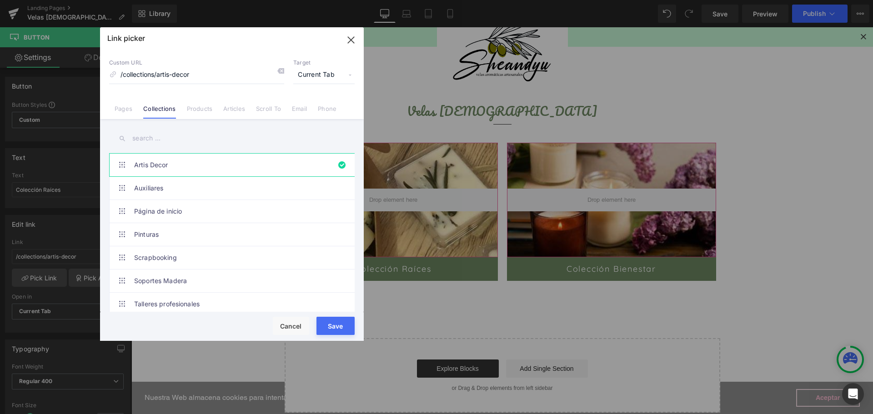
click at [182, 145] on input "text" at bounding box center [231, 138] width 245 height 20
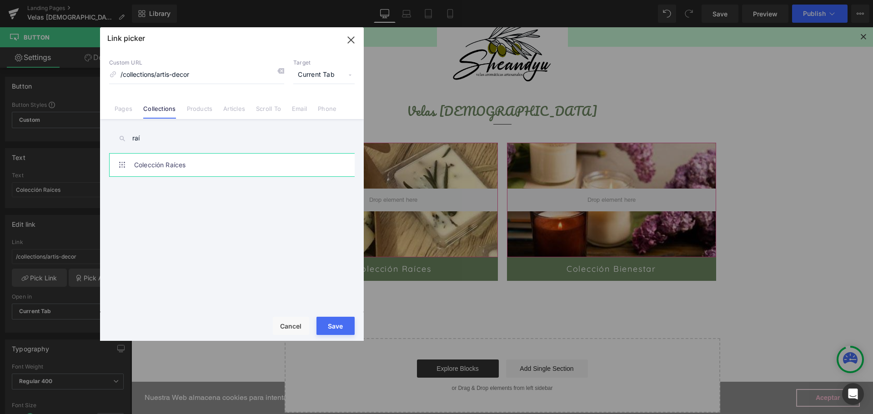
type input "raí"
click at [227, 168] on link "Colección Raíces" at bounding box center [234, 165] width 200 height 23
type input "/collections/coleccion-raices"
click at [334, 329] on button "Save" at bounding box center [335, 326] width 38 height 18
type input "/collections/coleccion-raices"
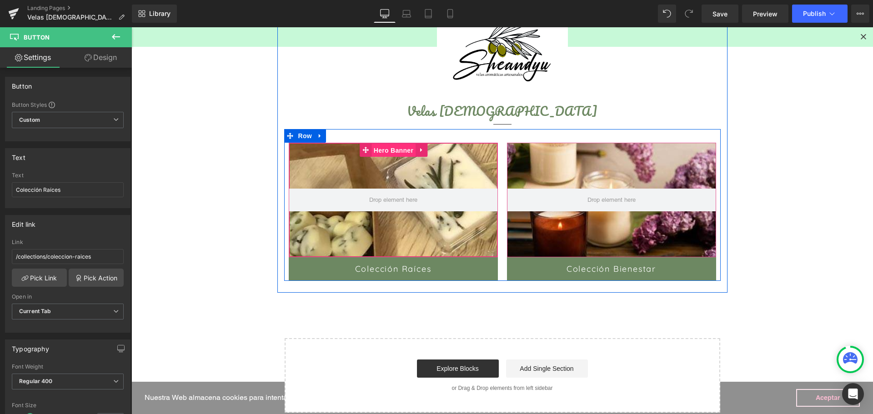
click at [387, 156] on span "Hero Banner" at bounding box center [393, 151] width 44 height 14
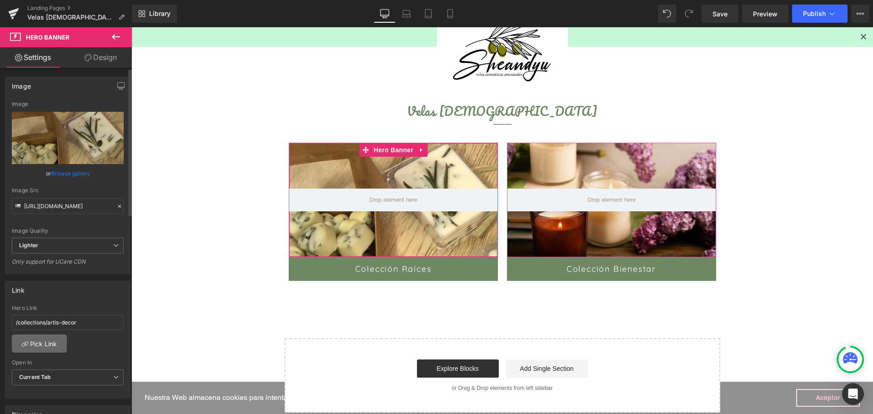
click at [30, 346] on link "Pick Link" at bounding box center [39, 344] width 55 height 18
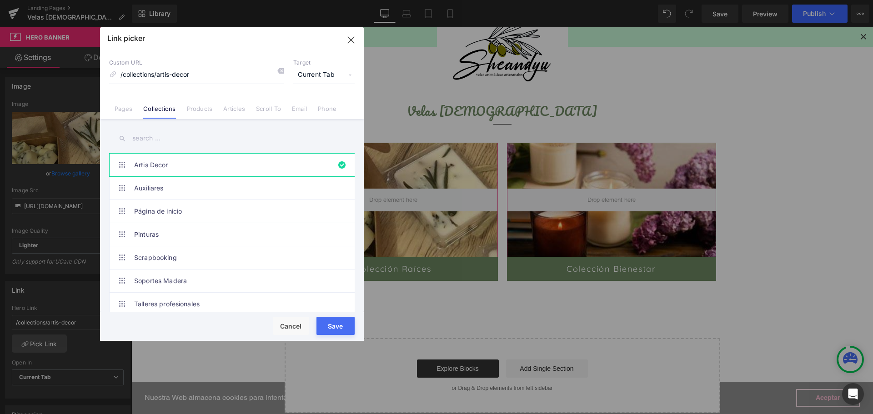
click at [157, 140] on input "text" at bounding box center [231, 138] width 245 height 20
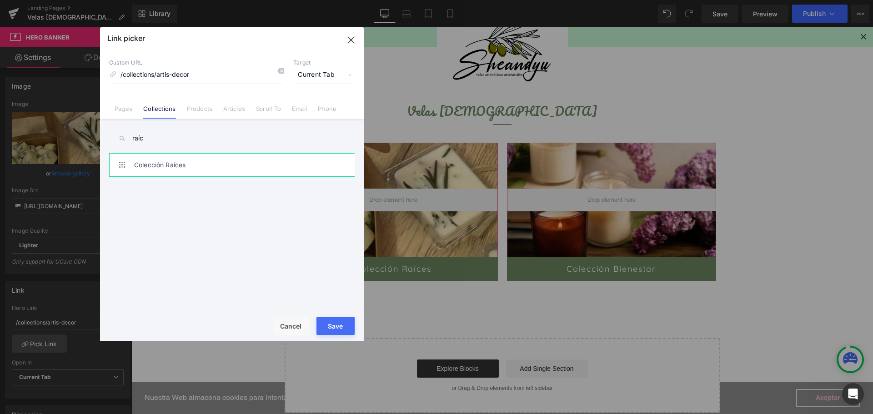
type input "raíc"
click at [160, 165] on link "Colección Raíces" at bounding box center [234, 165] width 200 height 23
type input "/collections/coleccion-raices"
click at [329, 330] on button "Save" at bounding box center [335, 326] width 38 height 18
type input "/collections/coleccion-raices"
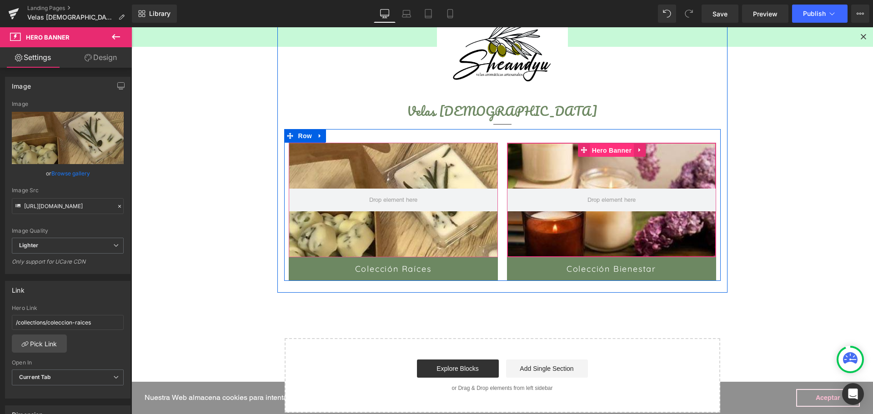
click at [609, 155] on span "Hero Banner" at bounding box center [611, 151] width 44 height 14
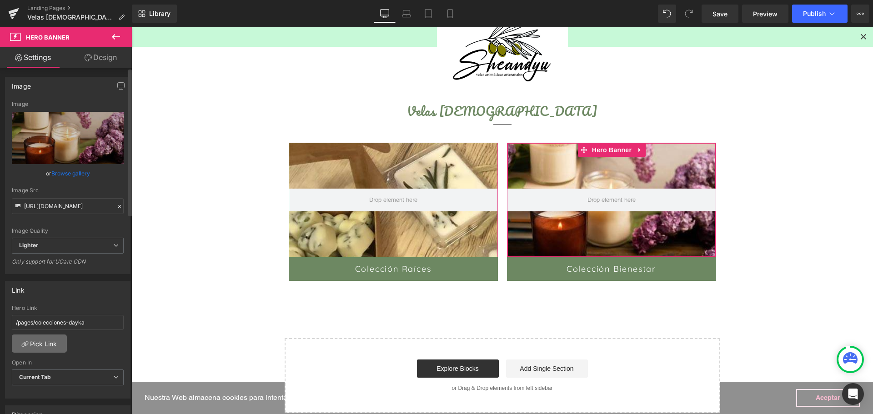
click at [34, 345] on link "Pick Link" at bounding box center [39, 344] width 55 height 18
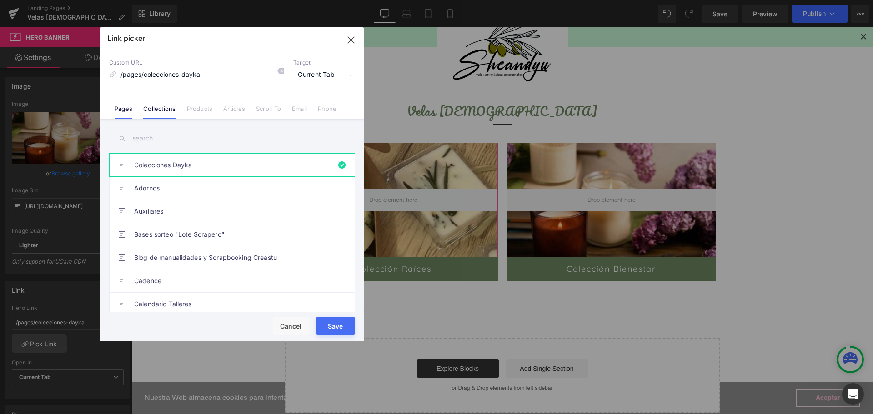
click at [158, 116] on link "Collections" at bounding box center [159, 112] width 32 height 14
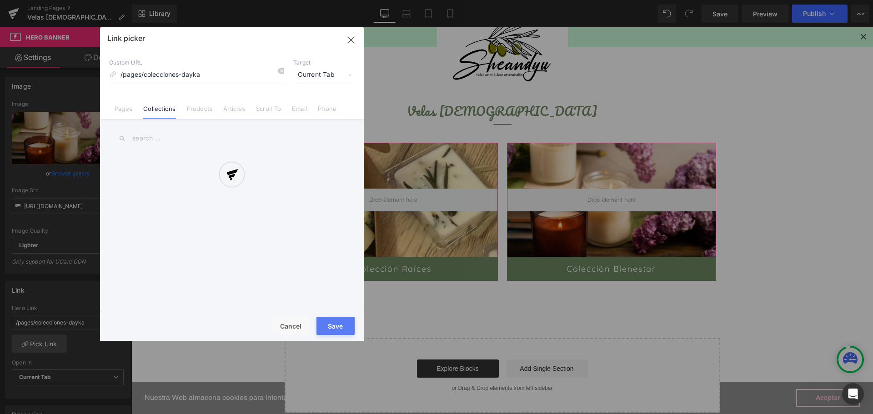
click at [153, 141] on div at bounding box center [232, 184] width 264 height 314
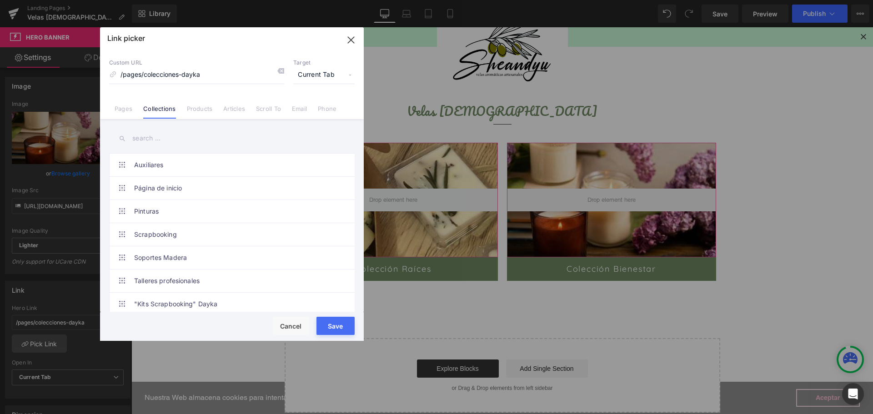
click at [153, 138] on input "text" at bounding box center [231, 138] width 245 height 20
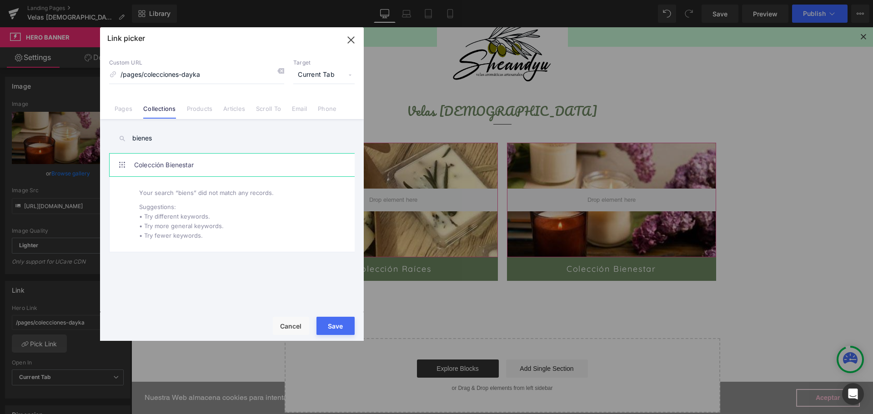
type input "bienes"
click at [177, 167] on link "Colección Bienestar" at bounding box center [234, 165] width 200 height 23
type input "/collections/coleccion-bienestar"
click at [343, 326] on button "Save" at bounding box center [335, 326] width 38 height 18
type input "/collections/coleccion-bienestar"
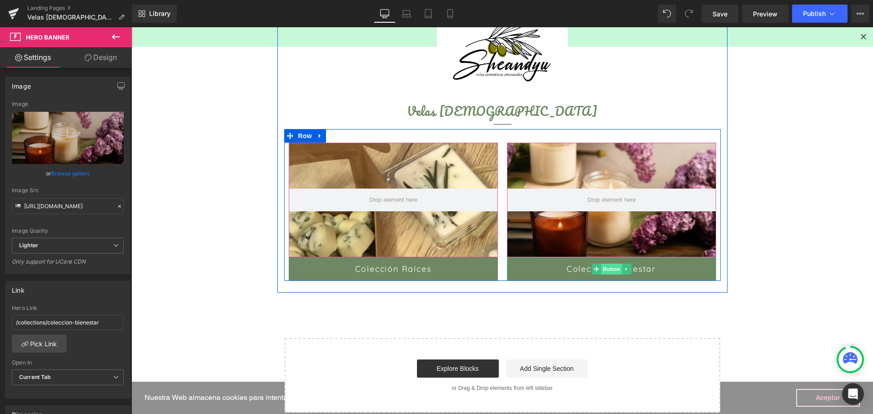
click at [604, 266] on span "Button" at bounding box center [611, 269] width 21 height 11
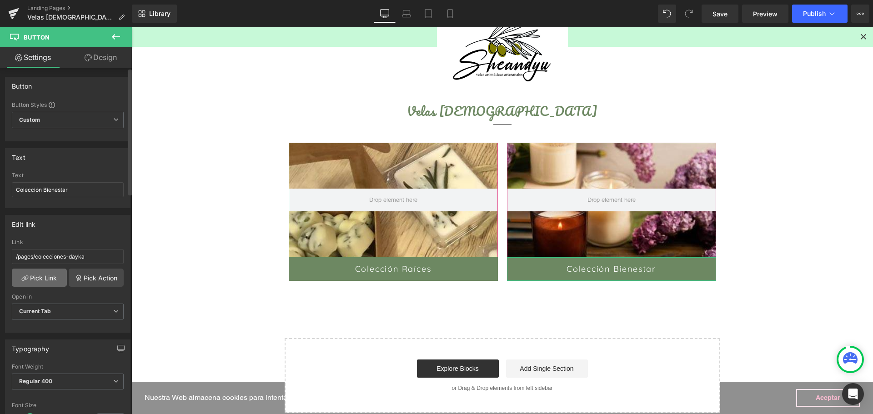
click at [47, 280] on link "Pick Link" at bounding box center [39, 278] width 55 height 18
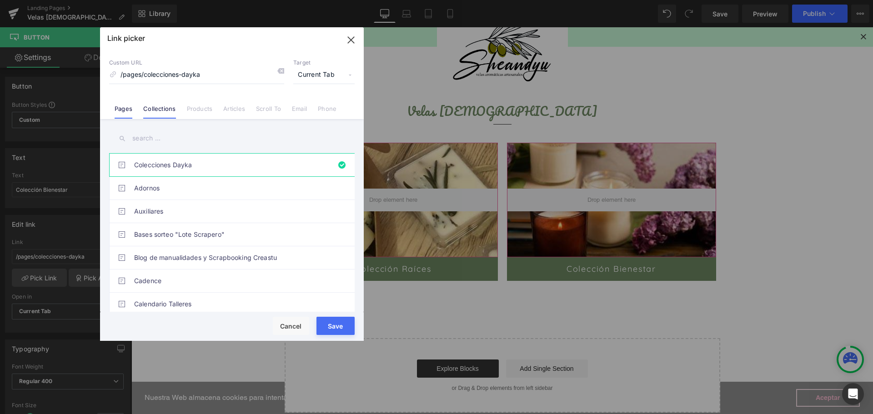
click at [164, 112] on link "Collections" at bounding box center [159, 112] width 32 height 14
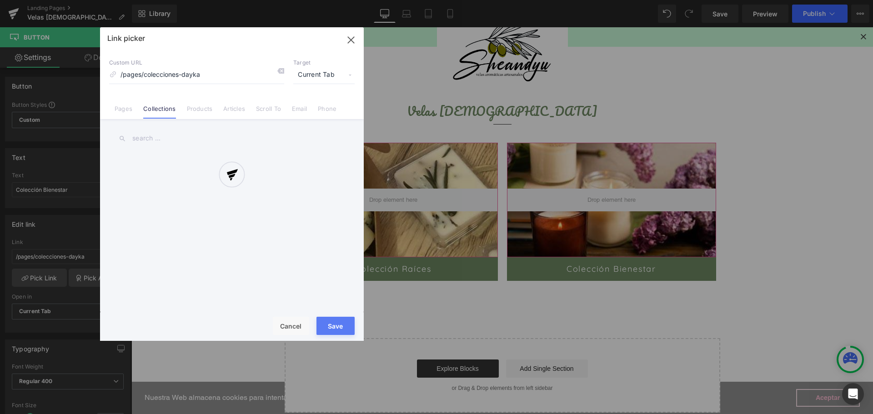
click at [163, 133] on div at bounding box center [232, 184] width 264 height 314
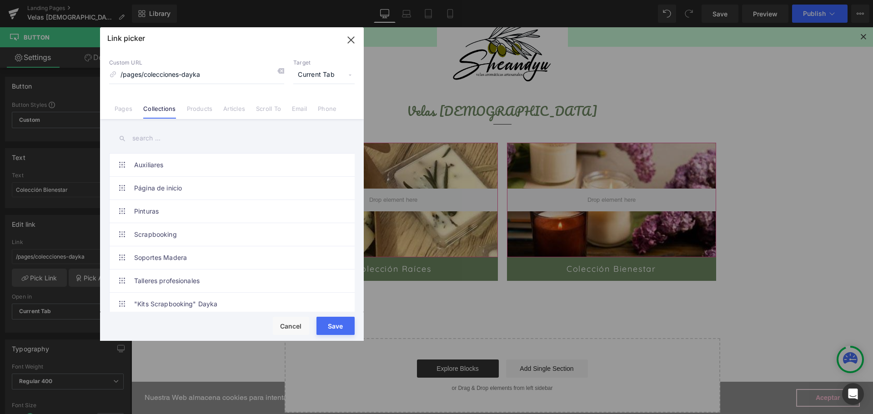
click at [161, 137] on input "text" at bounding box center [231, 138] width 245 height 20
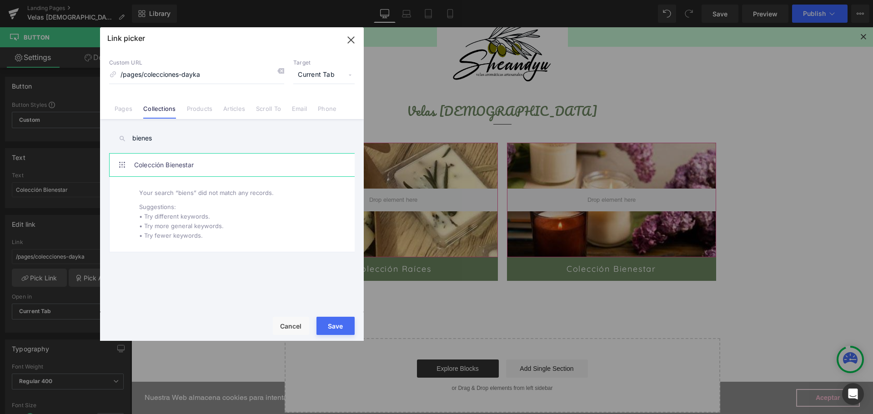
type input "bienes"
click at [192, 168] on link "Colección Bienestar" at bounding box center [234, 165] width 200 height 23
type input "/collections/coleccion-bienestar"
click at [333, 324] on button "Save" at bounding box center [335, 326] width 38 height 18
type input "/collections/coleccion-bienestar"
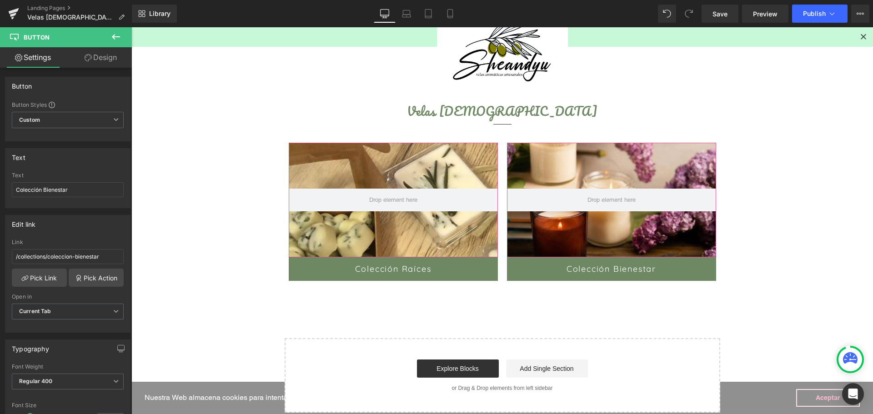
click at [770, 254] on main "Text Block Image Velas Aromáticas Heading Separator Hero Banner 100px 100px Col…" at bounding box center [501, 207] width 741 height 473
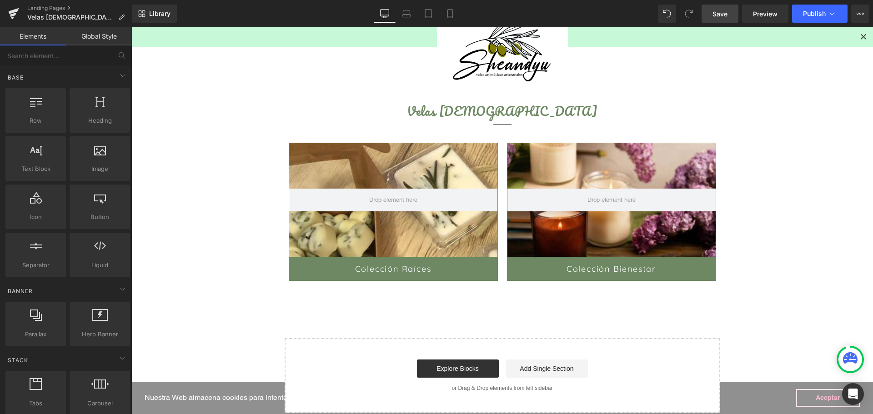
click at [737, 17] on link "Save" at bounding box center [719, 14] width 37 height 18
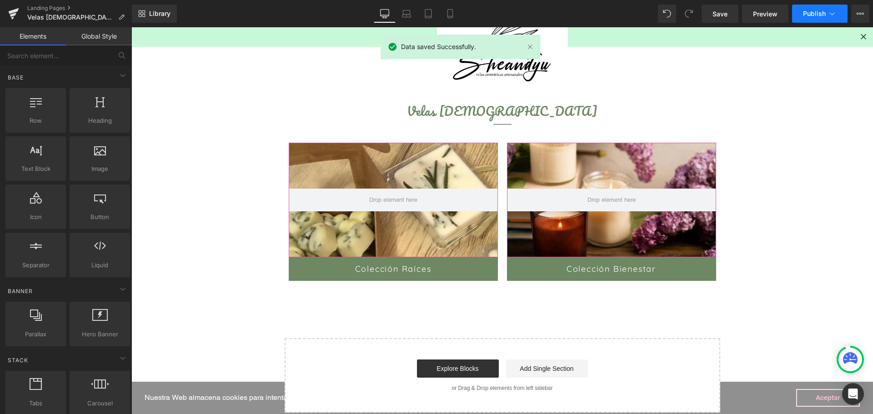
click at [821, 19] on button "Publish" at bounding box center [819, 14] width 55 height 18
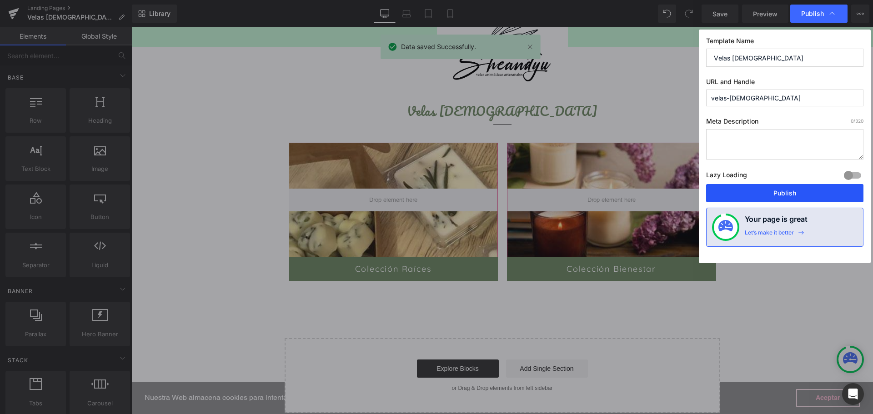
click at [749, 191] on button "Publish" at bounding box center [784, 193] width 157 height 18
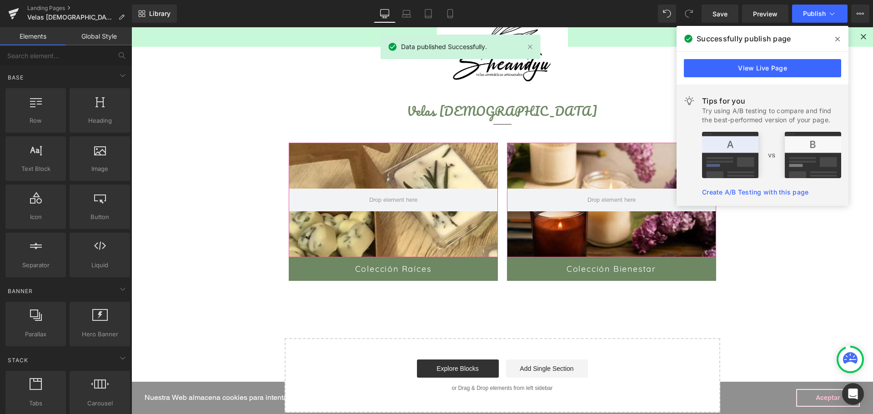
click at [839, 38] on icon at bounding box center [837, 39] width 5 height 5
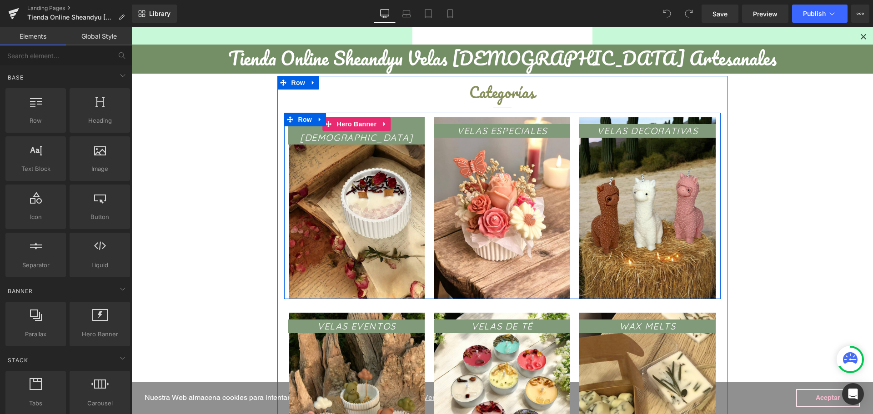
scroll to position [227, 0]
click at [345, 122] on span "Hero Banner" at bounding box center [357, 124] width 44 height 14
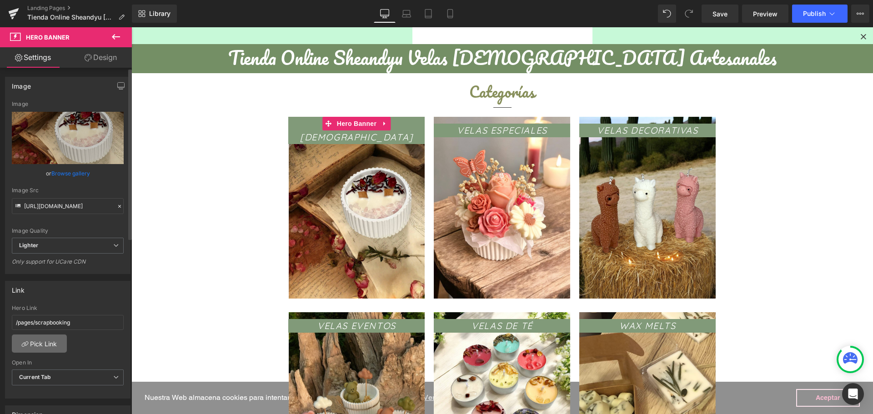
click at [36, 350] on link "Pick Link" at bounding box center [39, 344] width 55 height 18
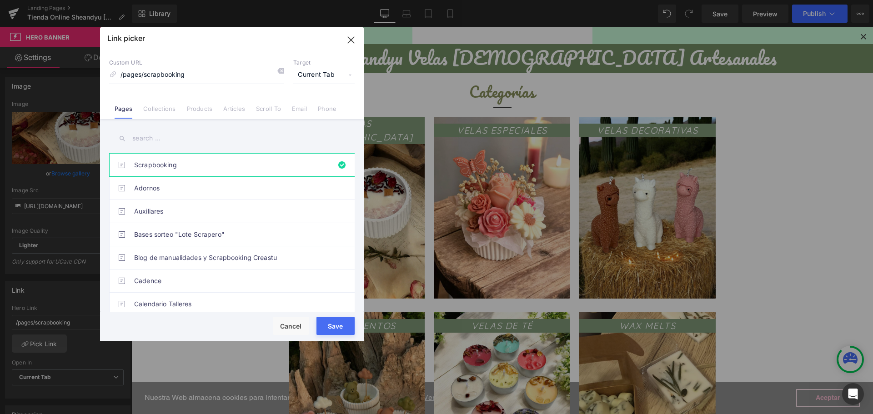
click at [158, 139] on input "text" at bounding box center [231, 138] width 245 height 20
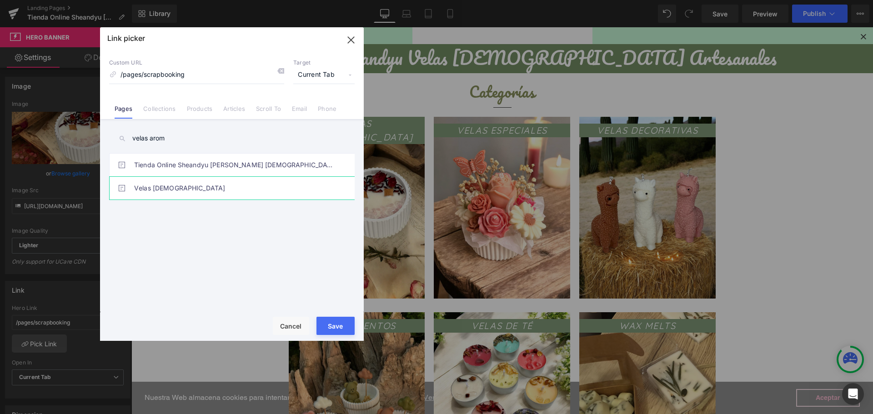
type input "velas arom"
click at [165, 189] on link "Velas [DEMOGRAPHIC_DATA]" at bounding box center [234, 188] width 200 height 23
type input "/pages/velas-[DEMOGRAPHIC_DATA]"
click at [338, 330] on button "Save" at bounding box center [335, 326] width 38 height 18
type input "/pages/velas-[DEMOGRAPHIC_DATA]"
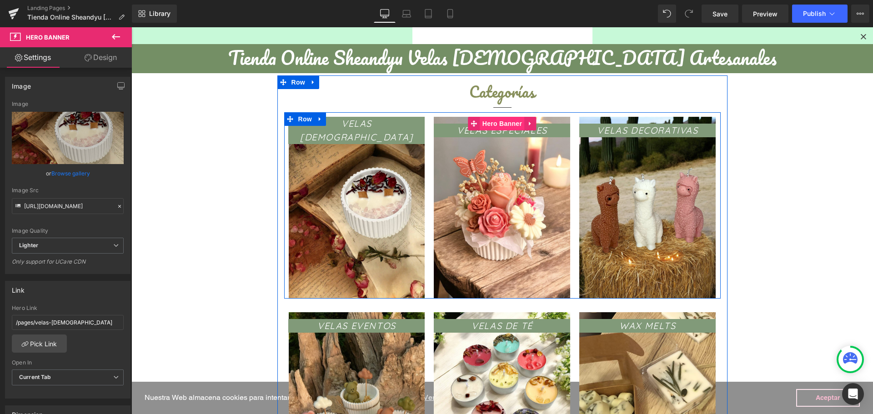
click at [499, 125] on span "Hero Banner" at bounding box center [502, 124] width 44 height 14
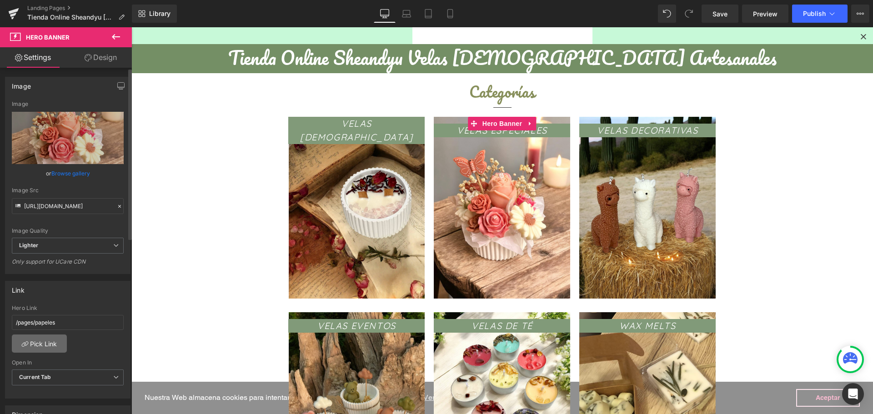
click at [40, 340] on link "Pick Link" at bounding box center [39, 344] width 55 height 18
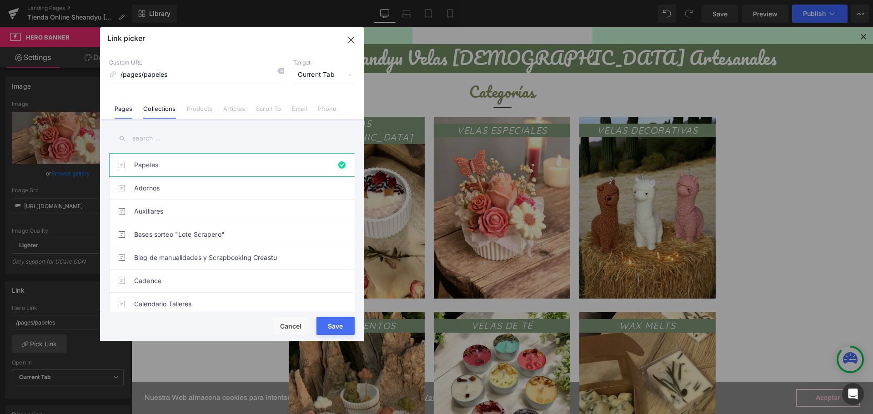
click at [155, 114] on link "Collections" at bounding box center [159, 112] width 32 height 14
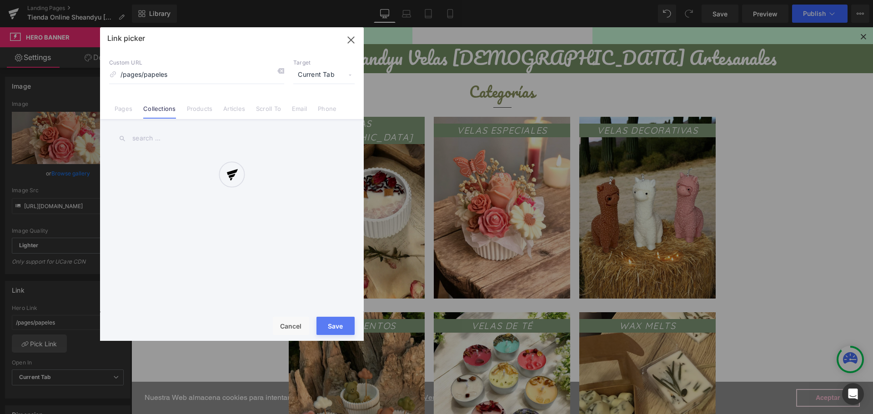
click at [162, 139] on div at bounding box center [232, 184] width 264 height 314
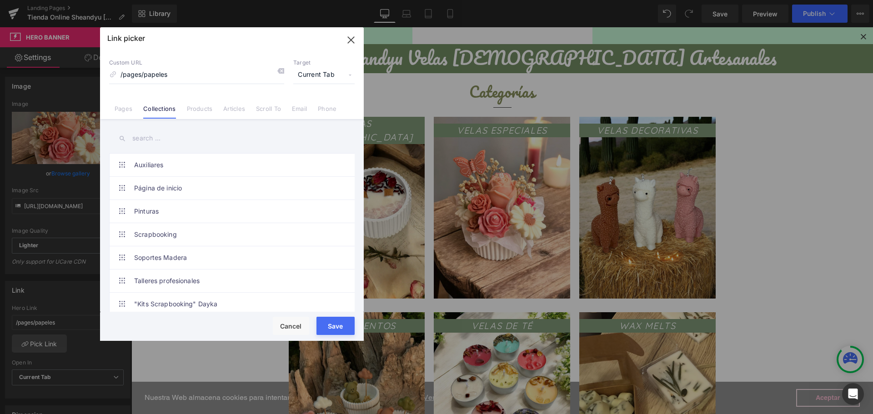
click at [153, 139] on input "text" at bounding box center [231, 138] width 245 height 20
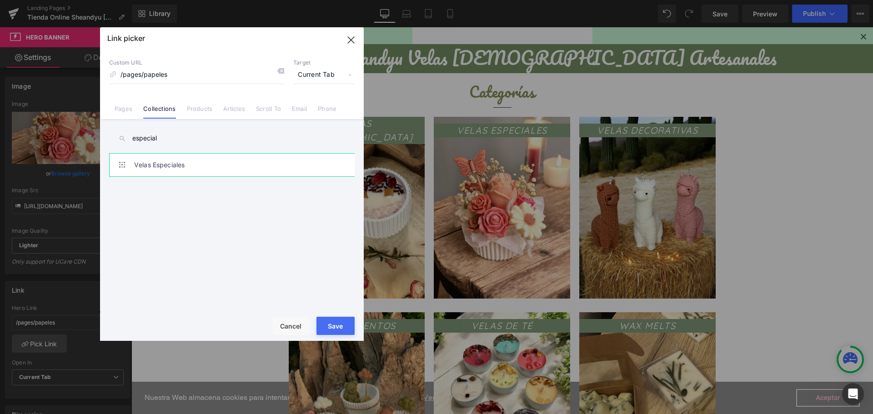
type input "especial"
click at [164, 171] on link "Velas Especiales" at bounding box center [234, 165] width 200 height 23
type input "/collections/velas-especiales"
click at [337, 324] on button "Save" at bounding box center [335, 326] width 38 height 18
type input "/collections/velas-especiales"
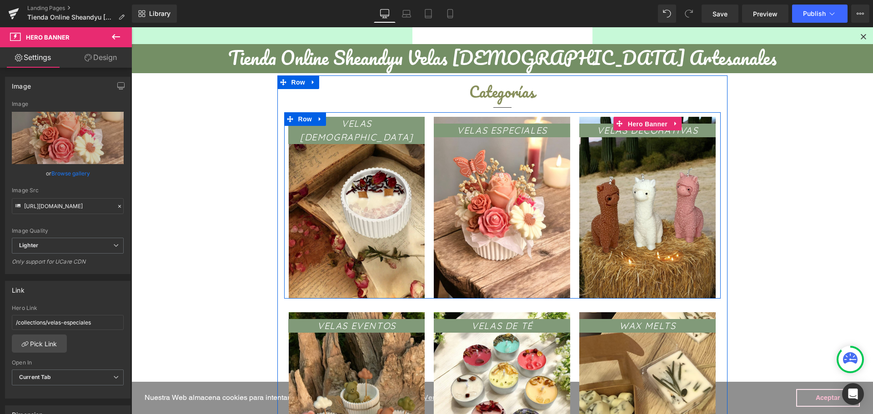
drag, startPoint x: 640, startPoint y: 124, endPoint x: 576, endPoint y: 151, distance: 69.6
click at [640, 124] on span "Hero Banner" at bounding box center [647, 124] width 44 height 14
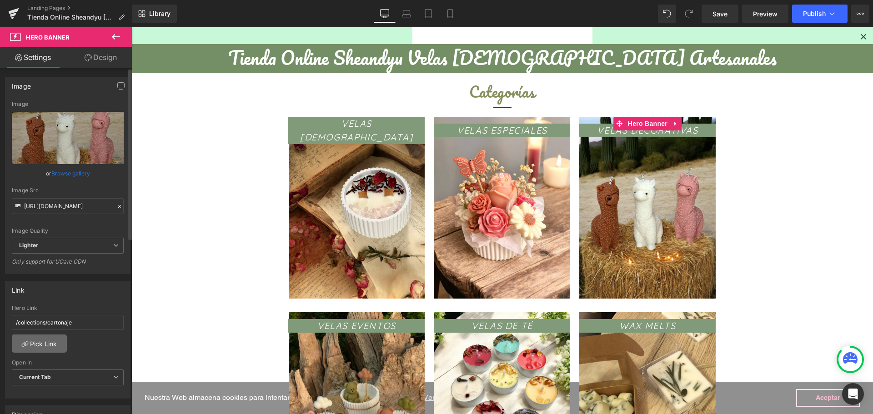
click at [39, 352] on link "Pick Link" at bounding box center [39, 344] width 55 height 18
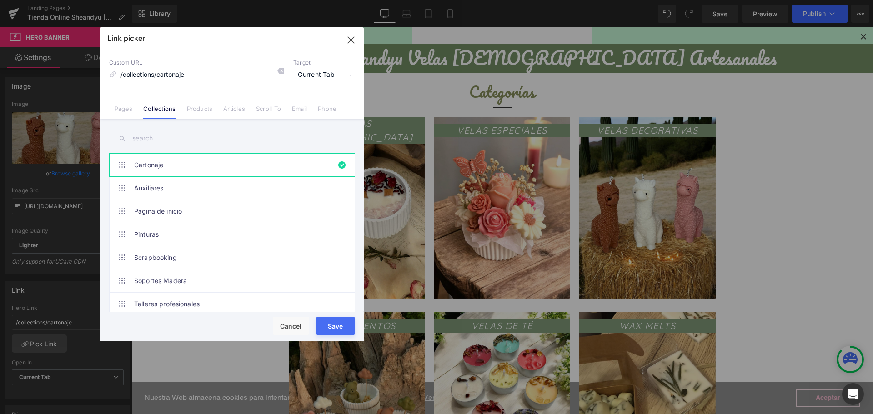
click at [155, 140] on input "text" at bounding box center [231, 138] width 245 height 20
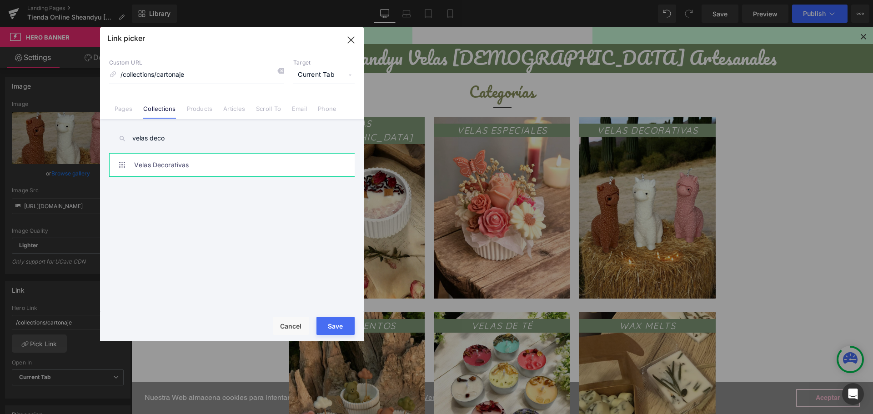
type input "velas deco"
click at [162, 164] on link "Velas Decorativas" at bounding box center [234, 165] width 200 height 23
type input "/collections/velas-decorativas"
click at [333, 327] on button "Save" at bounding box center [335, 326] width 38 height 18
type input "/collections/velas-decorativas"
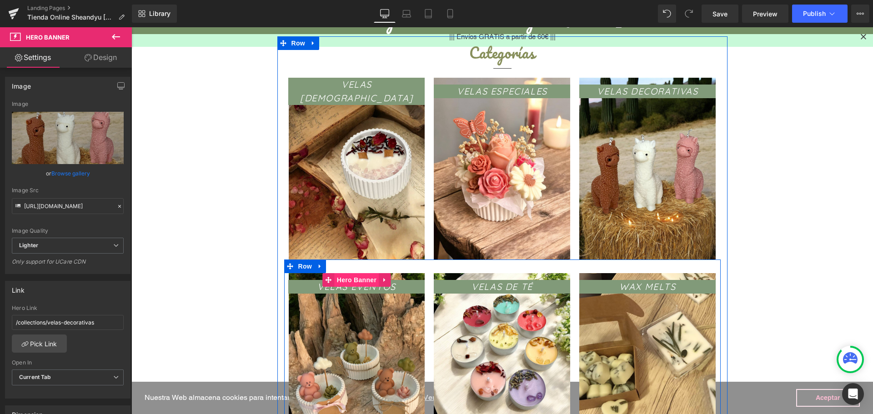
scroll to position [318, 0]
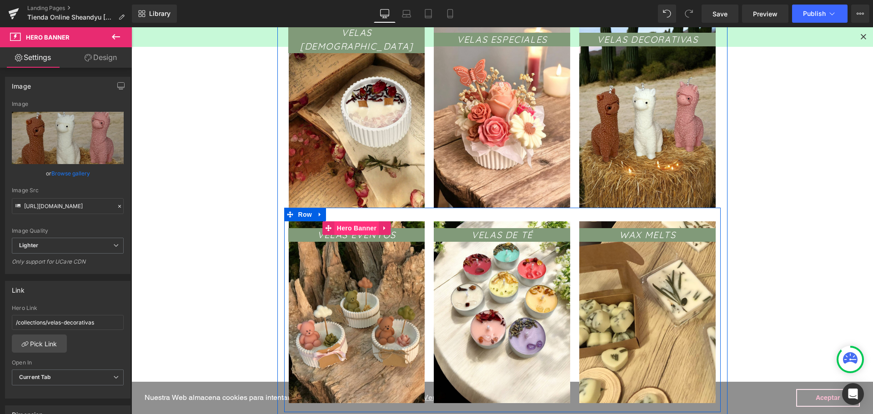
click at [350, 233] on span "Hero Banner" at bounding box center [357, 228] width 44 height 14
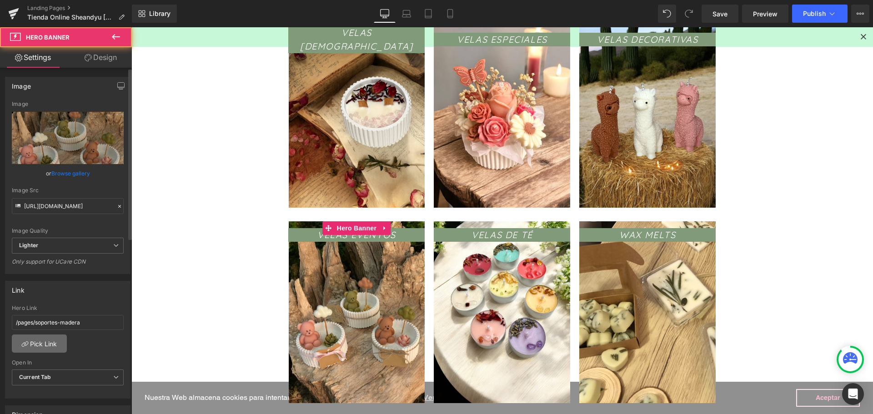
click at [41, 350] on link "Pick Link" at bounding box center [39, 344] width 55 height 18
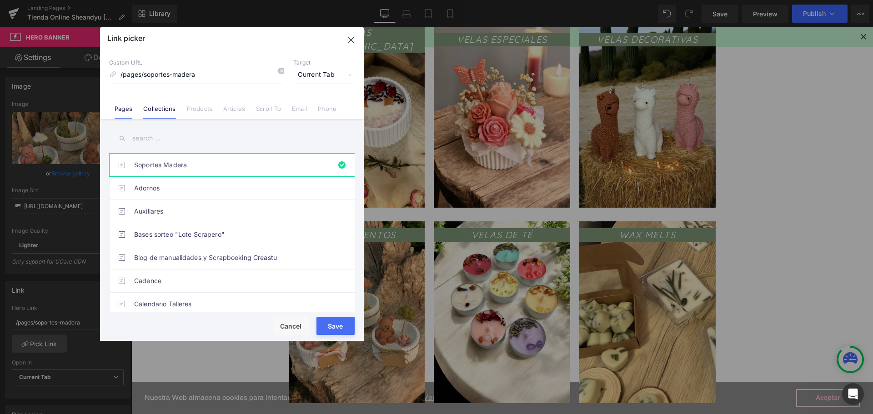
click at [155, 111] on link "Collections" at bounding box center [159, 112] width 32 height 14
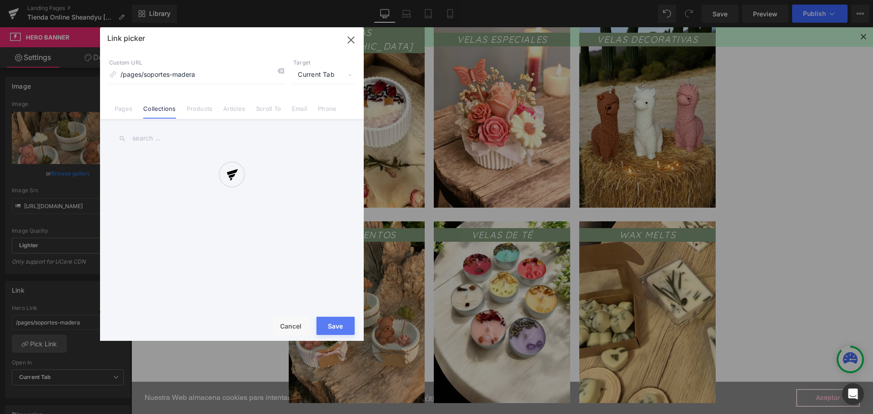
click at [154, 133] on div "Link picker Back to Library Insert Custom URL /pages/soportes-madera Target Cur…" at bounding box center [232, 184] width 264 height 314
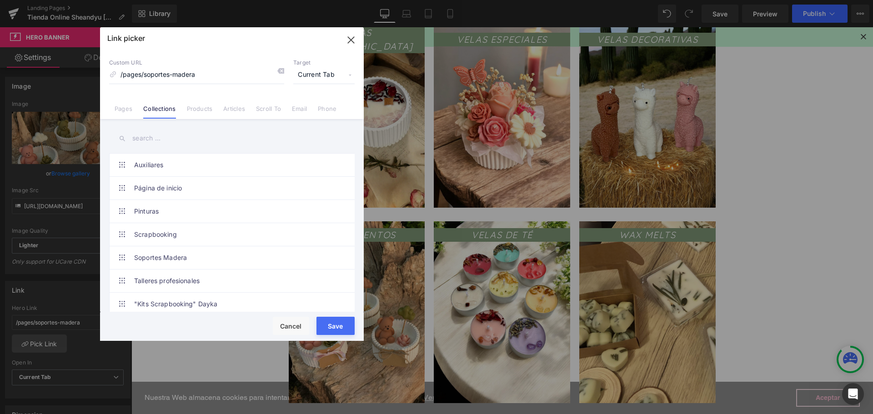
click at [155, 135] on input "text" at bounding box center [231, 138] width 245 height 20
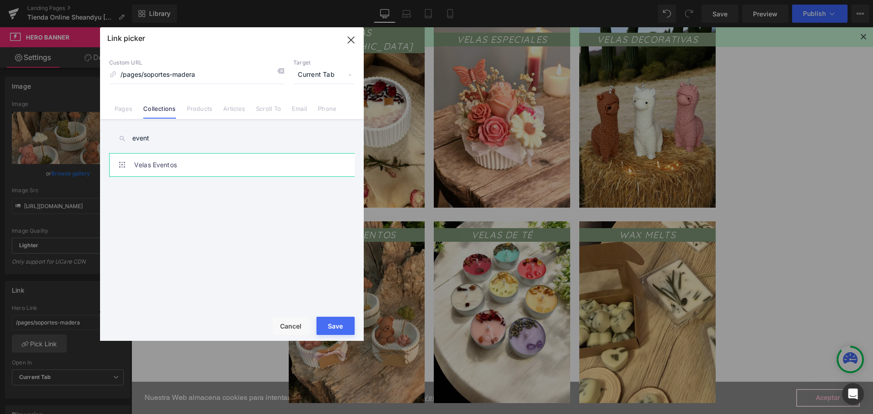
type input "event"
click at [161, 165] on link "Velas Eventos" at bounding box center [234, 165] width 200 height 23
type input "/collections/velas-eventos"
click at [340, 330] on button "Save" at bounding box center [335, 326] width 38 height 18
type input "/collections/velas-eventos"
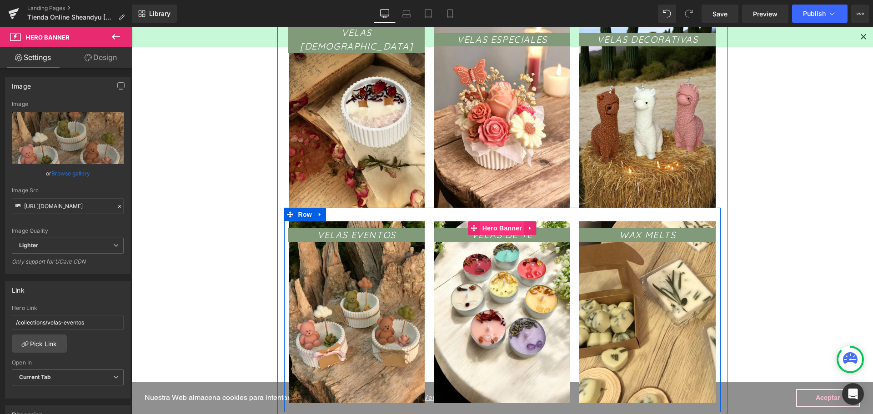
click at [497, 228] on span "Hero Banner" at bounding box center [502, 228] width 44 height 14
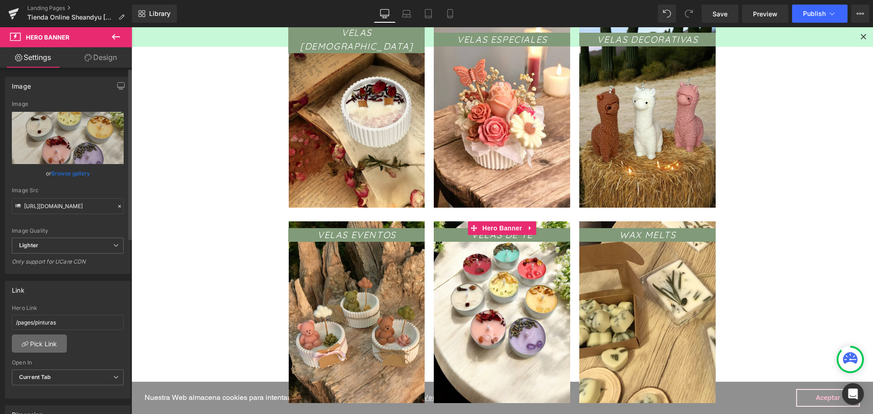
click at [34, 351] on link "Pick Link" at bounding box center [39, 344] width 55 height 18
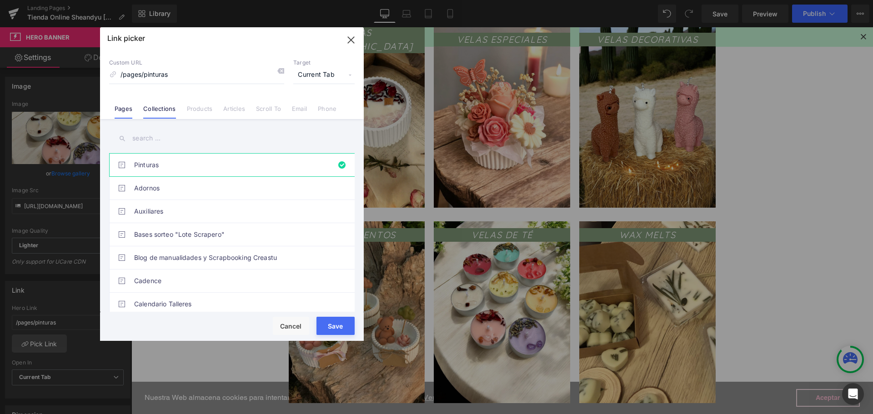
click at [155, 114] on link "Collections" at bounding box center [159, 112] width 32 height 14
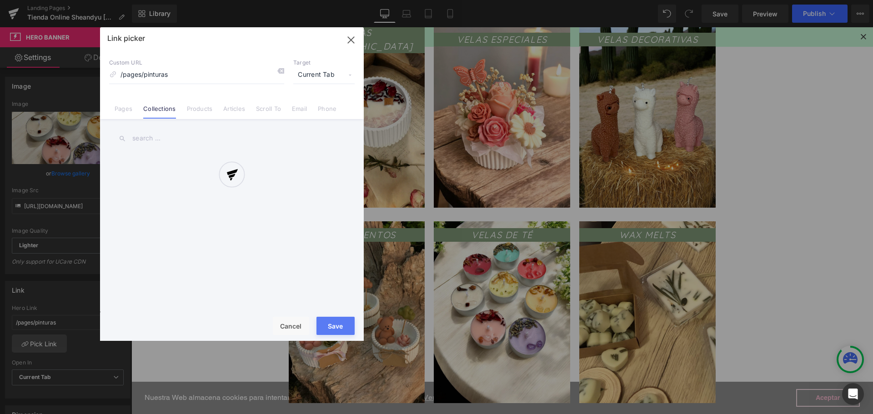
click at [152, 141] on div at bounding box center [232, 184] width 264 height 314
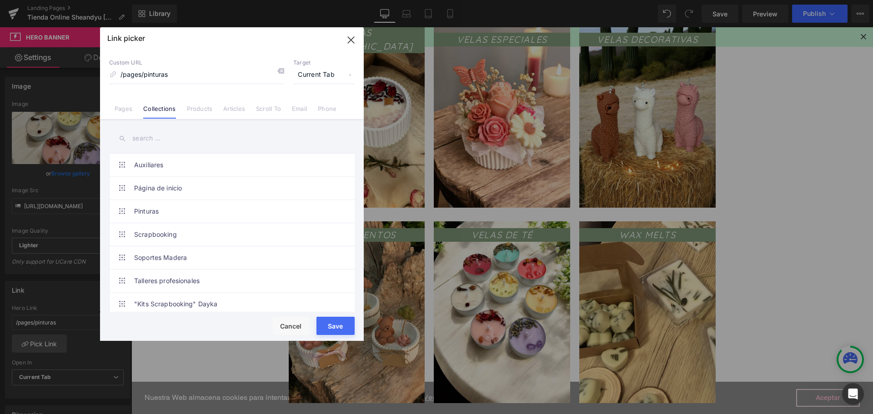
click at [152, 139] on input "text" at bounding box center [231, 138] width 245 height 20
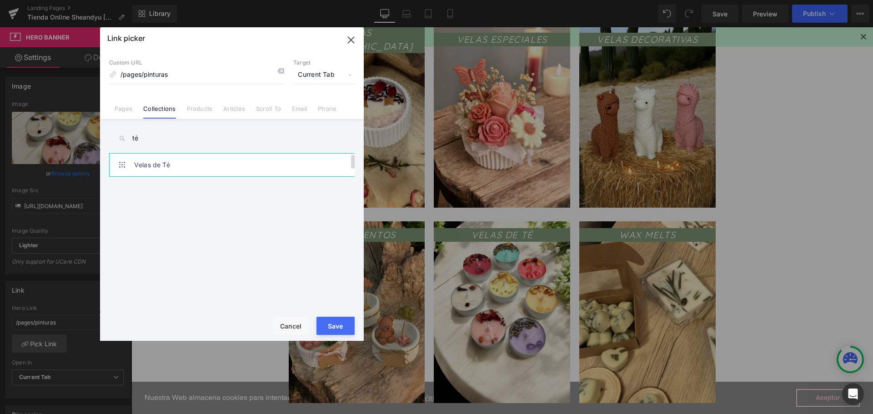
type input "té"
click at [200, 170] on link "Velas de Té" at bounding box center [234, 165] width 200 height 23
type input "/collections/velas-de-te"
click at [342, 326] on button "Save" at bounding box center [335, 326] width 38 height 18
type input "/collections/velas-de-te"
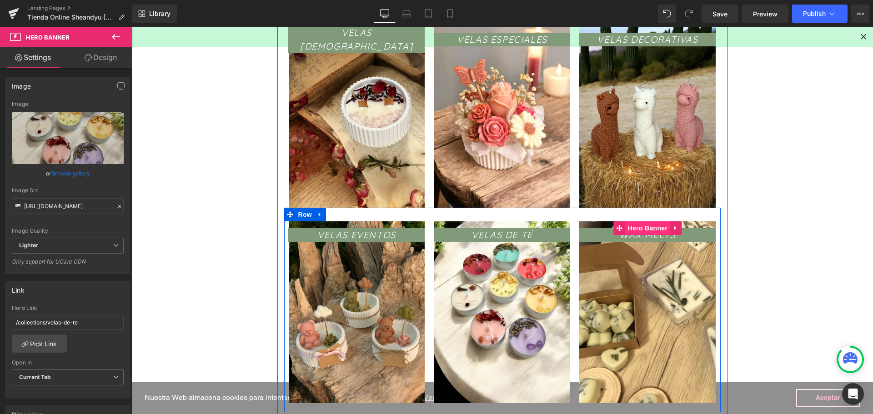
click at [639, 232] on span "Hero Banner" at bounding box center [647, 228] width 44 height 14
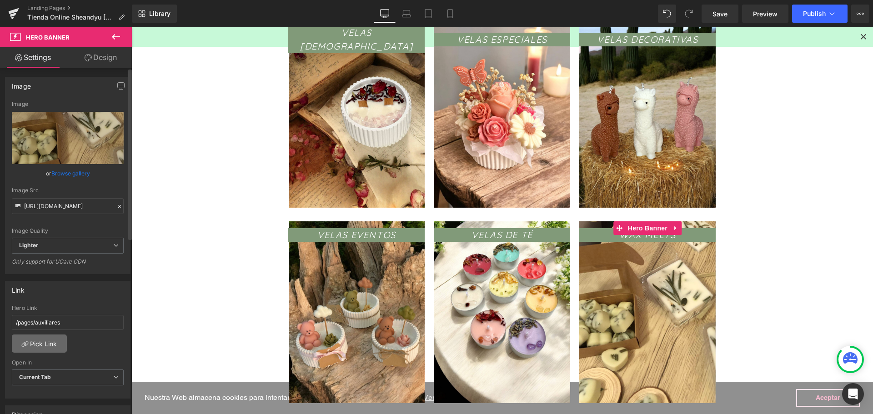
click at [38, 344] on link "Pick Link" at bounding box center [39, 344] width 55 height 18
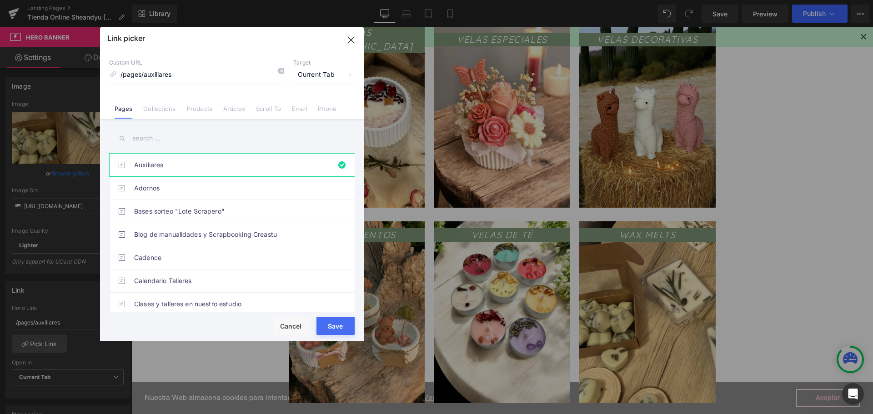
click at [156, 145] on input "text" at bounding box center [231, 138] width 245 height 20
click at [163, 108] on link "Collections" at bounding box center [159, 112] width 32 height 14
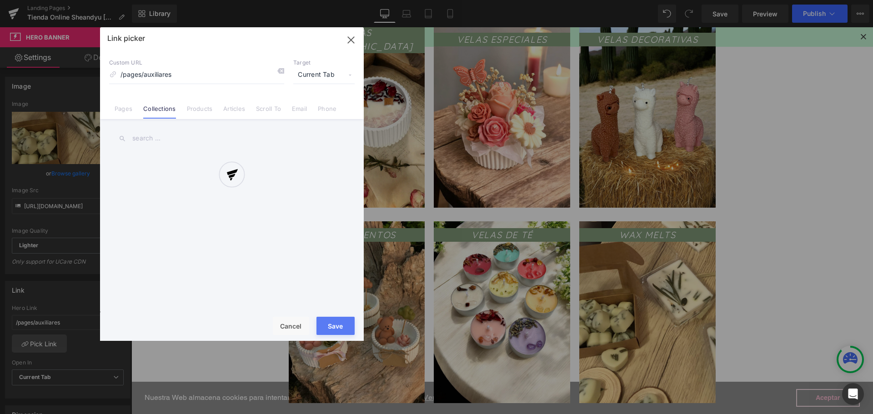
click at [165, 140] on div at bounding box center [232, 184] width 264 height 314
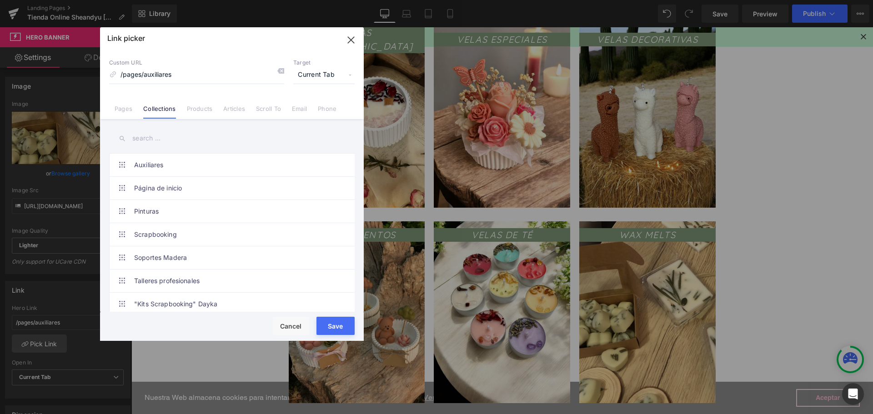
click at [165, 140] on input "text" at bounding box center [231, 138] width 245 height 20
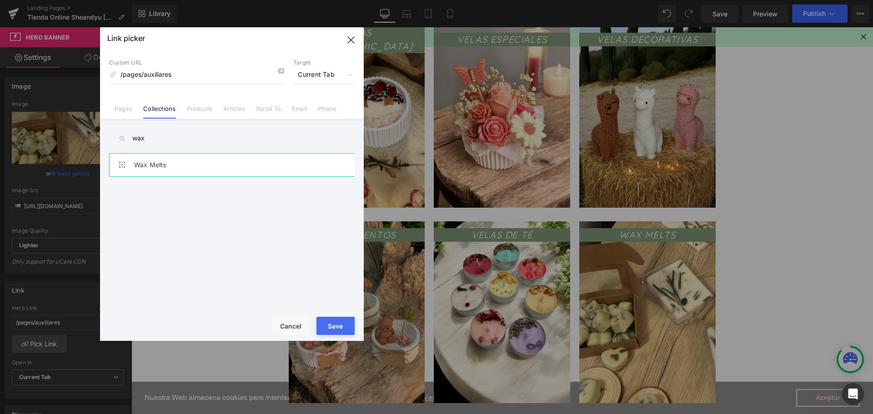
type input "wax"
click at [143, 163] on link "Wax Melts" at bounding box center [234, 165] width 200 height 23
type input "/collections/wax-melts"
drag, startPoint x: 338, startPoint y: 324, endPoint x: 221, endPoint y: 298, distance: 119.7
click at [338, 324] on button "Save" at bounding box center [335, 326] width 38 height 18
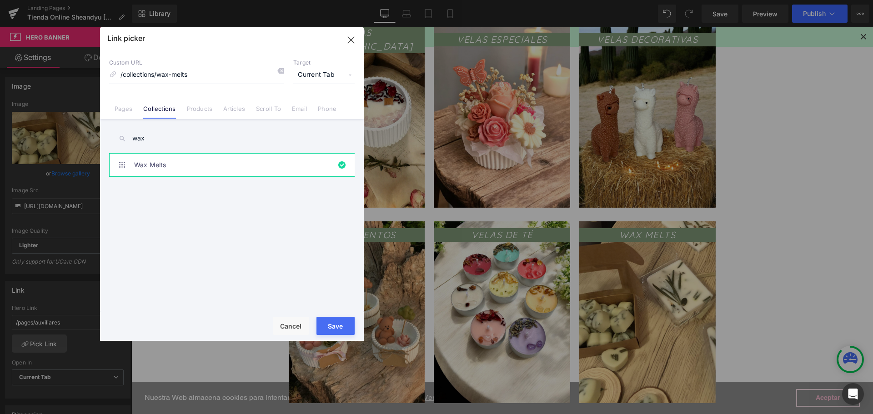
type input "/collections/wax-melts"
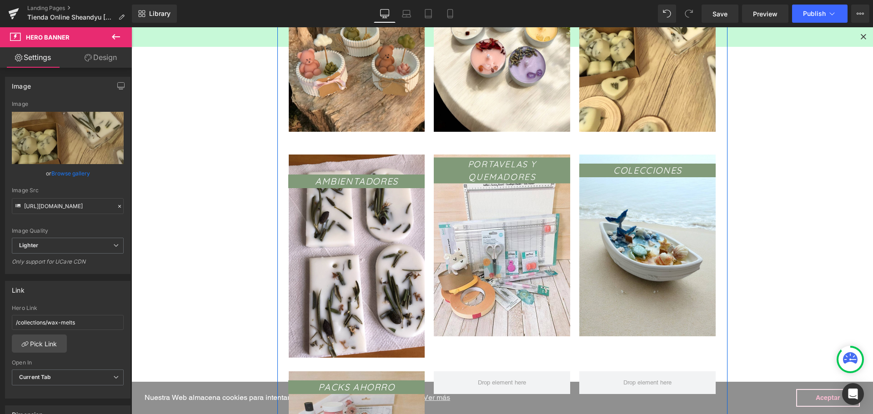
scroll to position [591, 0]
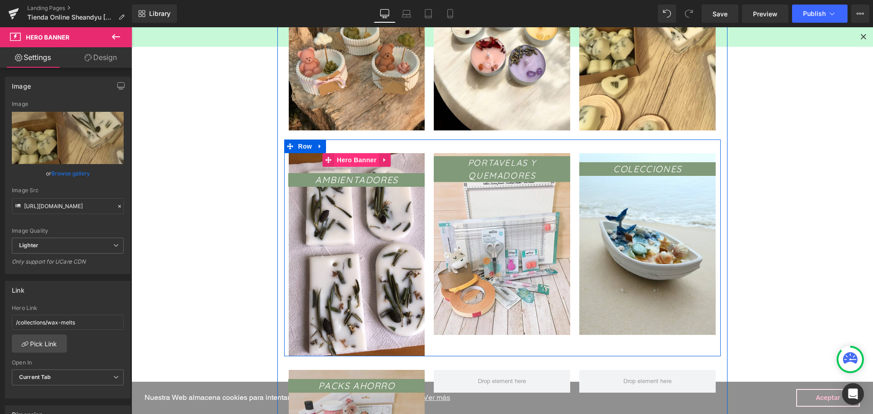
click at [347, 158] on span "Hero Banner" at bounding box center [357, 160] width 44 height 14
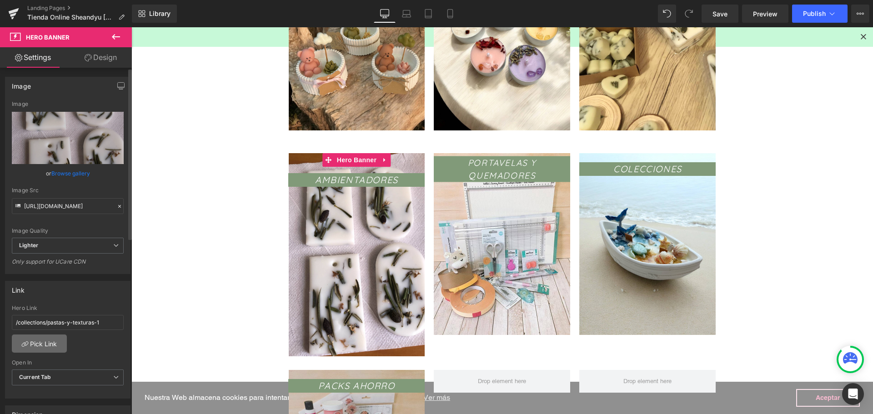
click at [30, 345] on link "Pick Link" at bounding box center [39, 344] width 55 height 18
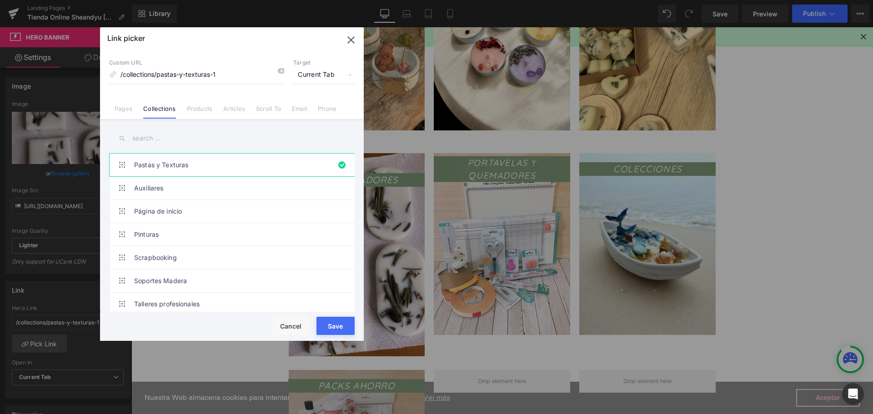
click at [166, 143] on input "text" at bounding box center [231, 138] width 245 height 20
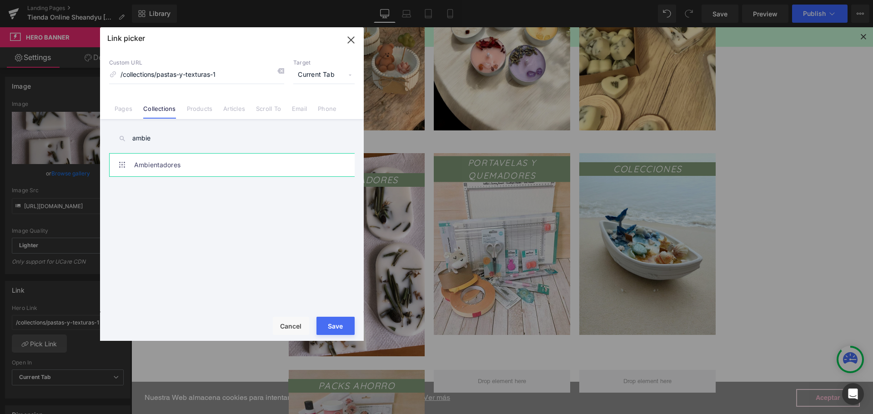
type input "ambie"
click at [175, 160] on link "Ambientadores" at bounding box center [234, 165] width 200 height 23
type input "/collections/ambientadores"
click at [327, 331] on button "Save" at bounding box center [335, 326] width 38 height 18
type input "/collections/ambientadores"
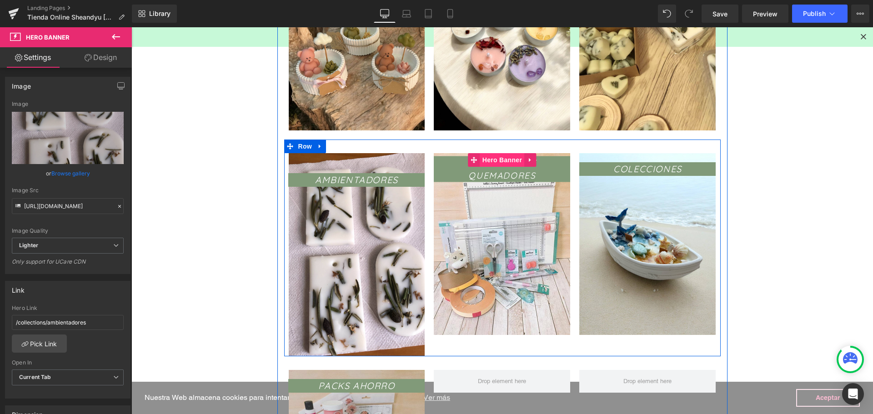
click at [490, 162] on span "Hero Banner" at bounding box center [502, 160] width 44 height 14
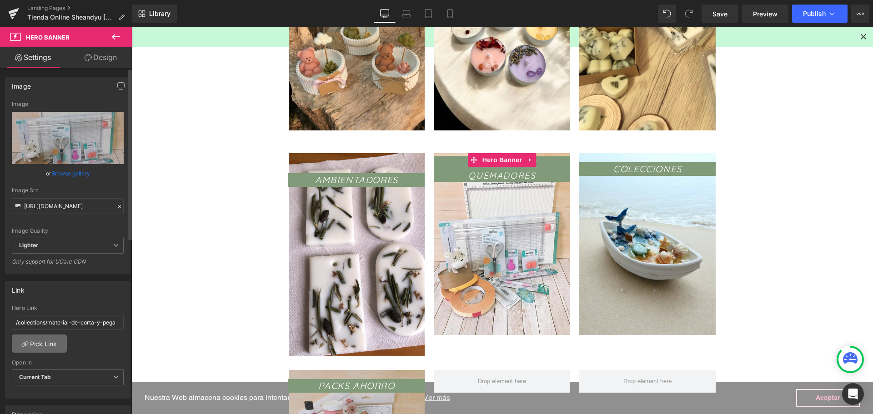
click at [45, 345] on link "Pick Link" at bounding box center [39, 344] width 55 height 18
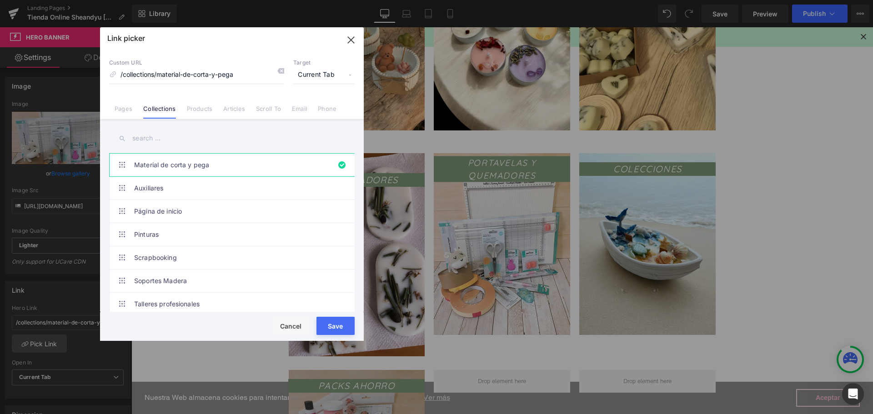
click at [156, 138] on input "text" at bounding box center [231, 138] width 245 height 20
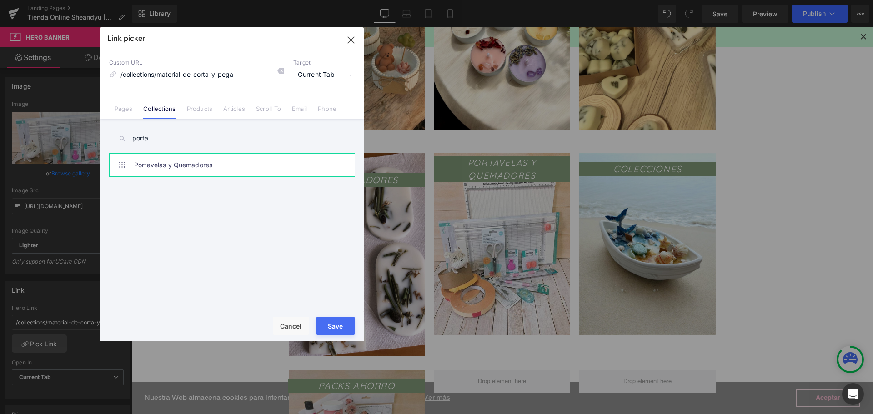
type input "porta"
click at [168, 165] on link "Portavelas y Quemadores" at bounding box center [234, 165] width 200 height 23
type input "/collections/portavelas-y-quemadores"
click at [337, 321] on button "Save" at bounding box center [335, 326] width 38 height 18
type input "/collections/portavelas-y-quemadores"
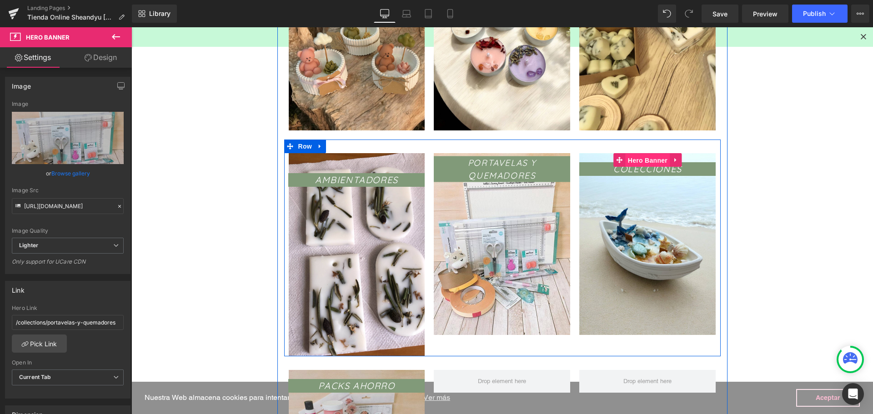
click at [643, 162] on span "Hero Banner" at bounding box center [647, 161] width 44 height 14
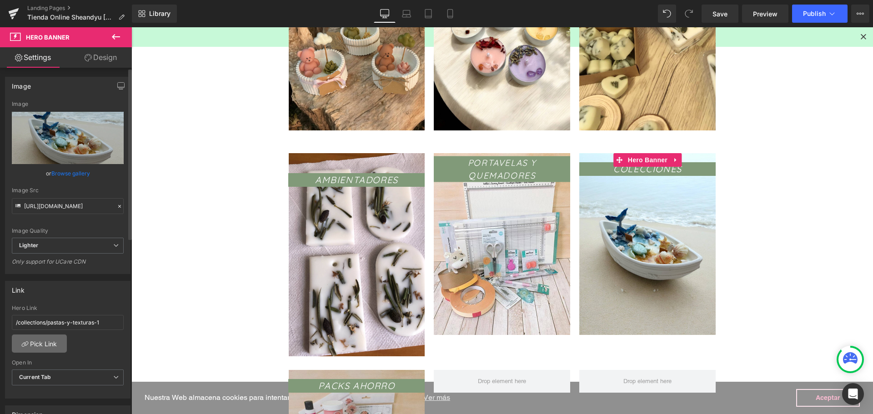
click at [40, 342] on link "Pick Link" at bounding box center [39, 344] width 55 height 18
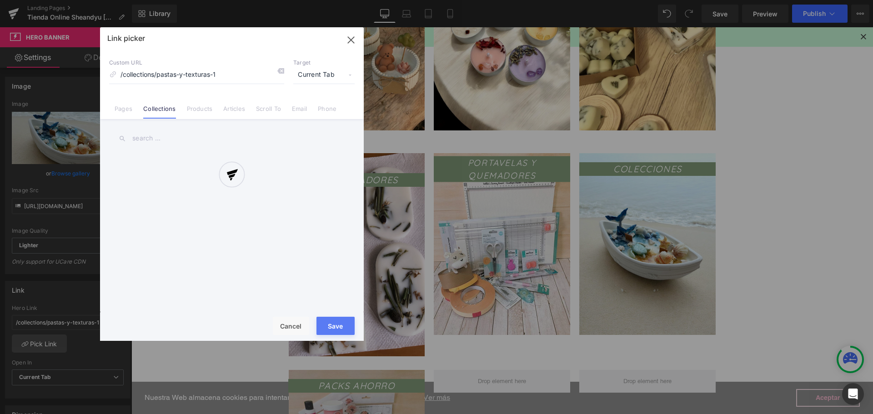
click at [117, 109] on div at bounding box center [232, 184] width 264 height 314
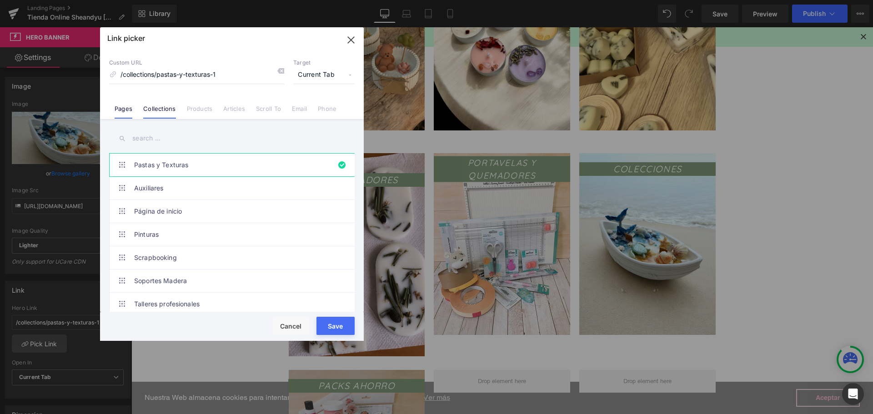
click at [125, 115] on link "Pages" at bounding box center [124, 112] width 18 height 14
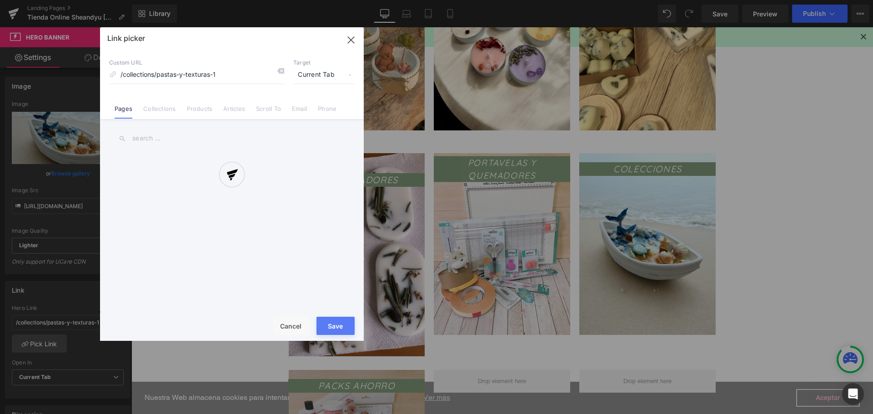
click at [136, 133] on div at bounding box center [232, 184] width 264 height 314
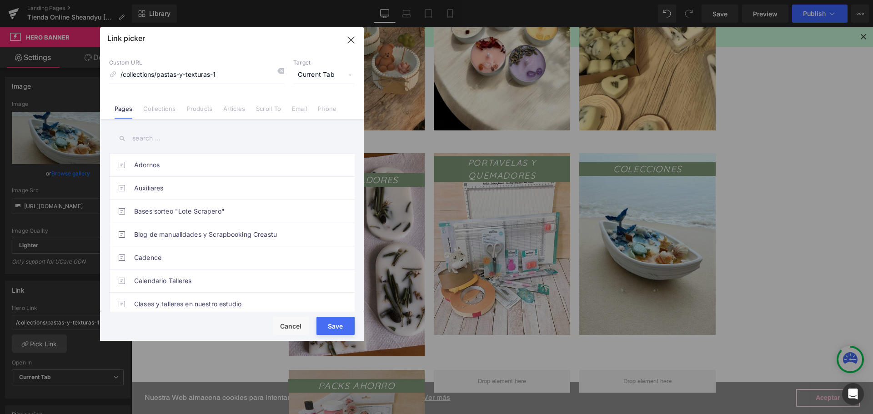
click at [139, 136] on input "text" at bounding box center [231, 138] width 245 height 20
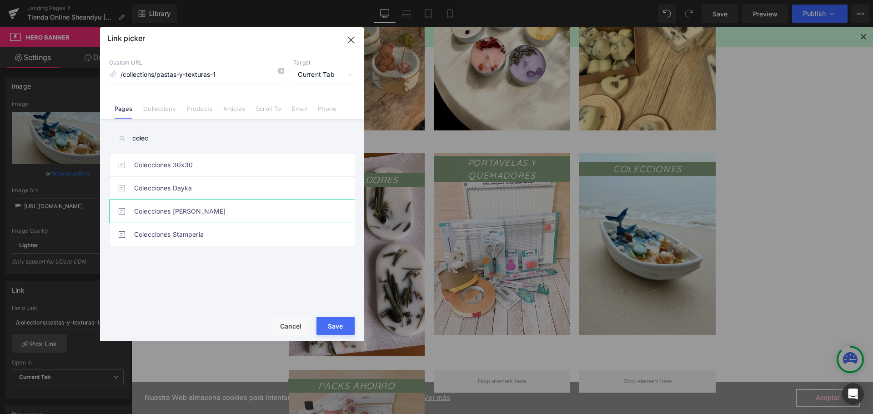
type input "colec"
click at [190, 216] on link "Colecciones de Velas" at bounding box center [234, 211] width 200 height 23
type input "/pages/colecciones-de-velas"
drag, startPoint x: 337, startPoint y: 324, endPoint x: 209, endPoint y: 297, distance: 130.9
click at [337, 324] on button "Save" at bounding box center [335, 326] width 38 height 18
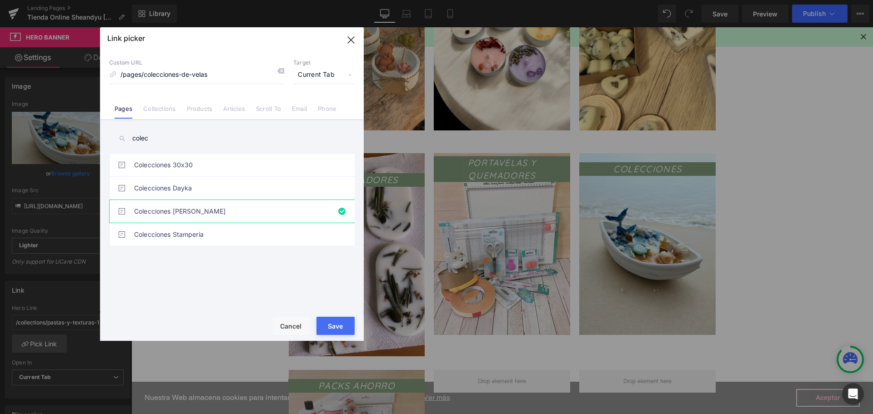
type input "/pages/colecciones-de-velas"
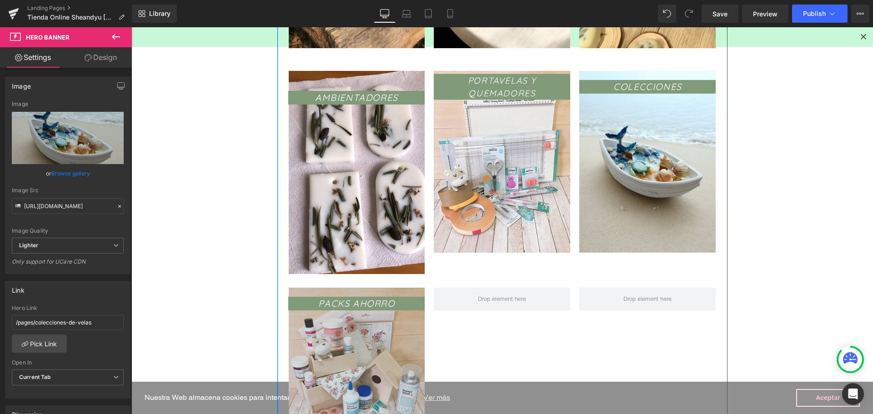
scroll to position [773, 0]
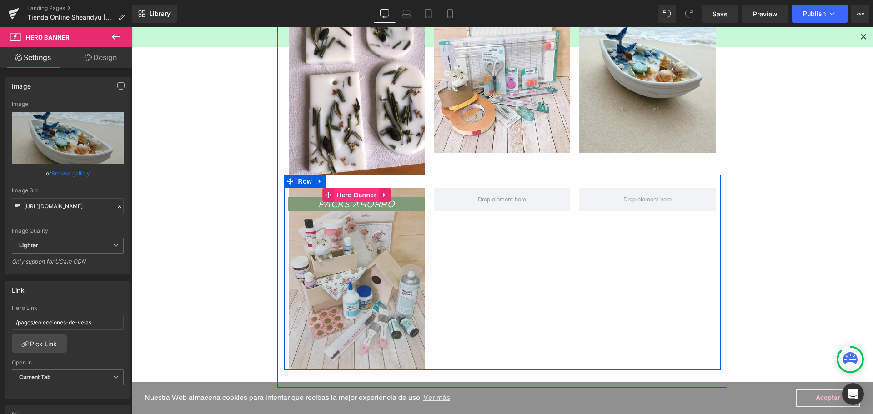
click at [353, 197] on span "Hero Banner" at bounding box center [357, 195] width 44 height 14
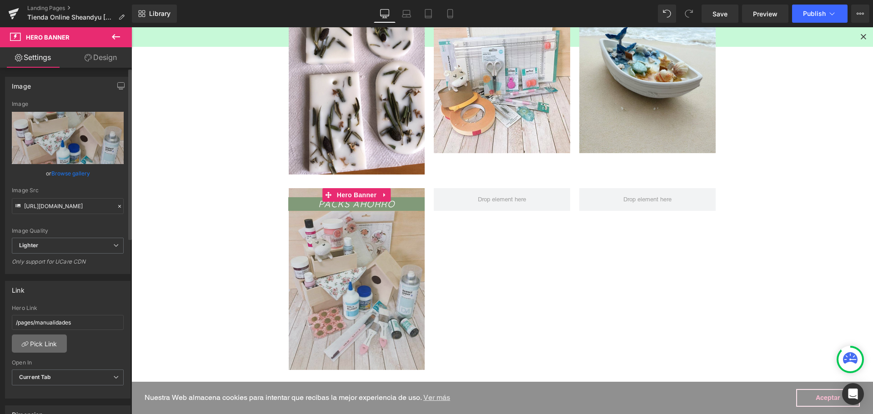
click at [43, 345] on link "Pick Link" at bounding box center [39, 344] width 55 height 18
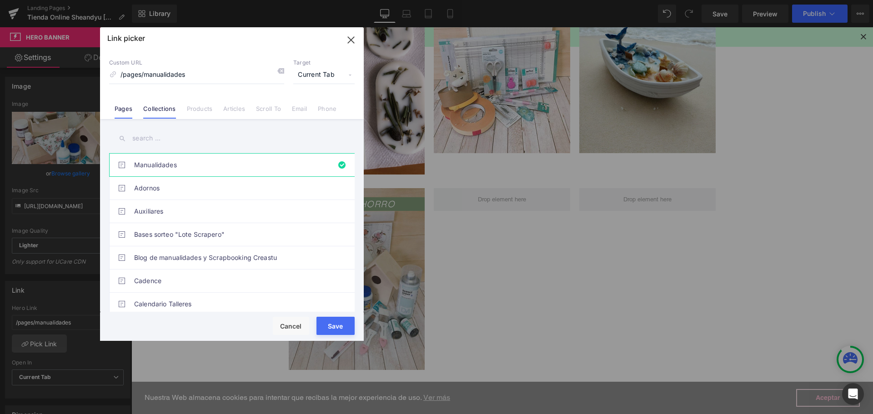
click at [164, 115] on link "Collections" at bounding box center [159, 112] width 32 height 14
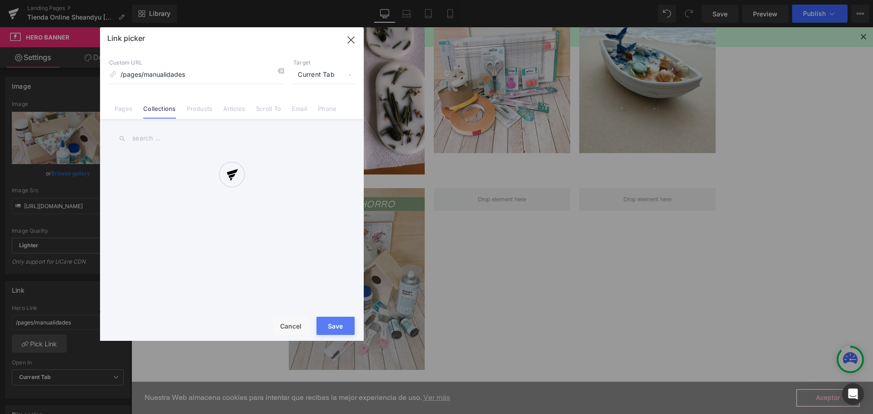
click at [156, 139] on div at bounding box center [232, 184] width 264 height 314
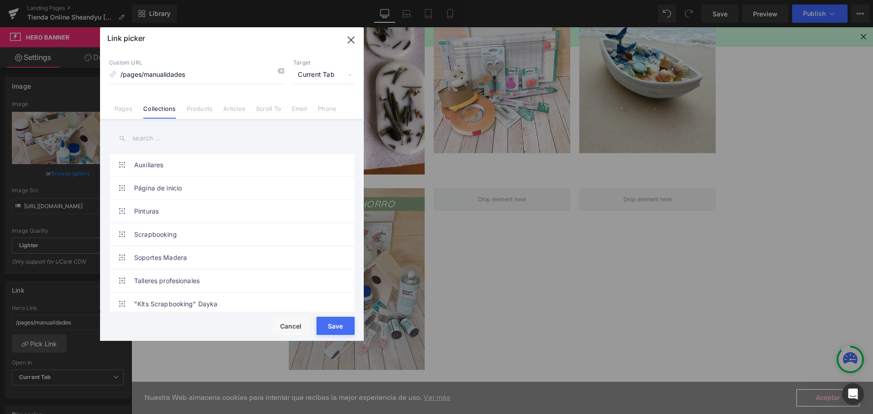
click at [156, 139] on input "text" at bounding box center [231, 138] width 245 height 20
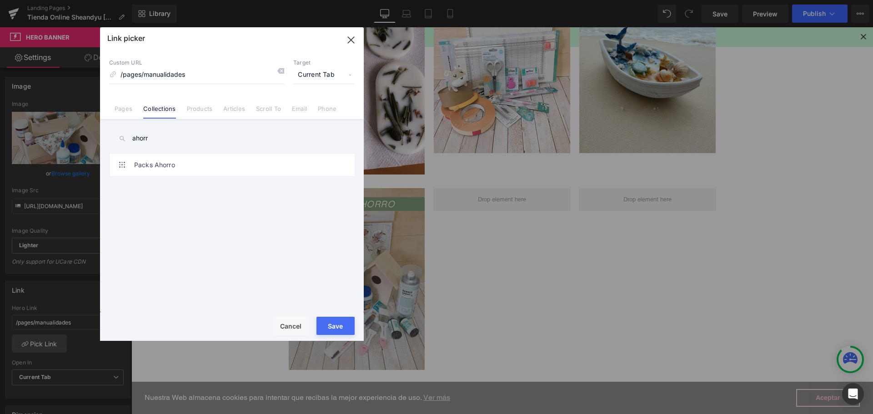
type input "ahorr"
click at [170, 178] on div "Auxiliares Página de inicio Pinturas Scrapbooking Soportes Madera Talleres prof…" at bounding box center [233, 234] width 249 height 162
click at [170, 170] on link "Packs Ahorro" at bounding box center [234, 165] width 200 height 23
type input "/collections/packs-ahorro"
click at [329, 321] on button "Save" at bounding box center [335, 326] width 38 height 18
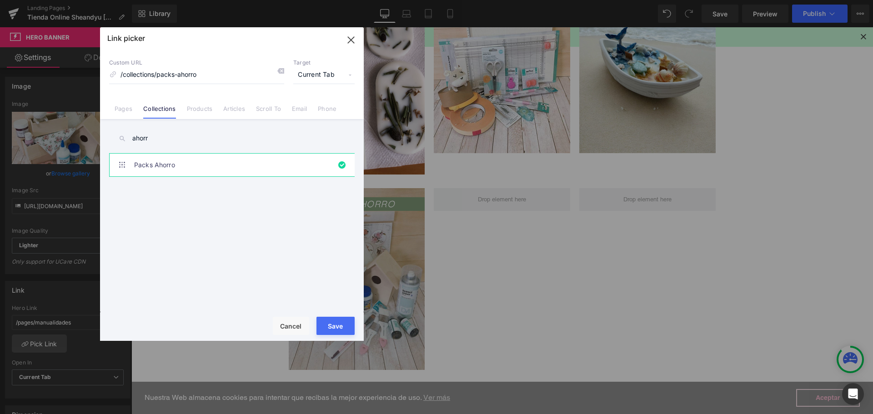
type input "/collections/packs-ahorro"
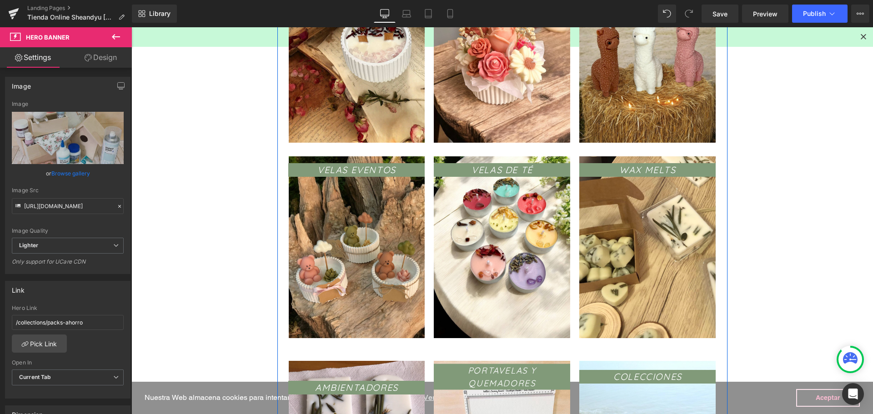
scroll to position [273, 0]
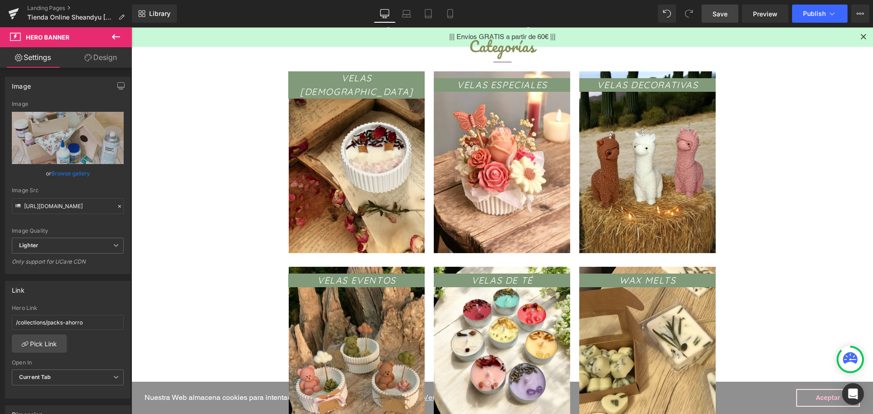
click at [713, 19] on link "Save" at bounding box center [719, 14] width 37 height 18
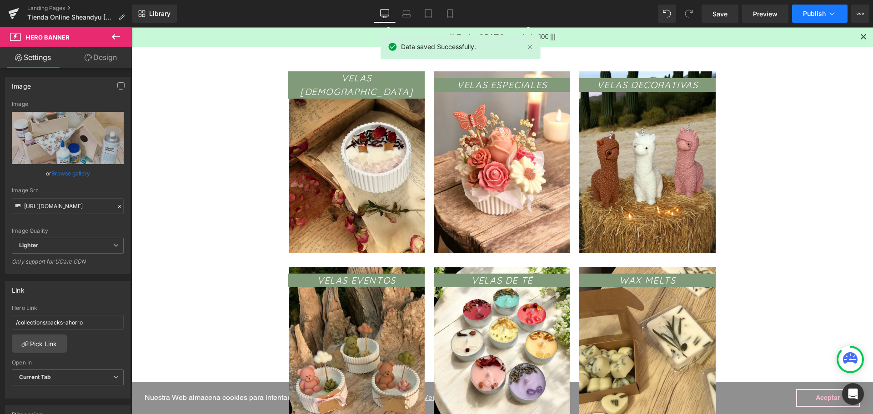
click at [814, 11] on span "Publish" at bounding box center [814, 13] width 23 height 7
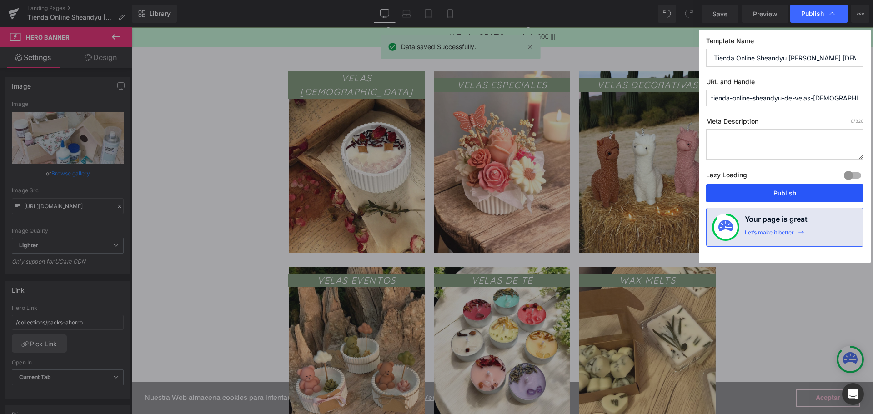
click at [784, 193] on button "Publish" at bounding box center [784, 193] width 157 height 18
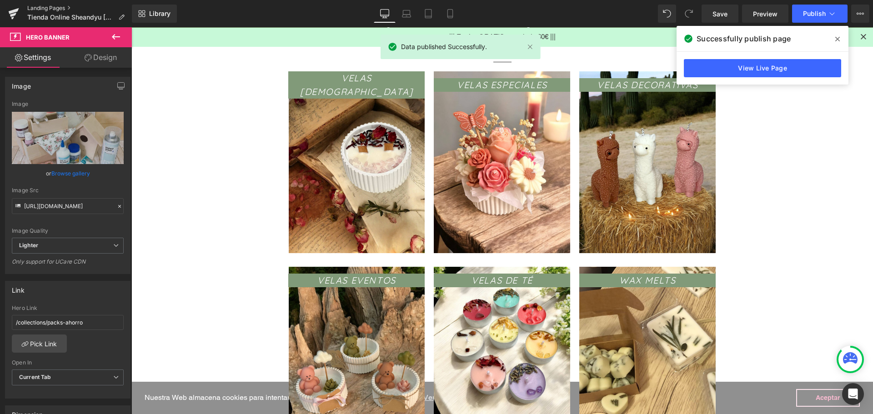
click at [48, 8] on link "Landing Pages" at bounding box center [79, 8] width 105 height 7
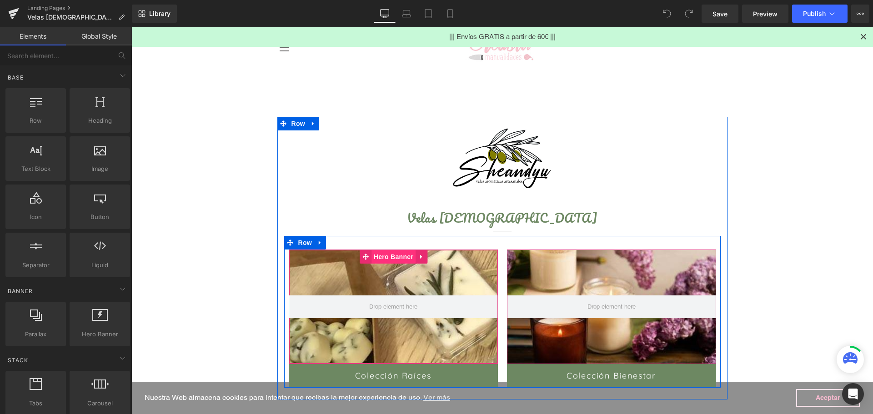
scroll to position [45, 0]
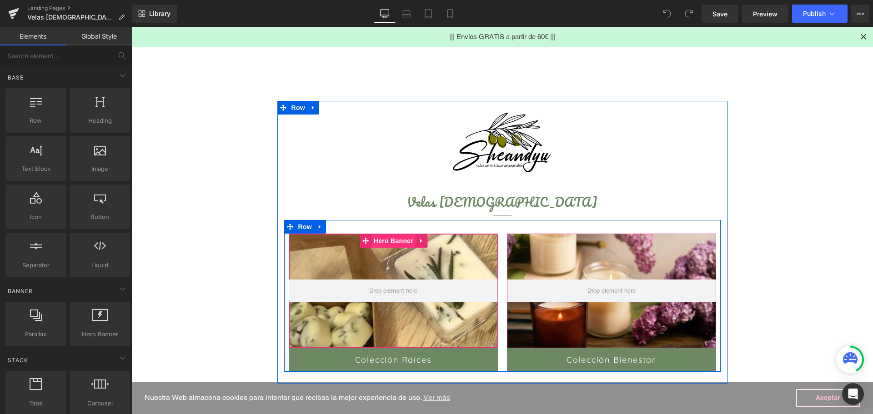
click at [378, 239] on span "Hero Banner" at bounding box center [393, 241] width 44 height 14
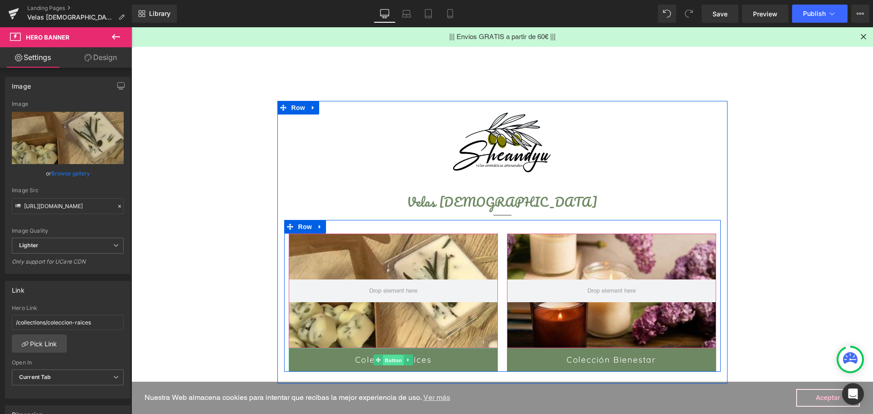
click at [385, 362] on span "Button" at bounding box center [393, 360] width 21 height 11
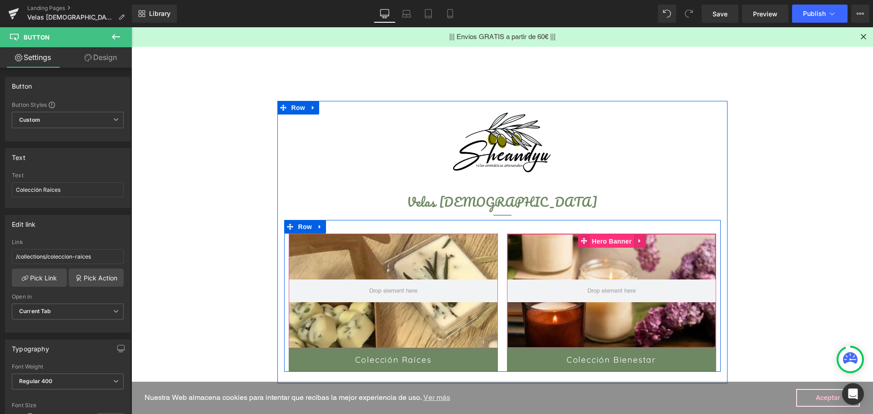
click at [599, 238] on span "Hero Banner" at bounding box center [611, 242] width 44 height 14
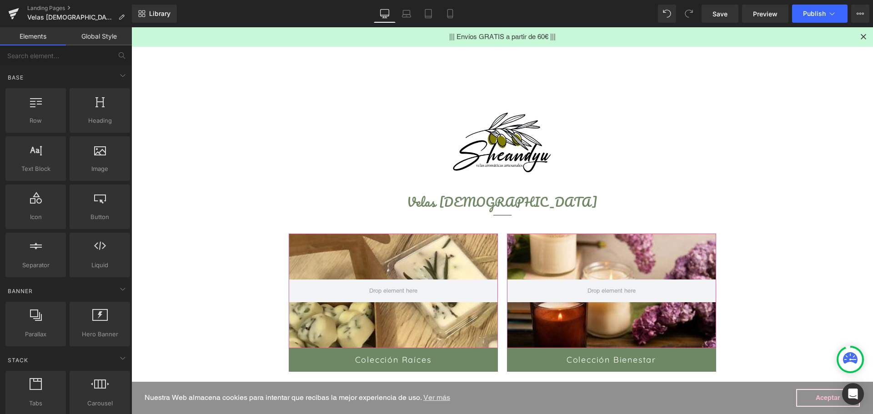
click at [733, 80] on main "Text Block Image Velas [DEMOGRAPHIC_DATA] Heading Separator Hero Banner Colecci…" at bounding box center [501, 298] width 741 height 473
